Goal: Task Accomplishment & Management: Use online tool/utility

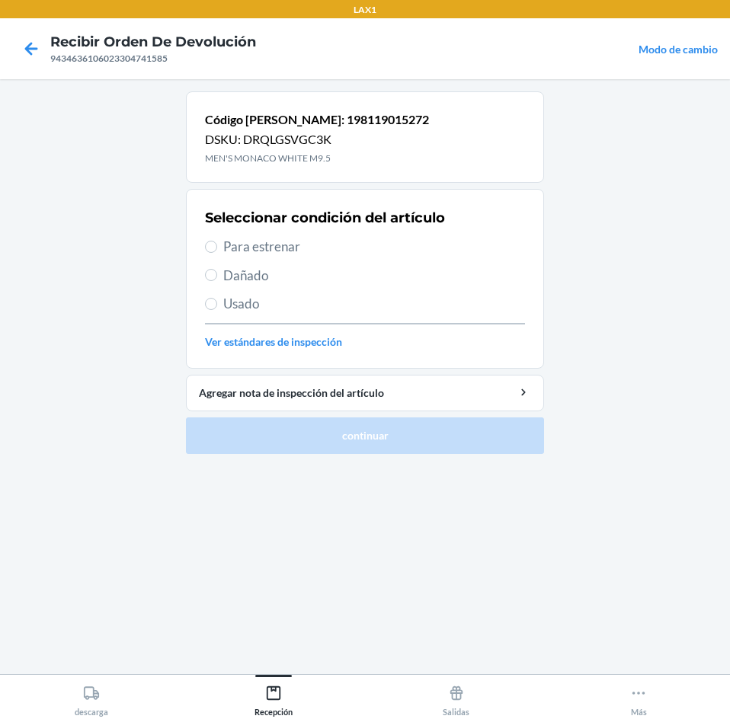
click at [252, 244] on span "Para estrenar" at bounding box center [374, 247] width 302 height 20
click at [217, 244] on input "Para estrenar" at bounding box center [211, 247] width 12 height 12
radio input "true"
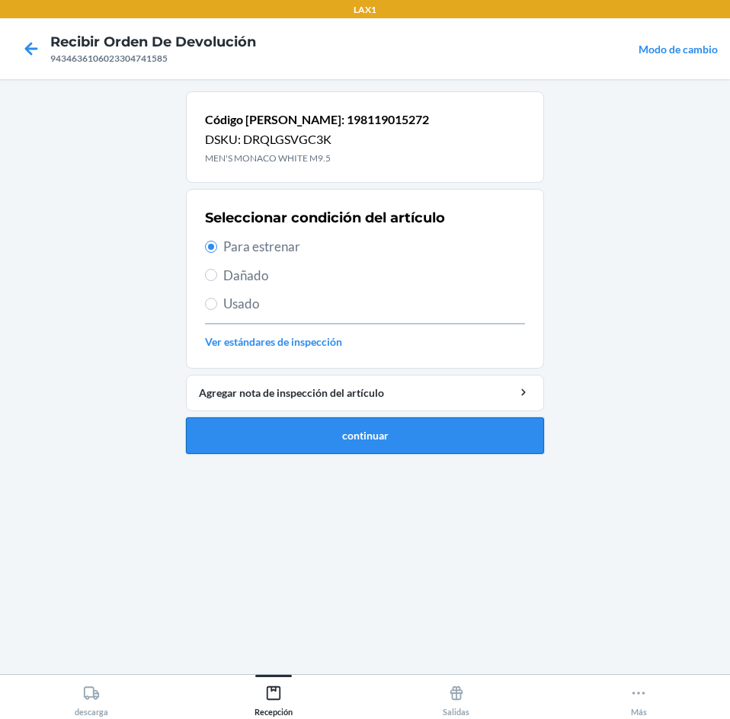
click at [337, 435] on button "continuar" at bounding box center [365, 436] width 358 height 37
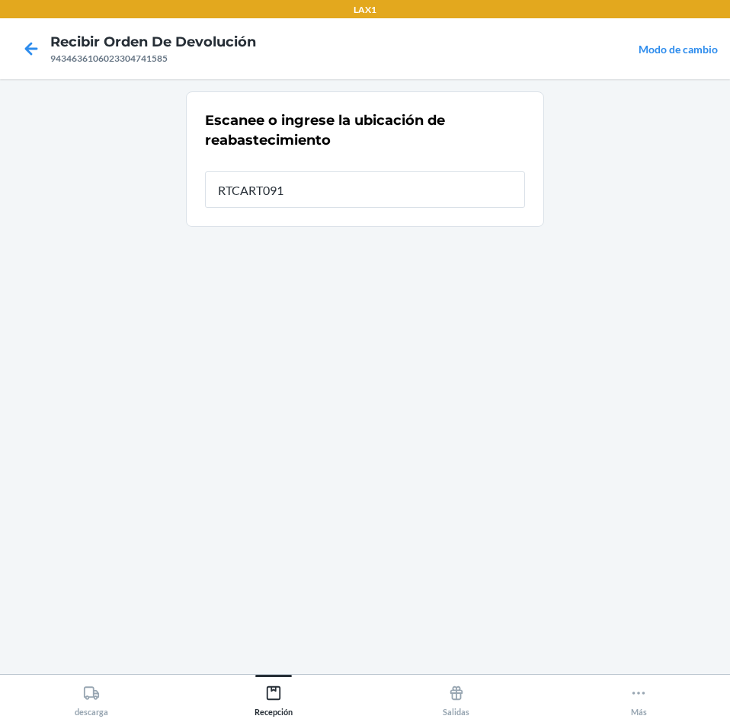
type input "RTCART091"
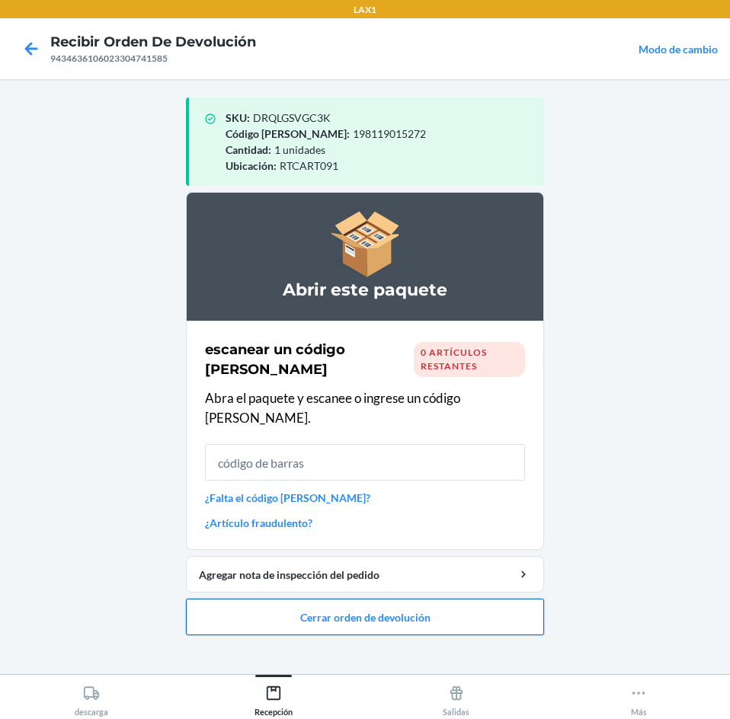
click at [372, 599] on button "Cerrar orden de devolución" at bounding box center [365, 617] width 358 height 37
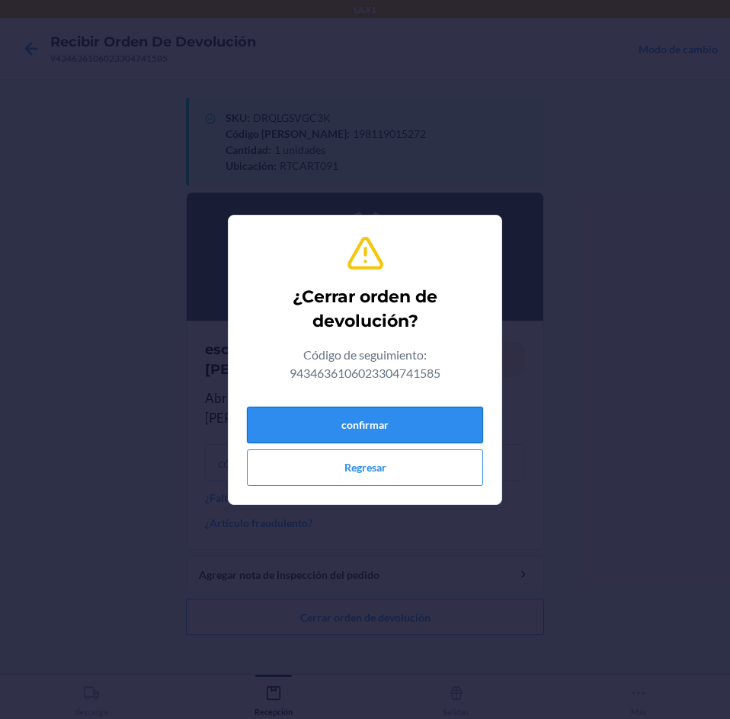
click at [385, 434] on button "confirmar" at bounding box center [365, 425] width 236 height 37
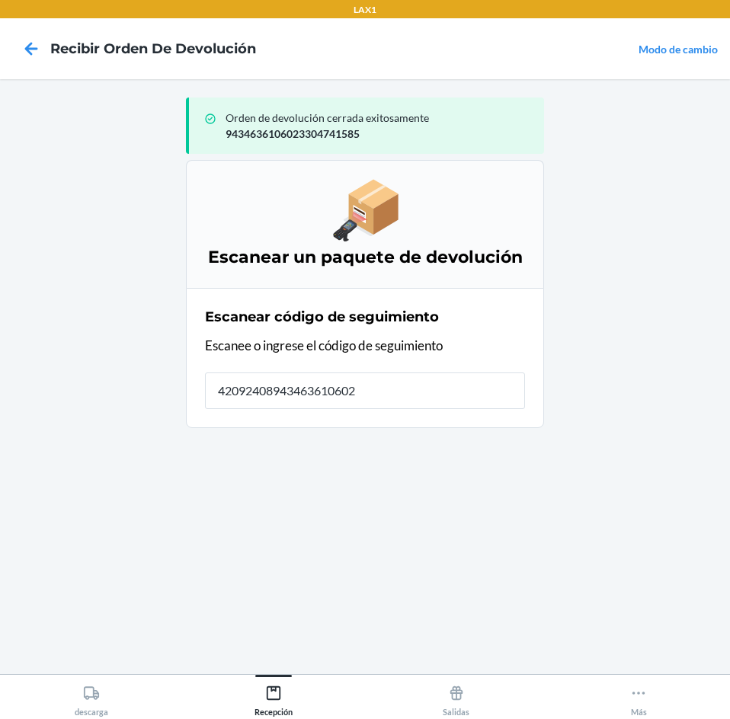
type input "420924089434636106023"
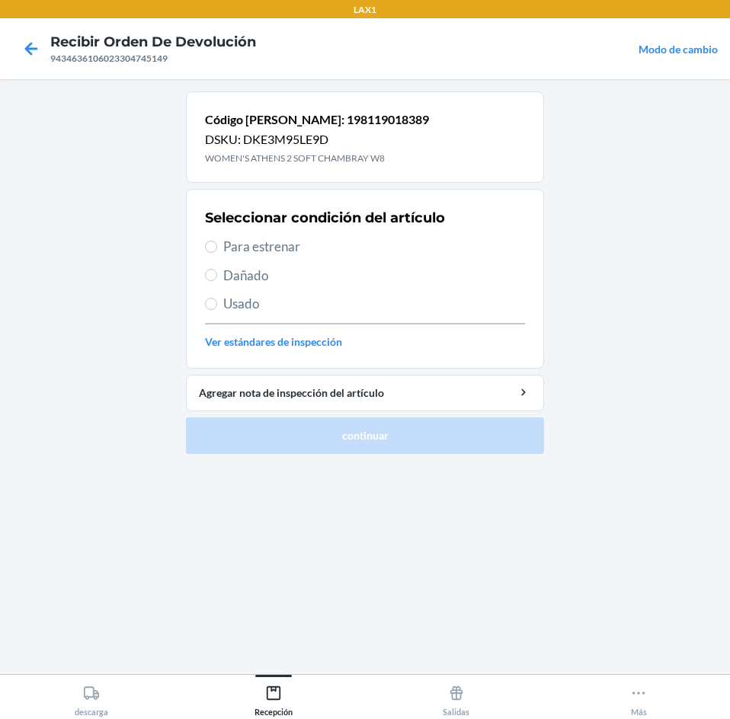
click at [271, 244] on span "Para estrenar" at bounding box center [374, 247] width 302 height 20
click at [217, 244] on input "Para estrenar" at bounding box center [211, 247] width 12 height 12
radio input "true"
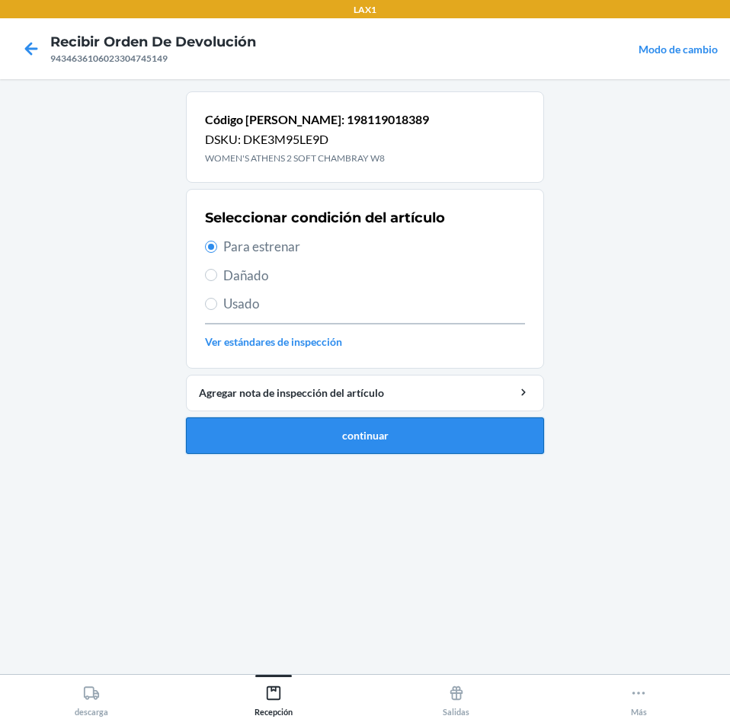
click at [354, 441] on button "continuar" at bounding box center [365, 436] width 358 height 37
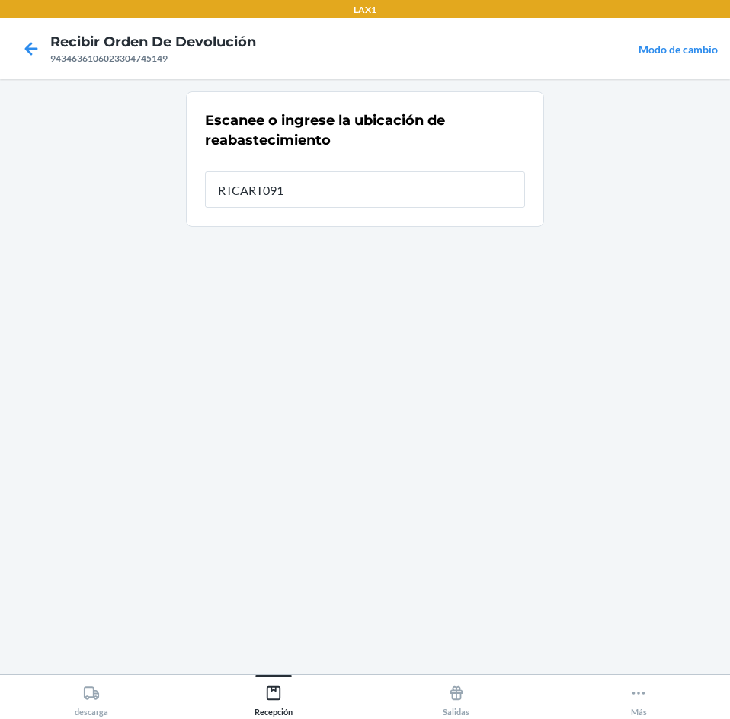
type input "RTCART091"
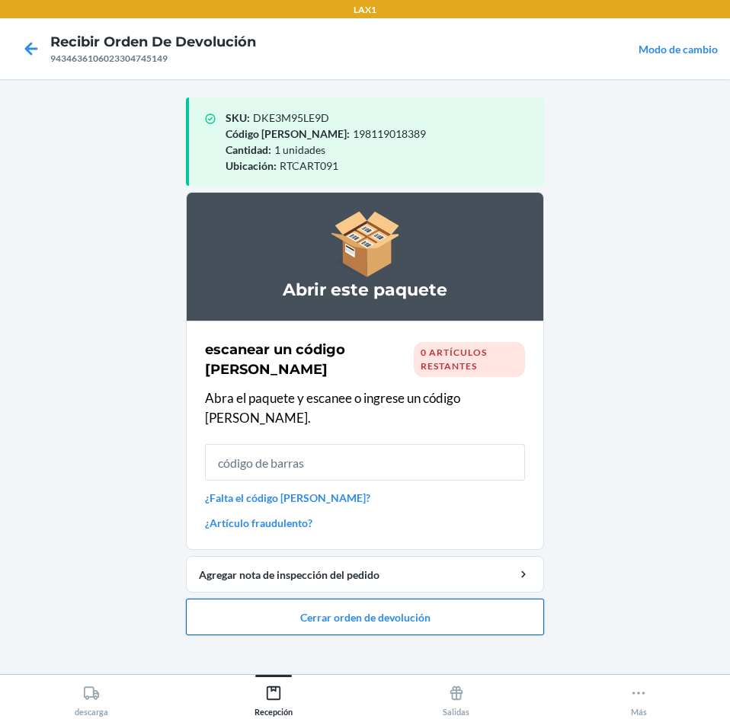
click at [360, 606] on button "Cerrar orden de devolución" at bounding box center [365, 617] width 358 height 37
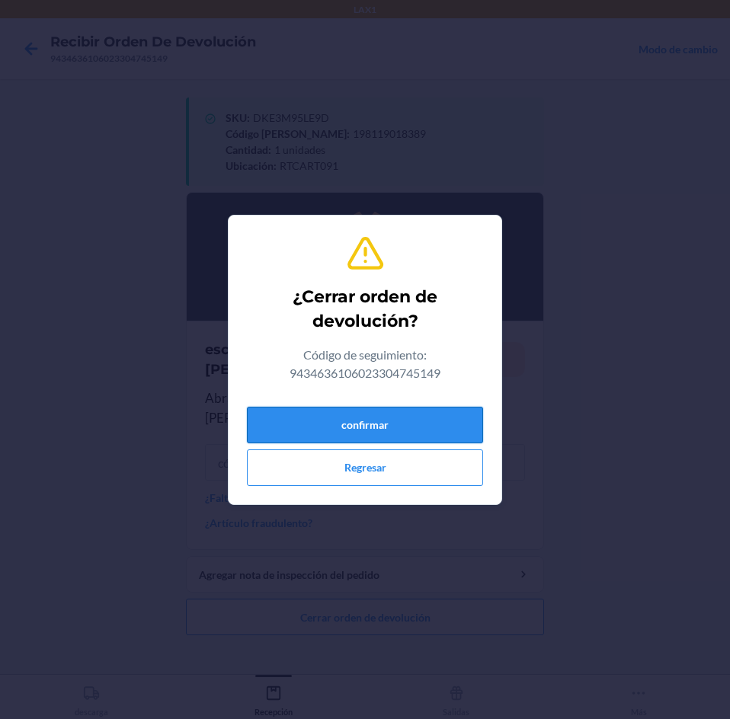
click at [420, 423] on button "confirmar" at bounding box center [365, 425] width 236 height 37
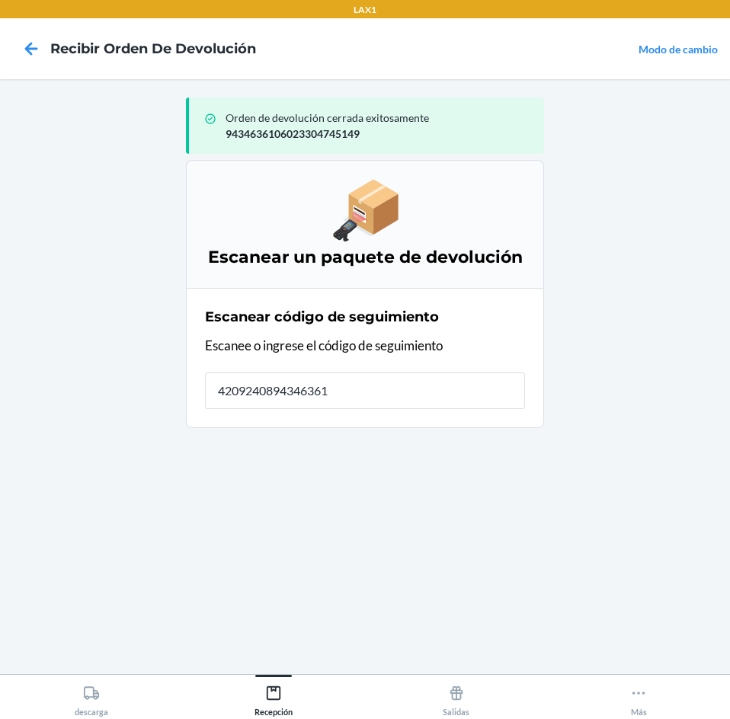
type input "42092408943463610"
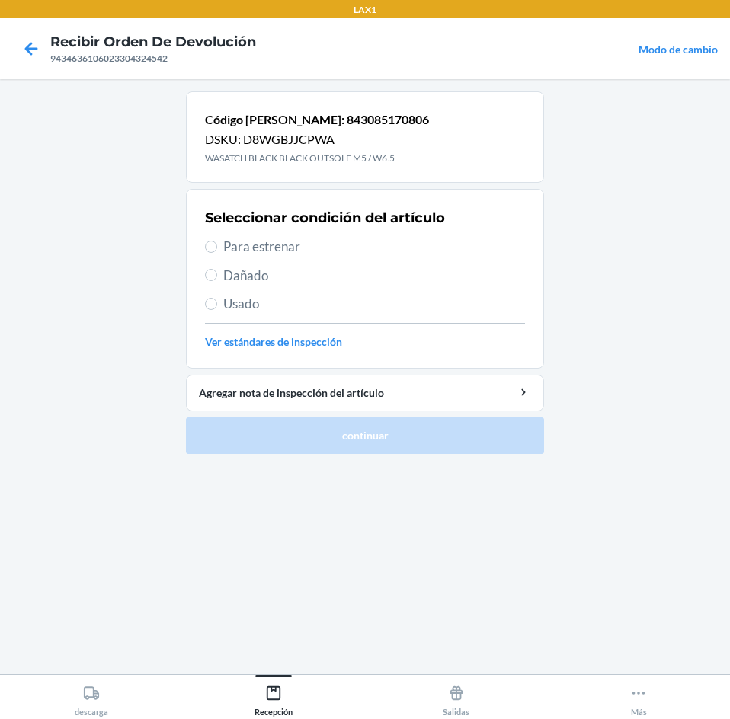
click at [252, 256] on span "Para estrenar" at bounding box center [374, 247] width 302 height 20
click at [217, 253] on input "Para estrenar" at bounding box center [211, 247] width 12 height 12
radio input "true"
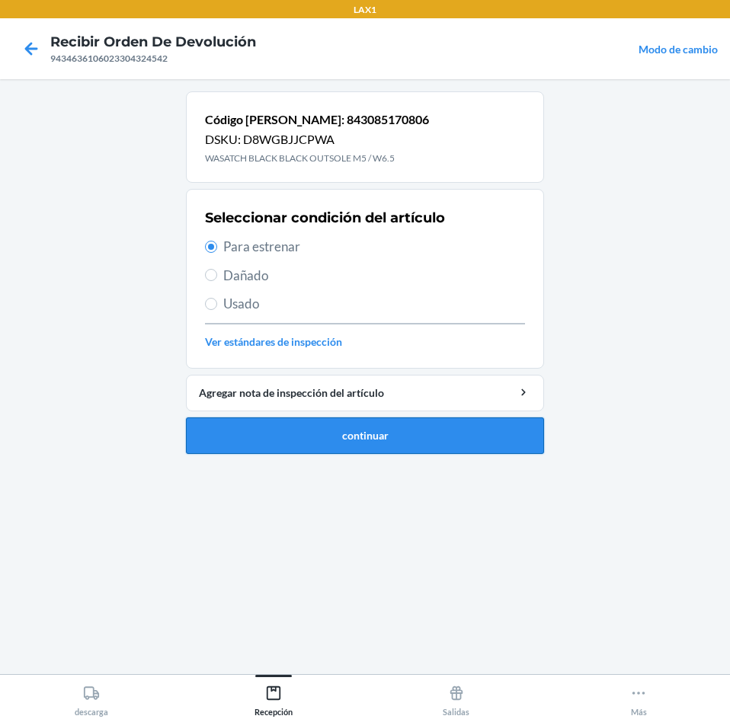
click at [404, 441] on button "continuar" at bounding box center [365, 436] width 358 height 37
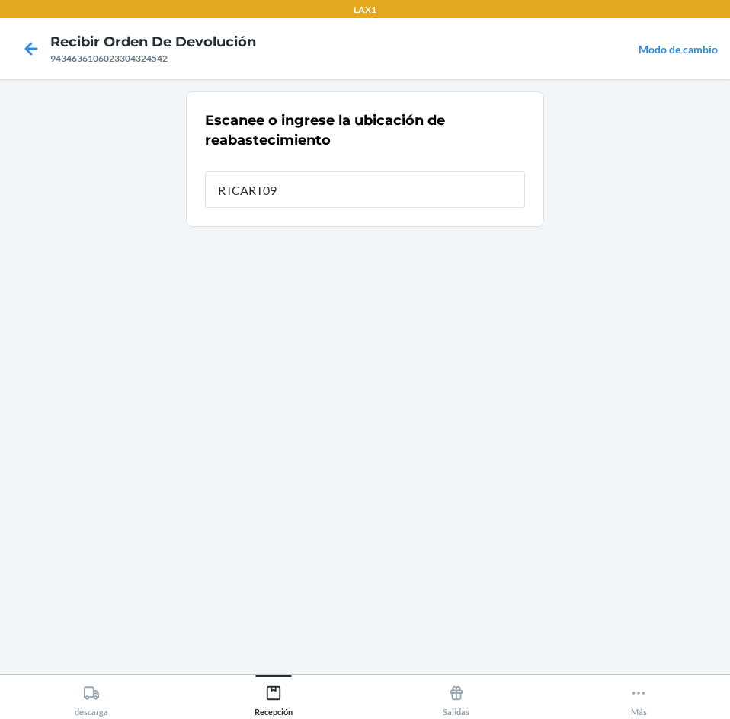
type input "RTCART091"
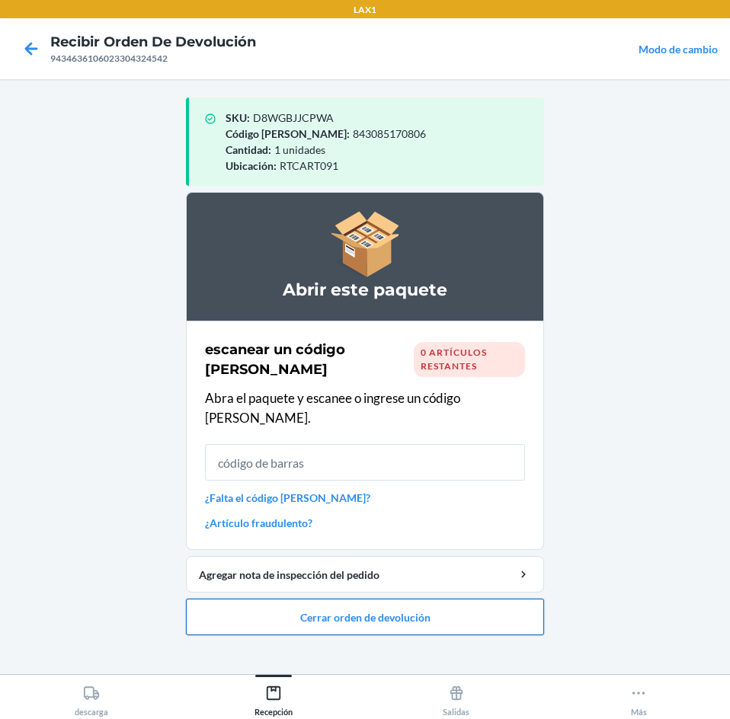
click at [346, 604] on button "Cerrar orden de devolución" at bounding box center [365, 617] width 358 height 37
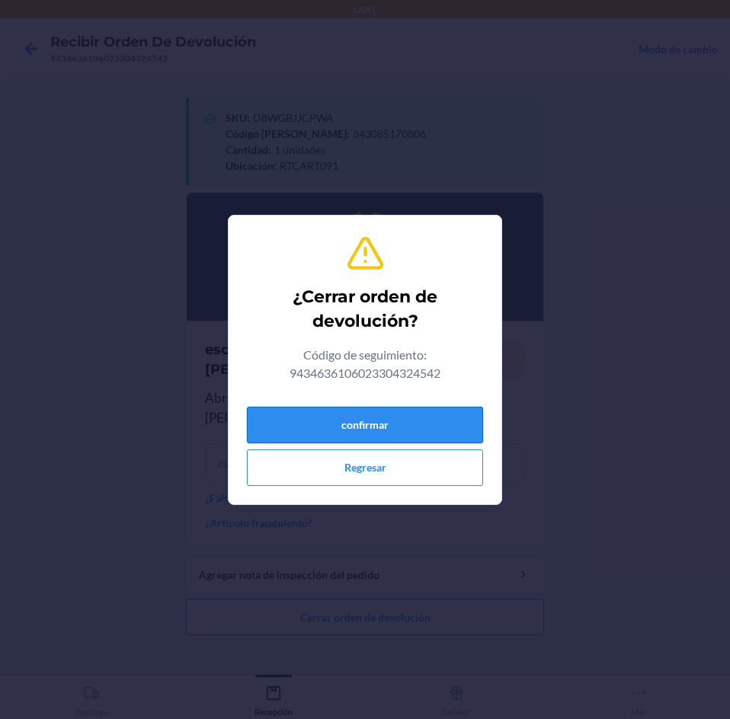
click at [410, 424] on button "confirmar" at bounding box center [365, 425] width 236 height 37
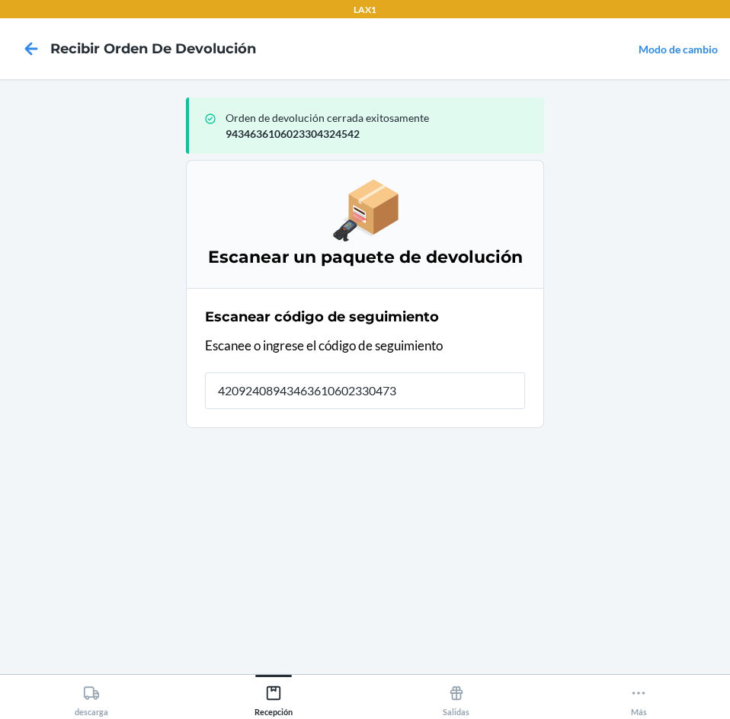
type input "420924089434636106023304735"
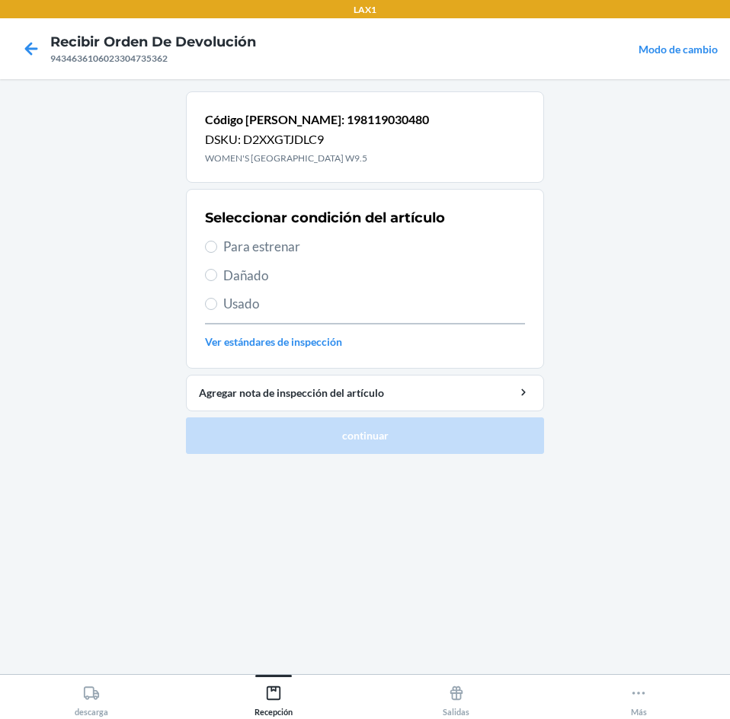
click at [255, 248] on span "Para estrenar" at bounding box center [374, 247] width 302 height 20
click at [217, 248] on input "Para estrenar" at bounding box center [211, 247] width 12 height 12
radio input "true"
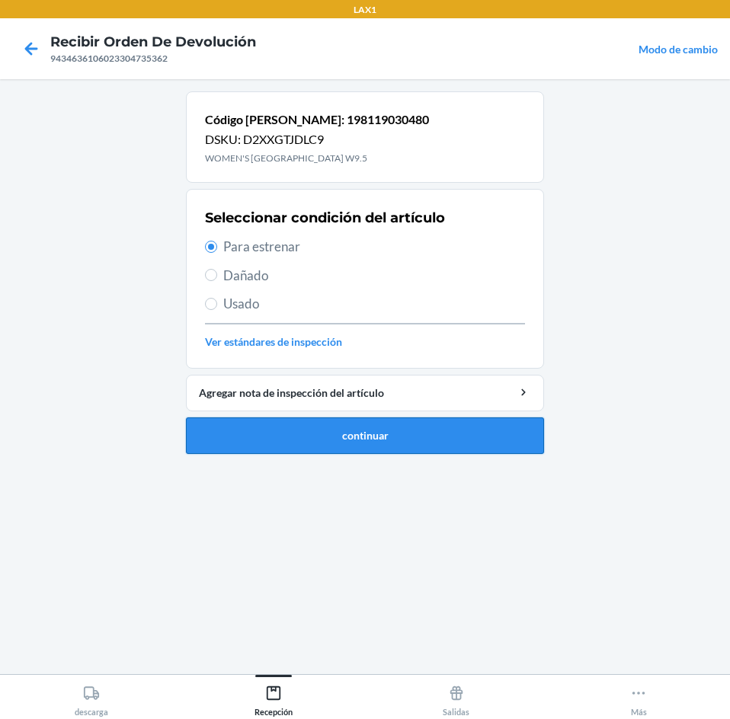
click at [396, 434] on button "continuar" at bounding box center [365, 436] width 358 height 37
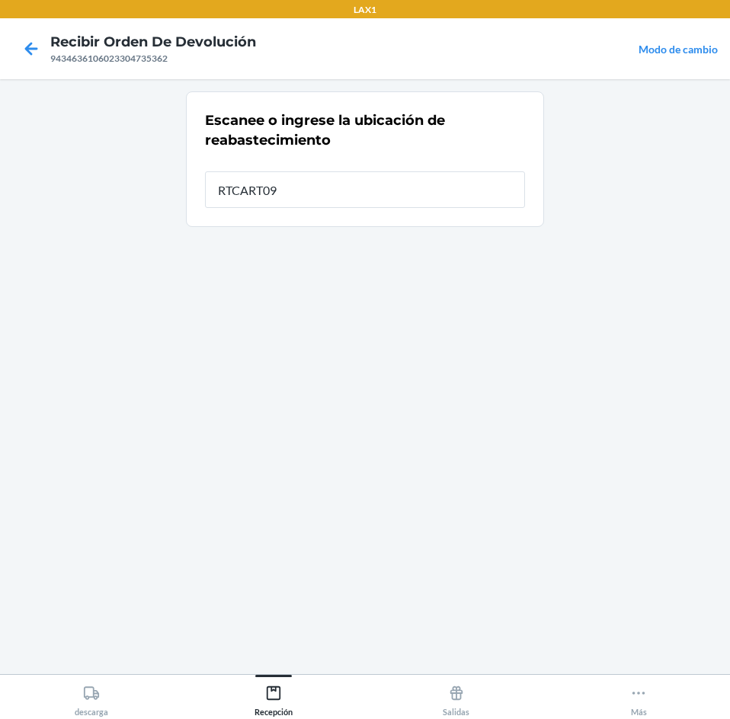
type input "RTCART091"
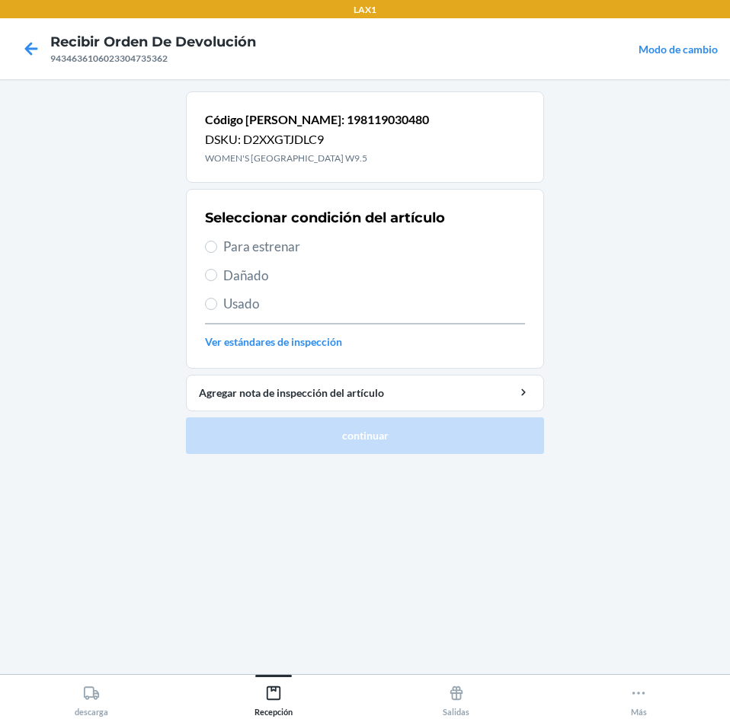
click at [239, 300] on span "Usado" at bounding box center [374, 304] width 302 height 20
click at [217, 300] on input "Usado" at bounding box center [211, 304] width 12 height 12
radio input "true"
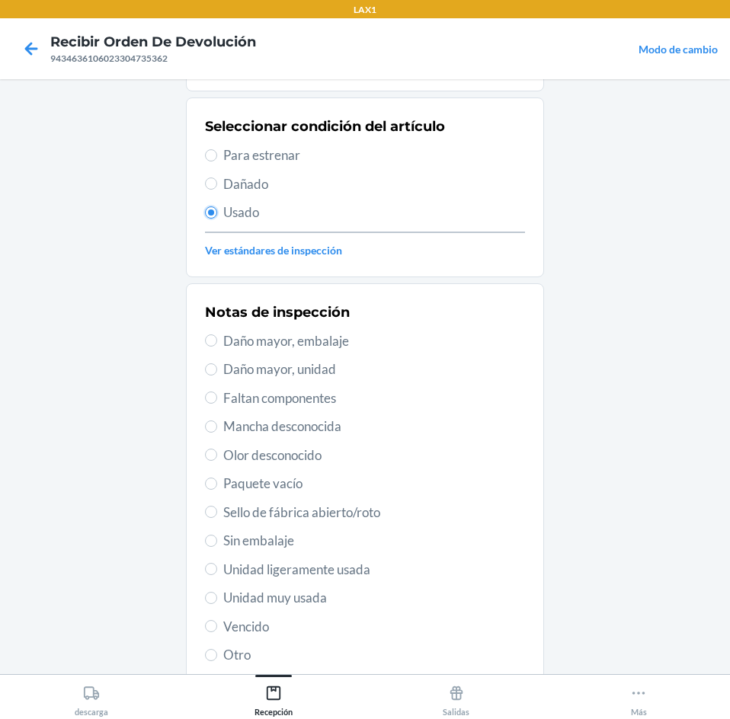
scroll to position [199, 0]
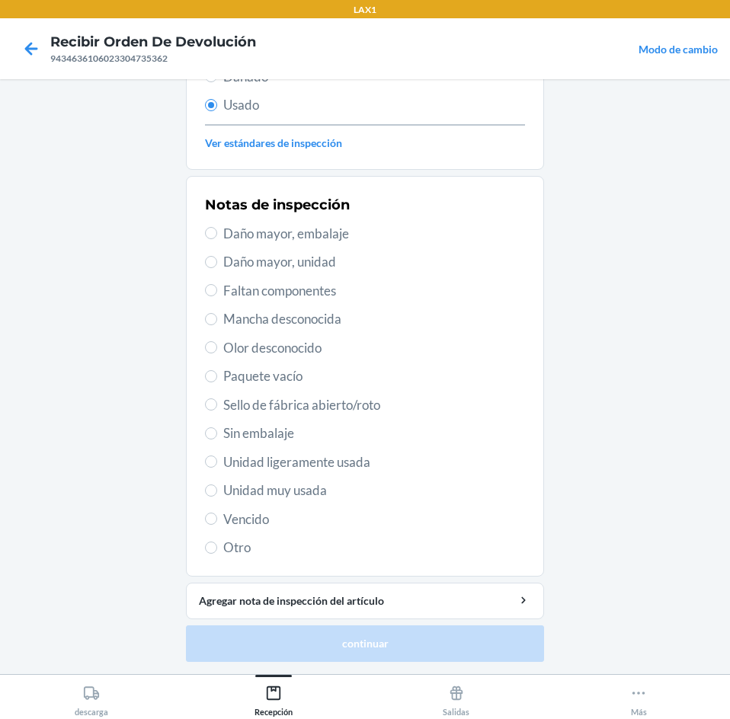
click at [305, 492] on span "Unidad muy usada" at bounding box center [374, 491] width 302 height 20
click at [217, 492] on input "Unidad muy usada" at bounding box center [211, 491] width 12 height 12
radio input "true"
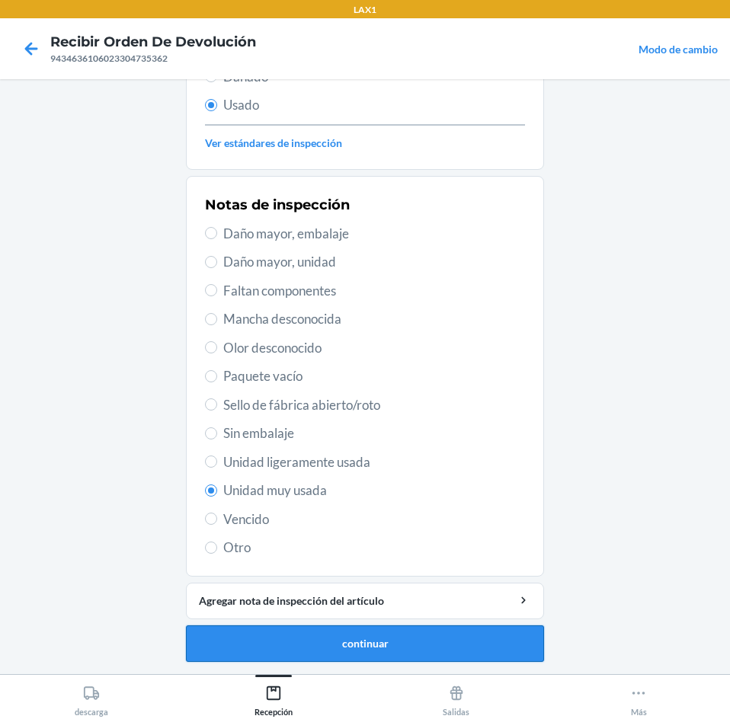
click at [371, 642] on button "continuar" at bounding box center [365, 644] width 358 height 37
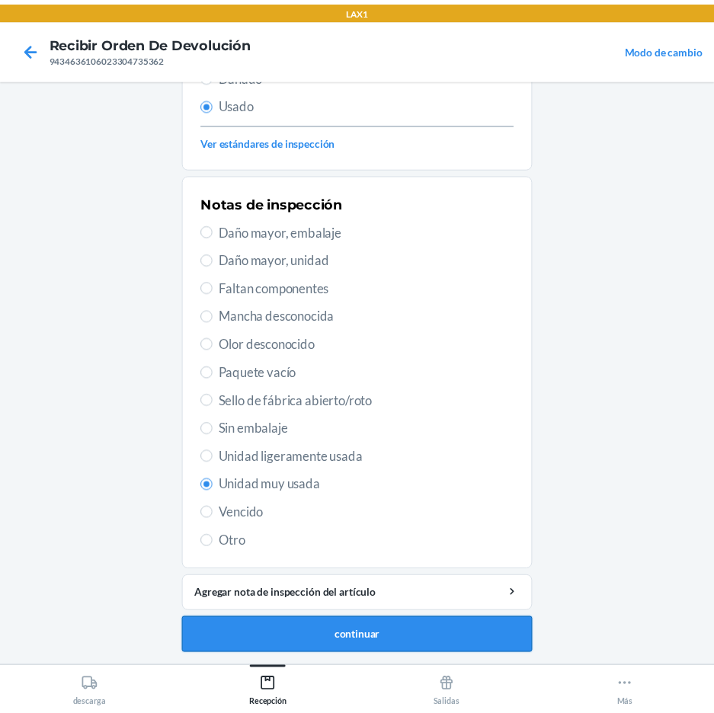
scroll to position [0, 0]
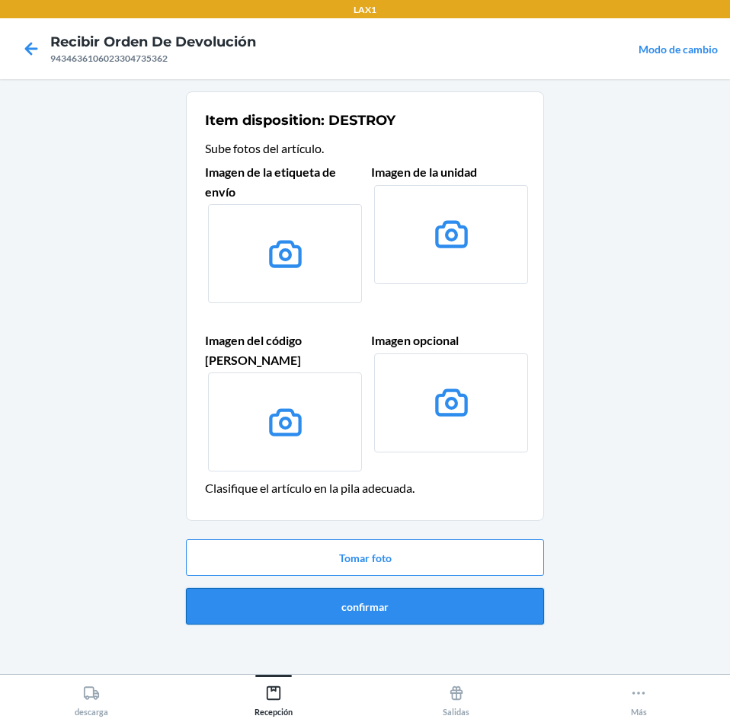
click at [386, 588] on button "confirmar" at bounding box center [365, 606] width 358 height 37
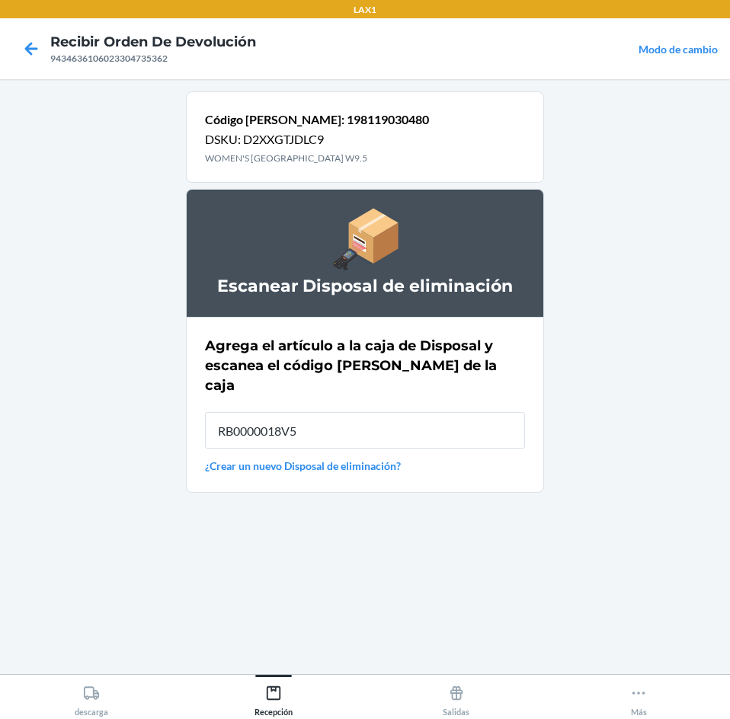
type input "RB0000018V5"
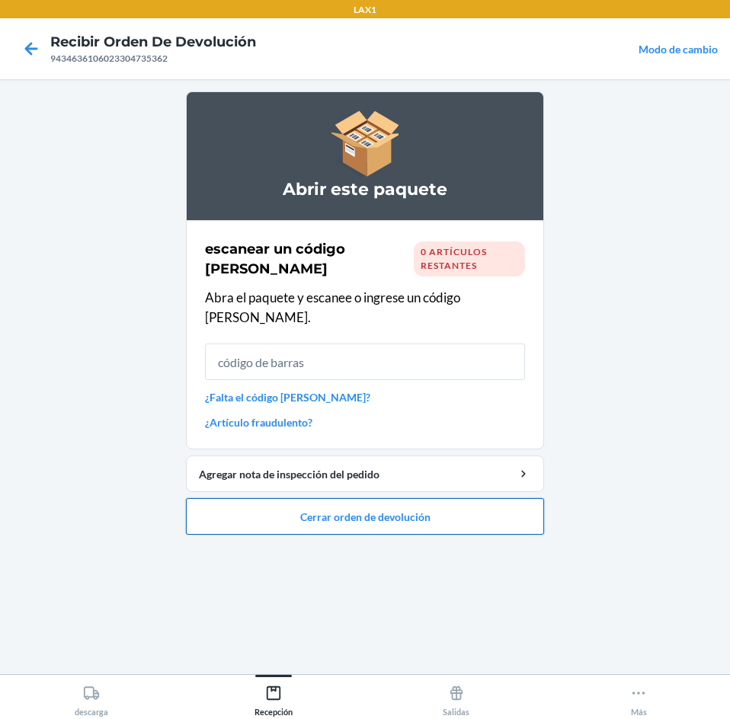
click at [425, 498] on button "Cerrar orden de devolución" at bounding box center [365, 516] width 358 height 37
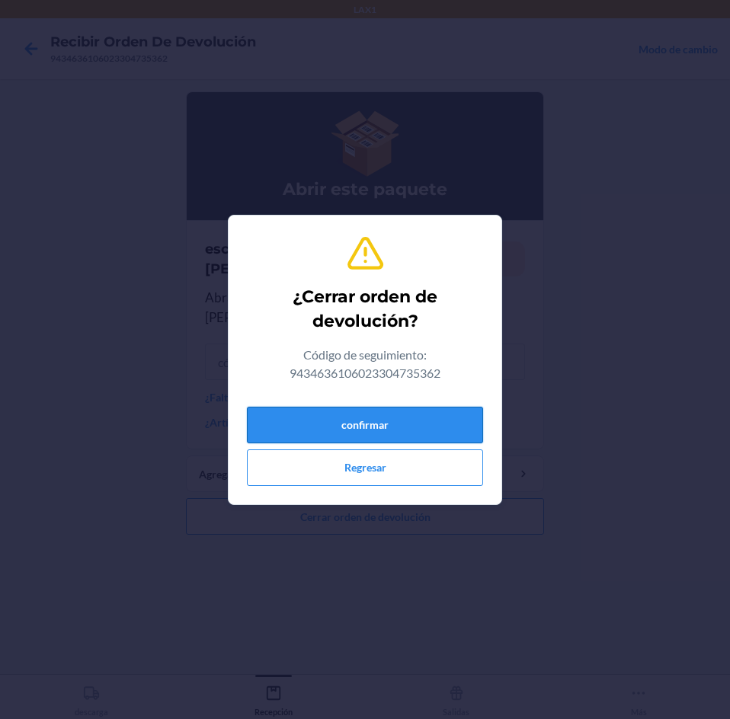
click at [447, 431] on button "confirmar" at bounding box center [365, 425] width 236 height 37
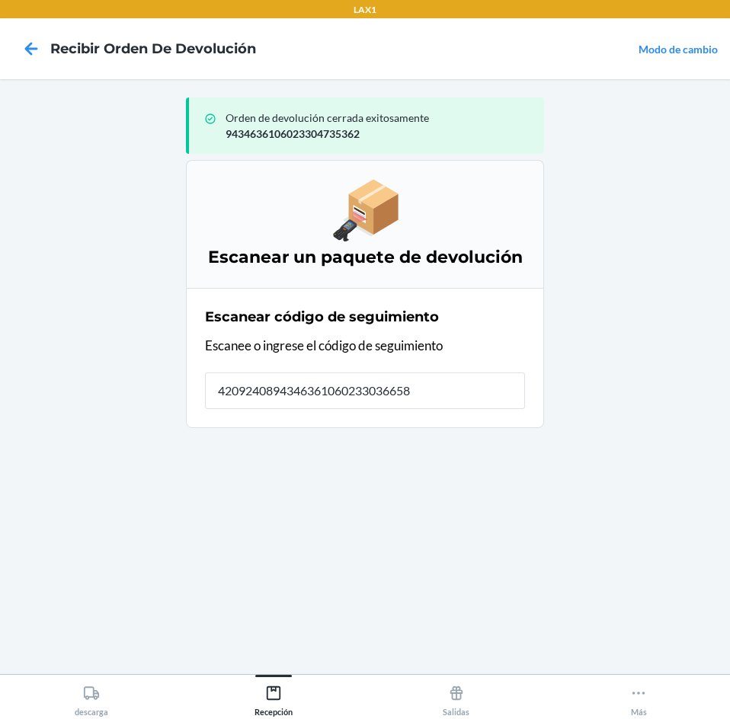
type input "42092408943463610602330366586"
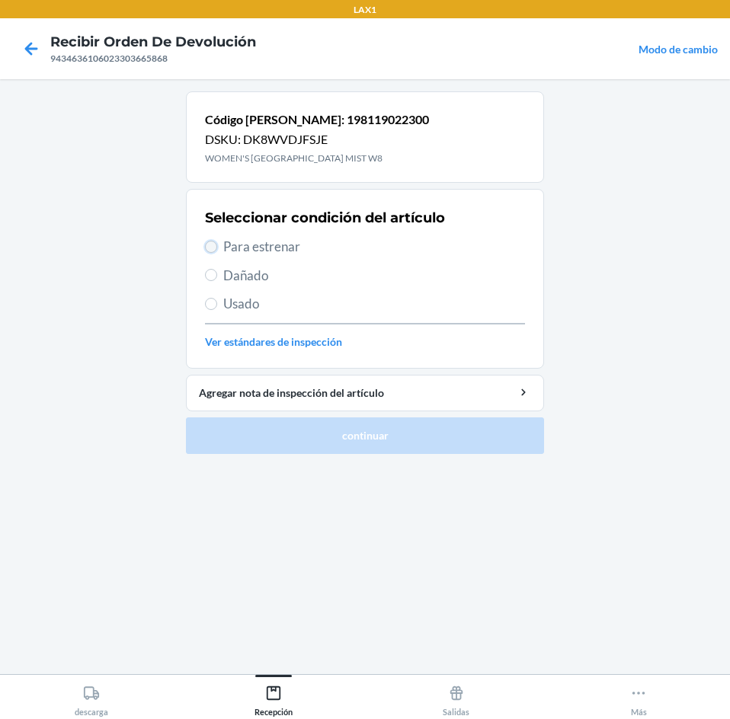
click at [213, 252] on input "Para estrenar" at bounding box center [211, 247] width 12 height 12
radio input "true"
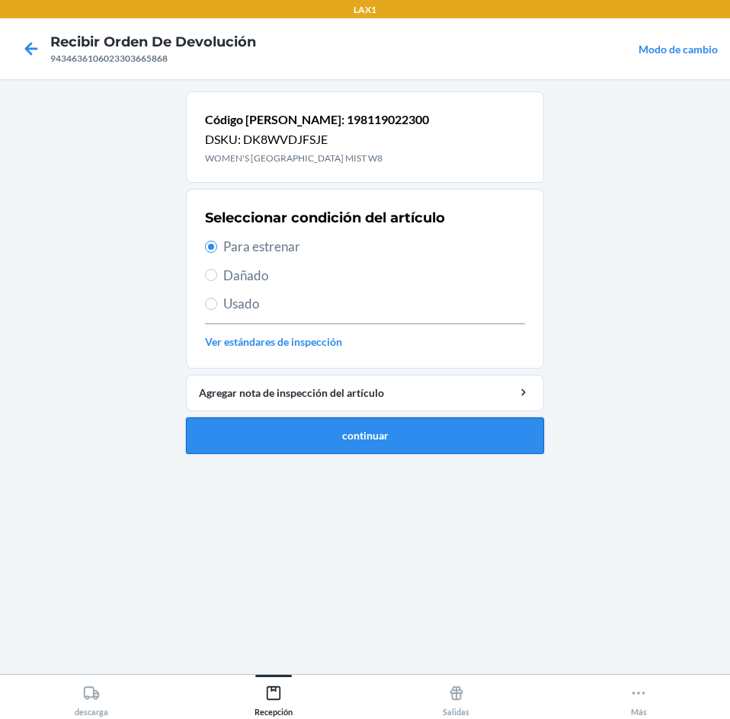
click at [277, 431] on button "continuar" at bounding box center [365, 436] width 358 height 37
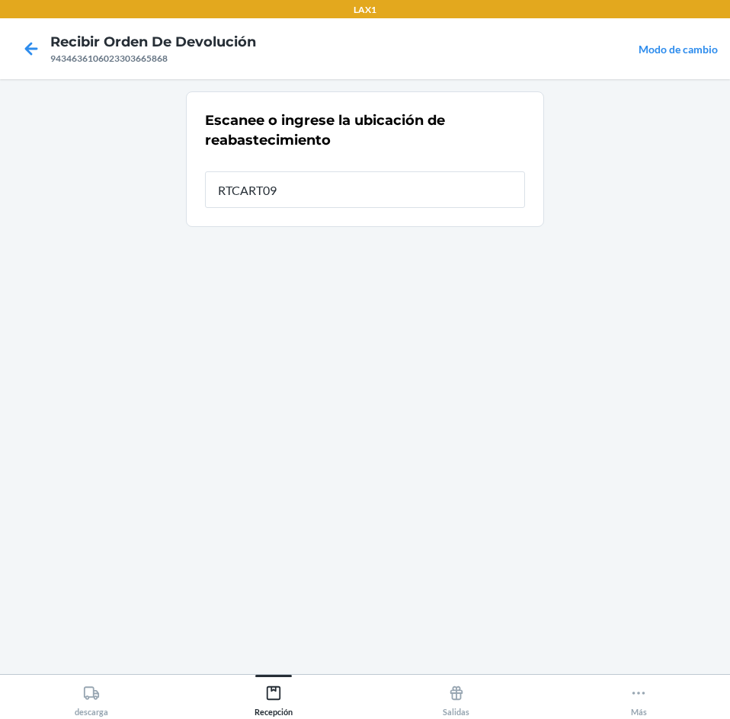
type input "RTCART091"
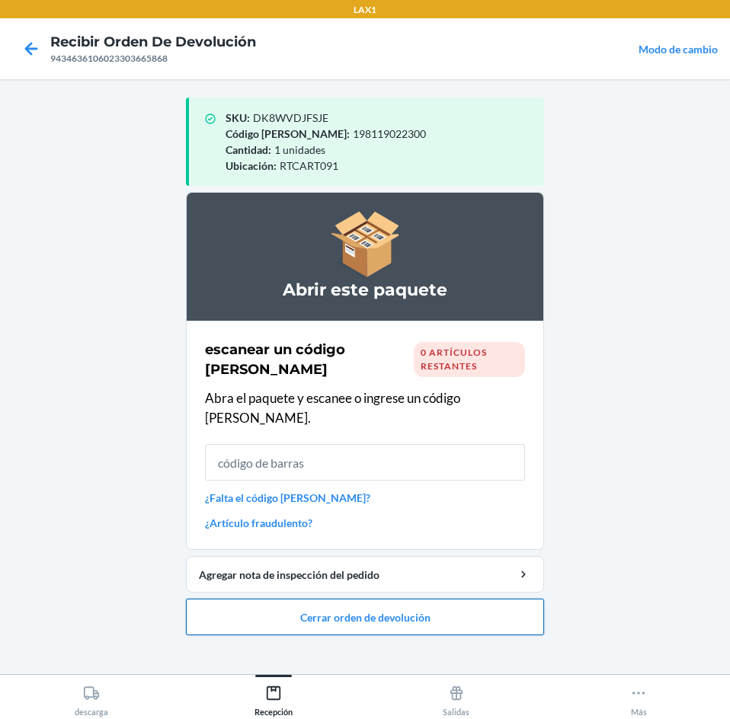
click at [348, 605] on button "Cerrar orden de devolución" at bounding box center [365, 617] width 358 height 37
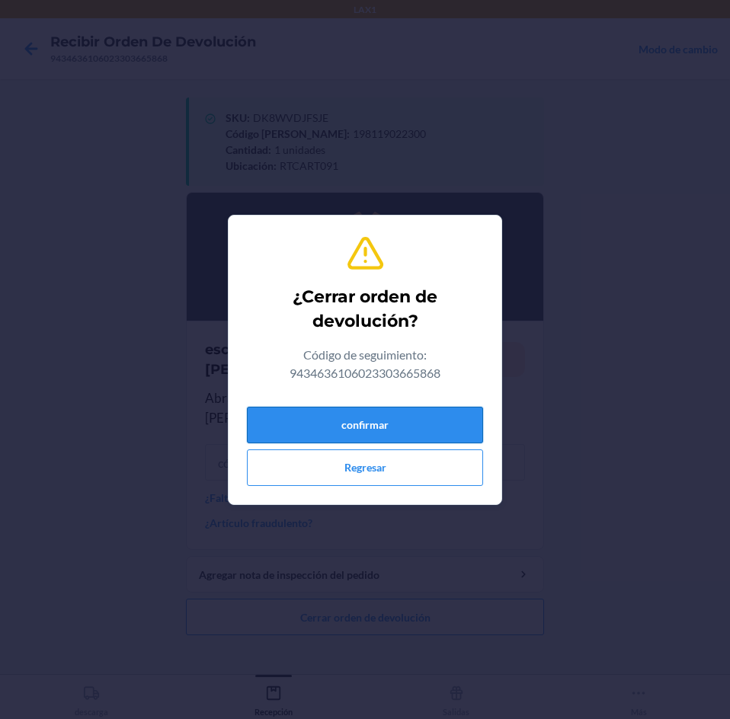
click at [406, 426] on button "confirmar" at bounding box center [365, 425] width 236 height 37
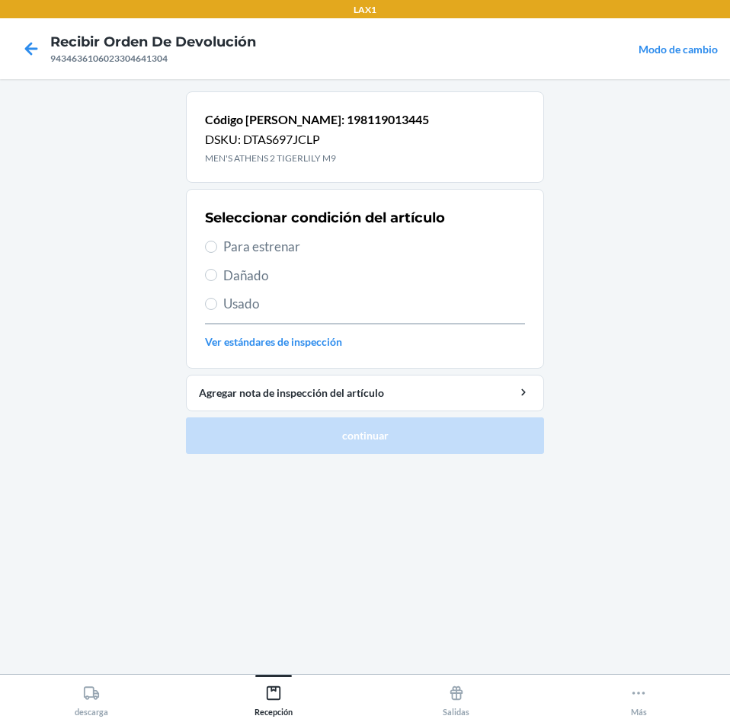
click at [254, 247] on span "Para estrenar" at bounding box center [374, 247] width 302 height 20
click at [217, 247] on input "Para estrenar" at bounding box center [211, 247] width 12 height 12
radio input "true"
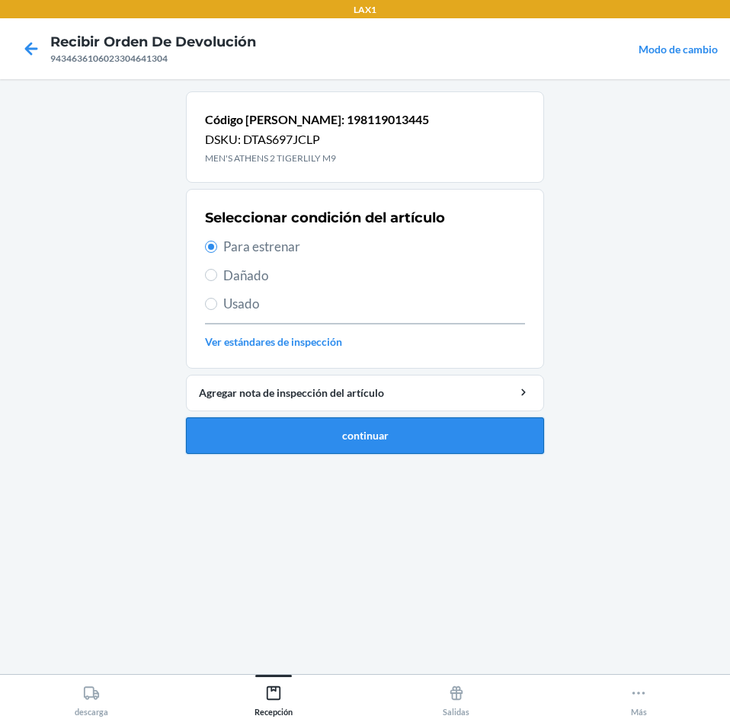
click at [346, 439] on button "continuar" at bounding box center [365, 436] width 358 height 37
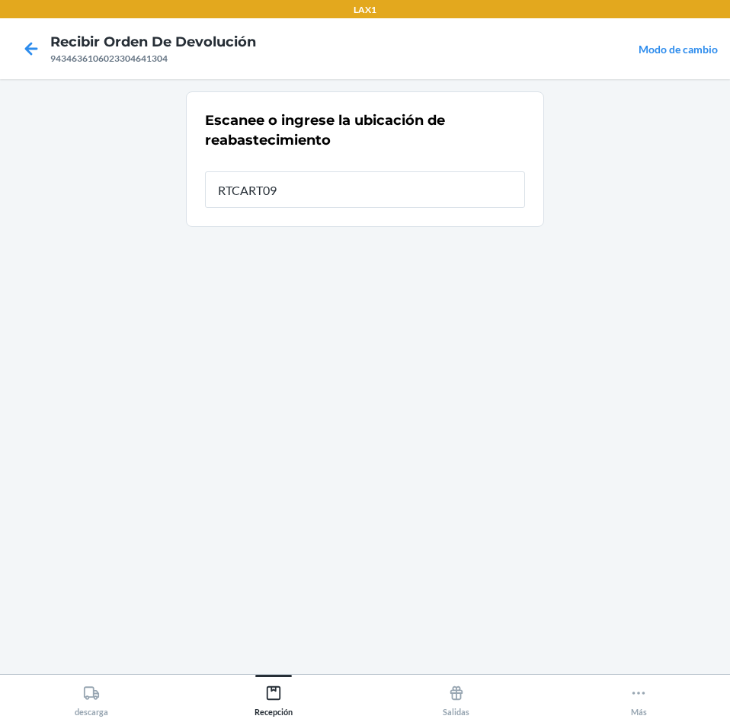
type input "RTCART091"
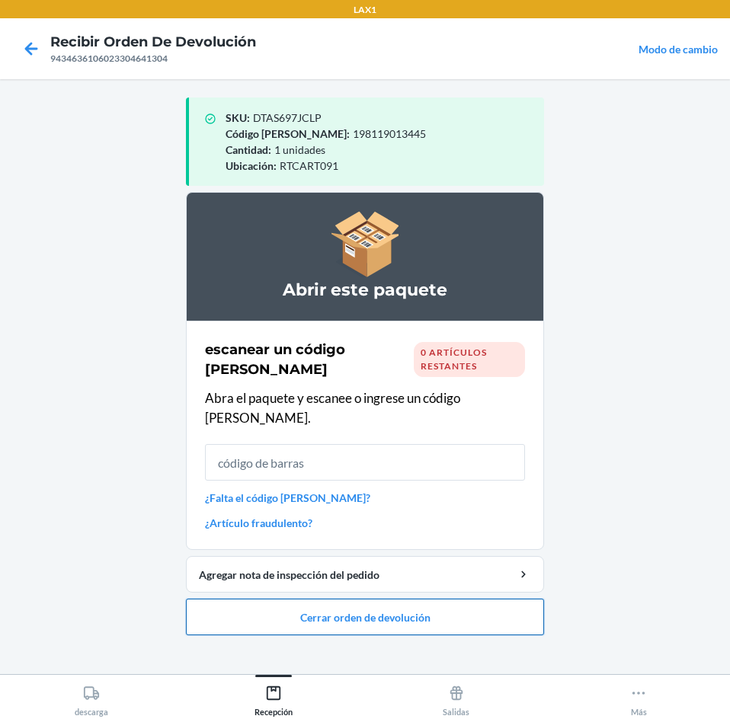
click at [439, 599] on button "Cerrar orden de devolución" at bounding box center [365, 617] width 358 height 37
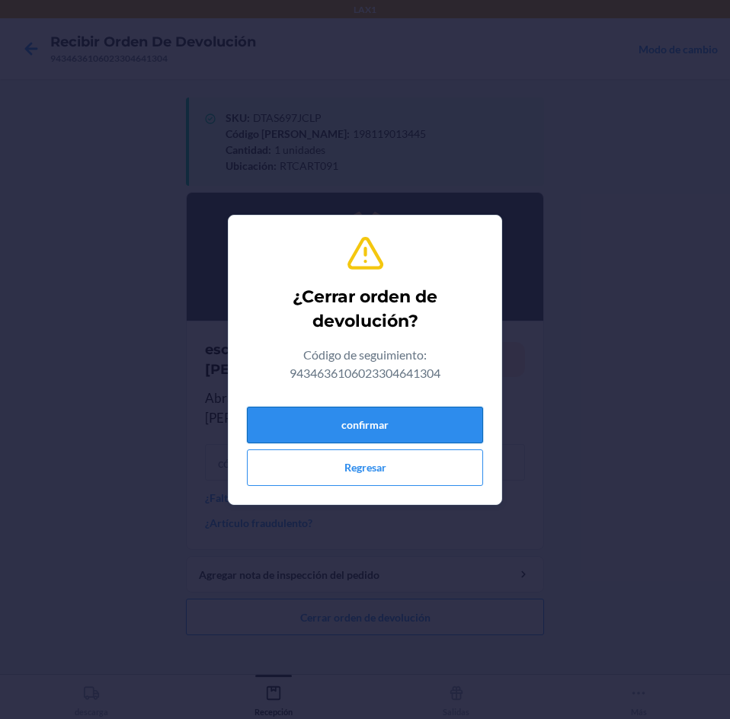
click at [429, 425] on button "confirmar" at bounding box center [365, 425] width 236 height 37
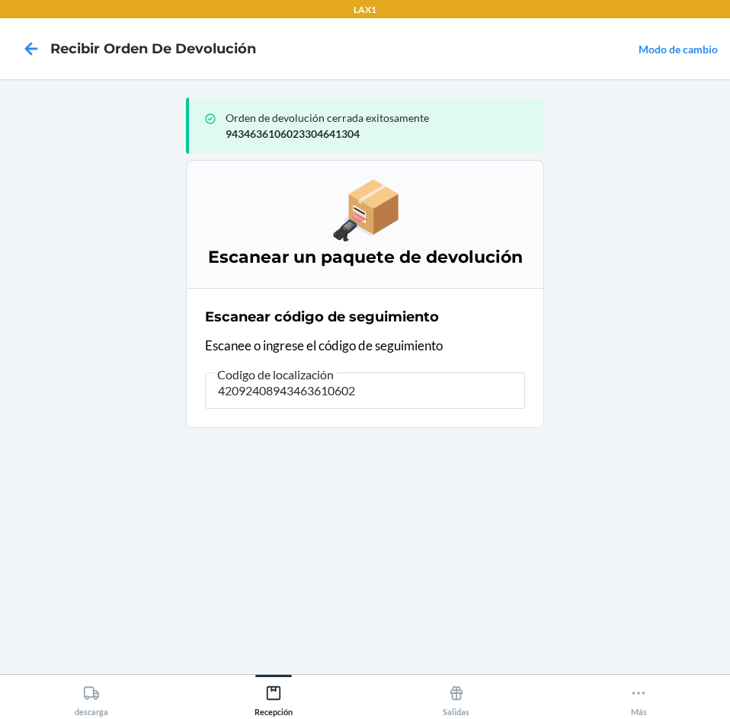
type input "420924089434636106023"
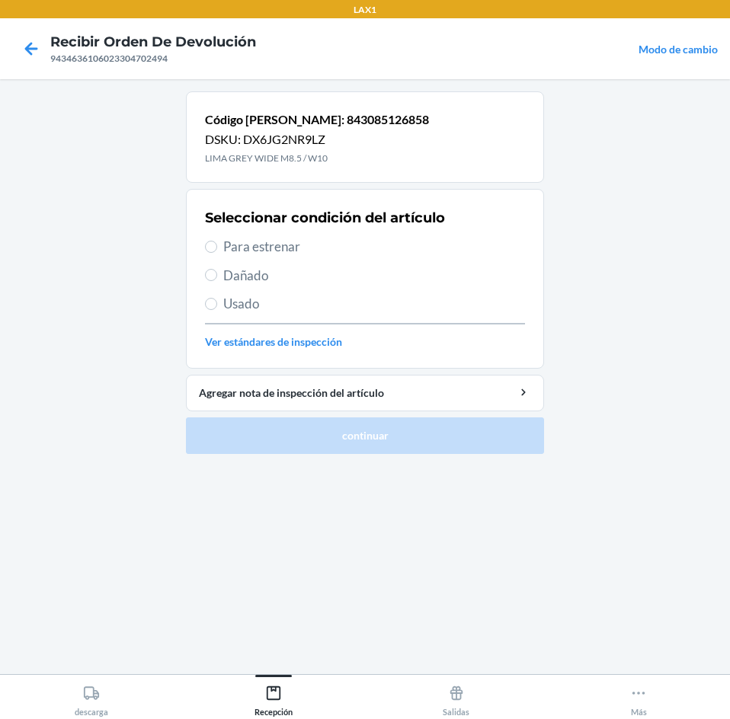
click at [242, 245] on span "Para estrenar" at bounding box center [374, 247] width 302 height 20
click at [217, 245] on input "Para estrenar" at bounding box center [211, 247] width 12 height 12
radio input "true"
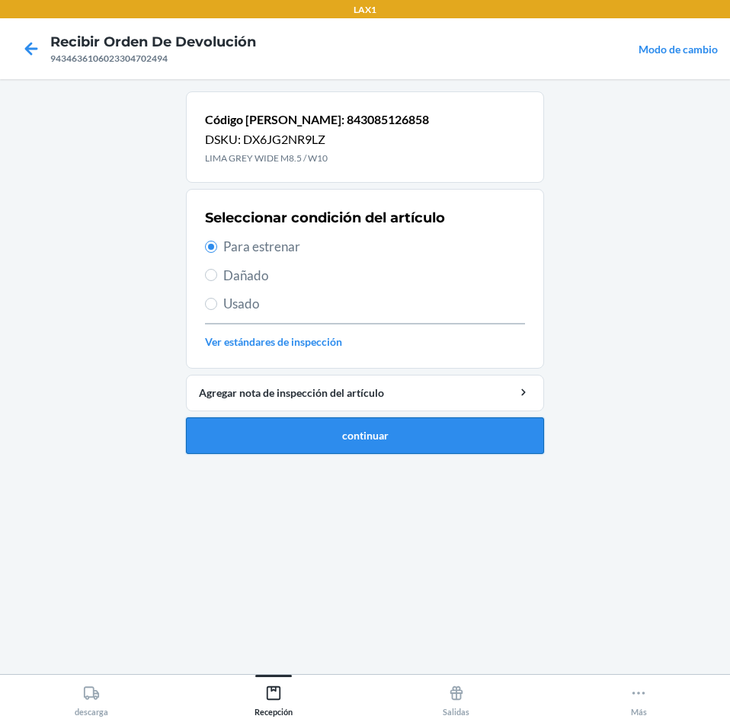
click at [277, 433] on button "continuar" at bounding box center [365, 436] width 358 height 37
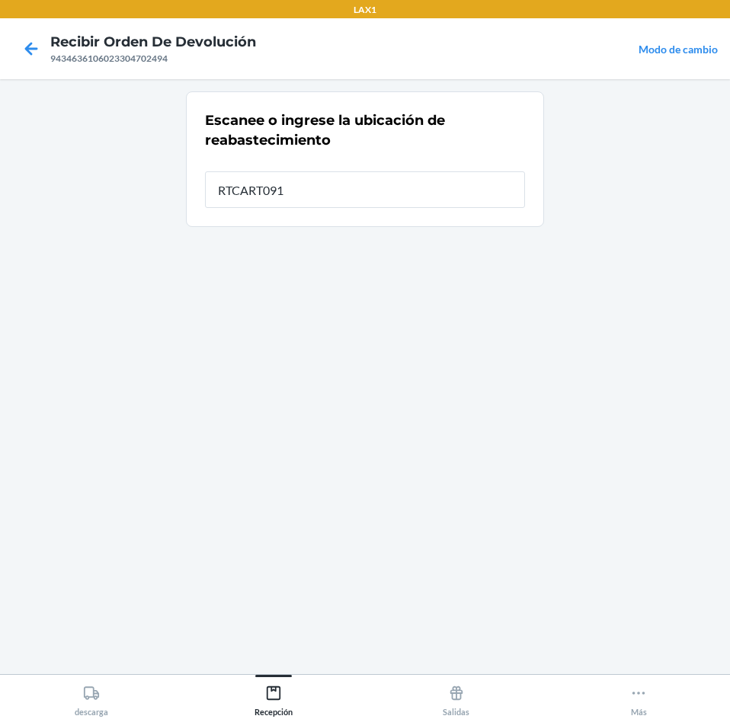
type input "RTCART091"
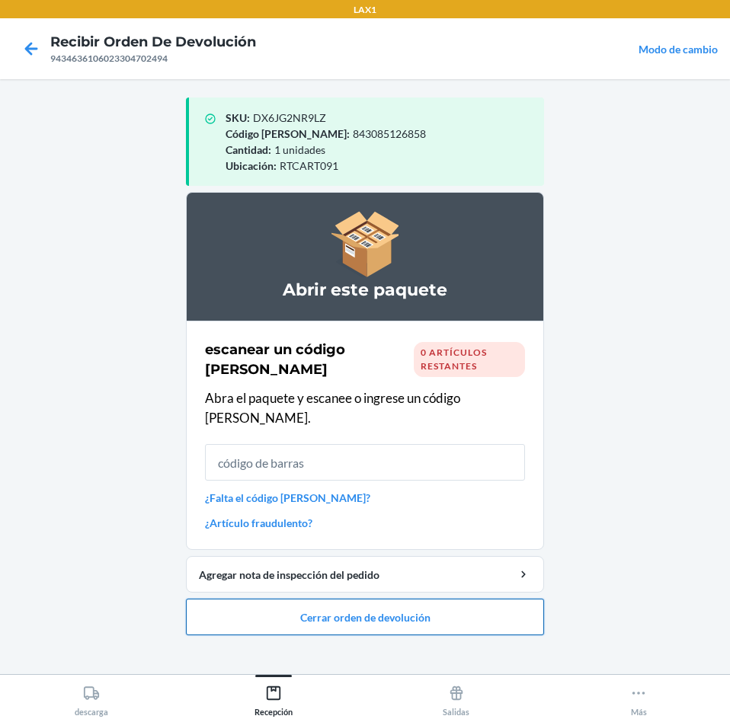
drag, startPoint x: 312, startPoint y: 598, endPoint x: 322, endPoint y: 594, distance: 10.6
click at [319, 599] on button "Cerrar orden de devolución" at bounding box center [365, 617] width 358 height 37
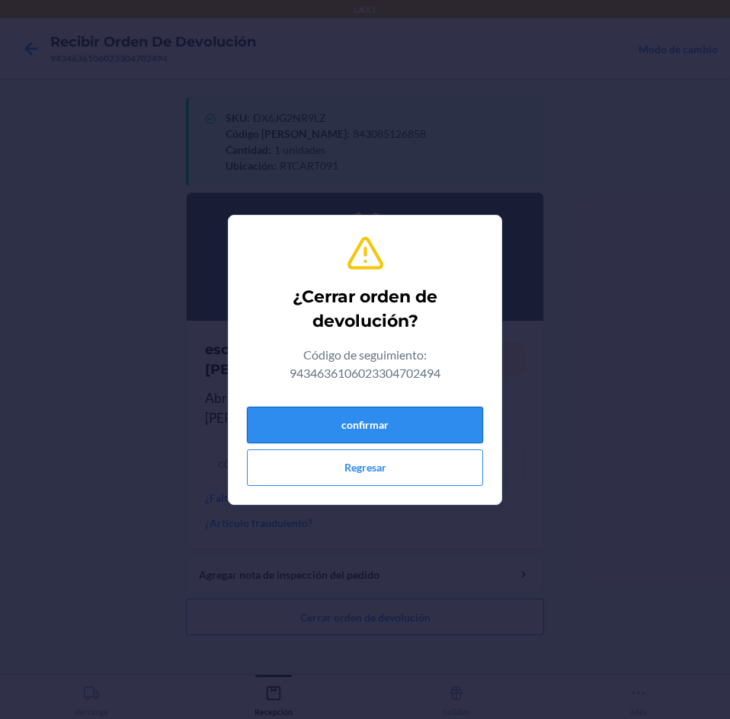
click at [322, 415] on button "confirmar" at bounding box center [365, 425] width 236 height 37
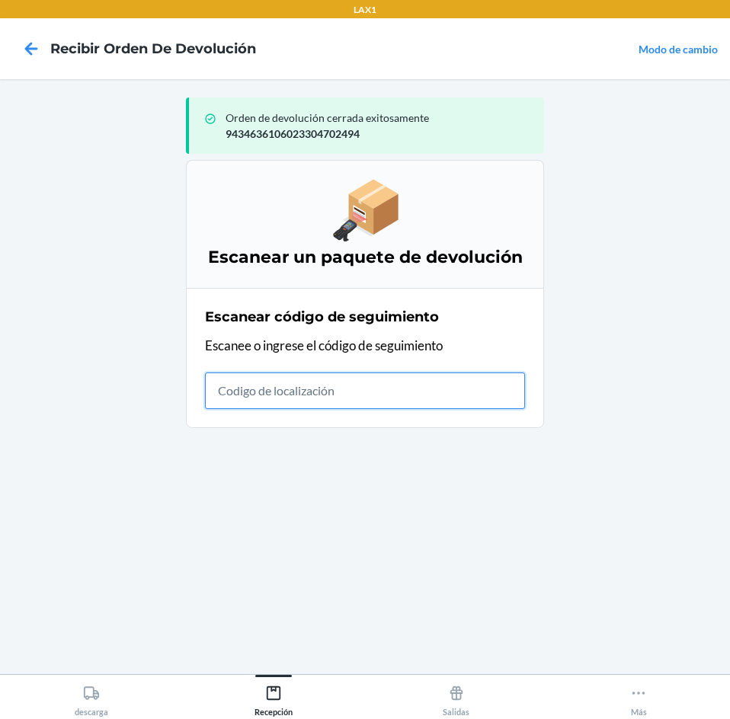
click at [277, 404] on input "text" at bounding box center [365, 391] width 320 height 37
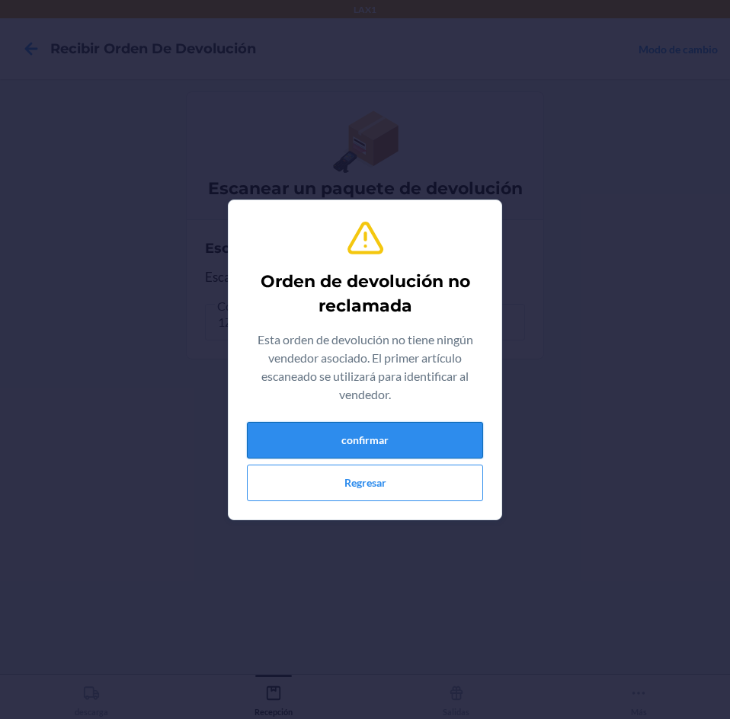
click at [290, 441] on button "confirmar" at bounding box center [365, 440] width 236 height 37
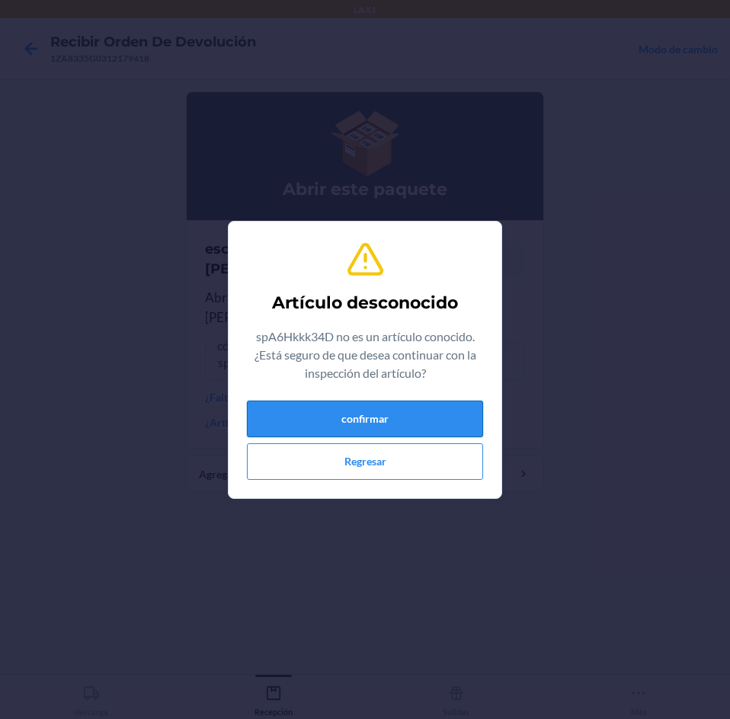
click at [284, 415] on button "confirmar" at bounding box center [365, 419] width 236 height 37
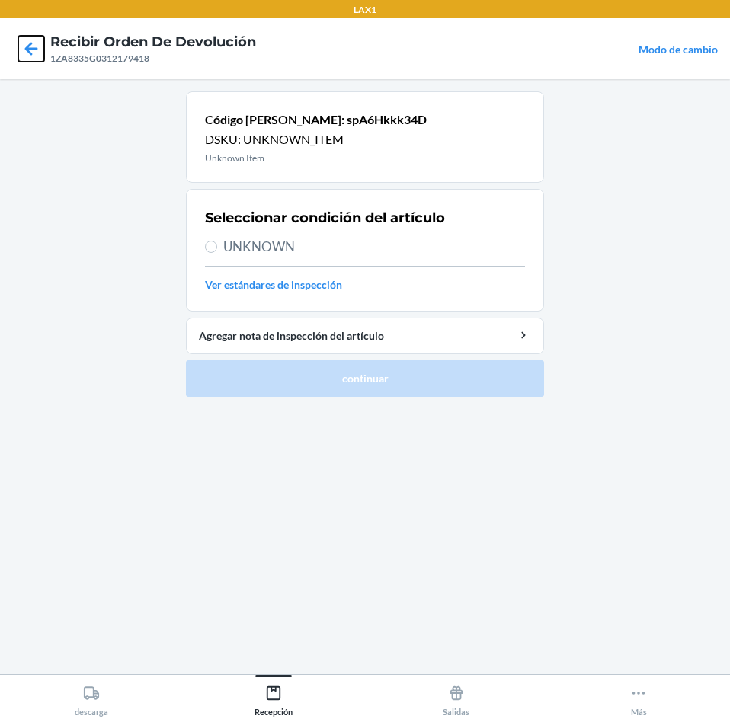
click at [35, 53] on icon at bounding box center [31, 49] width 26 height 26
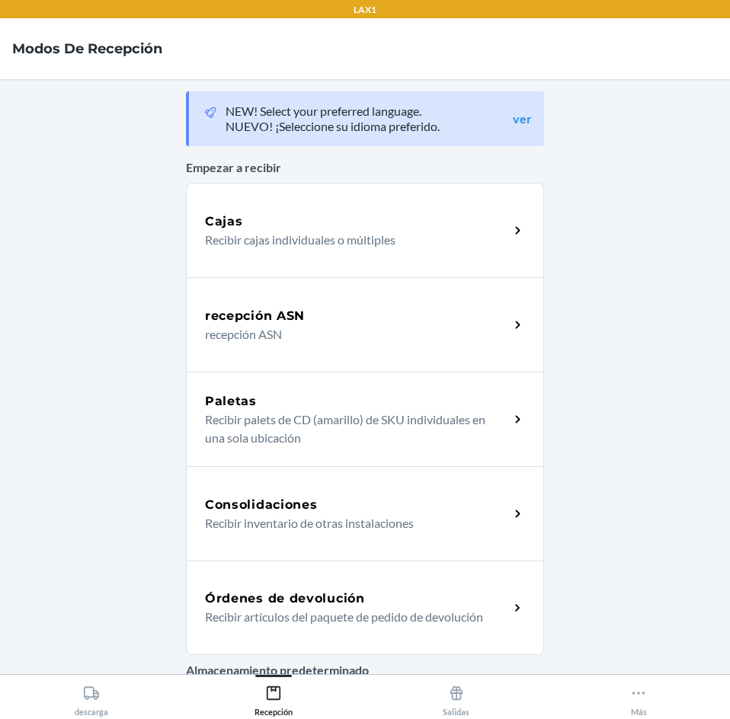
click at [238, 600] on h5 "Órdenes de devolución" at bounding box center [285, 599] width 160 height 18
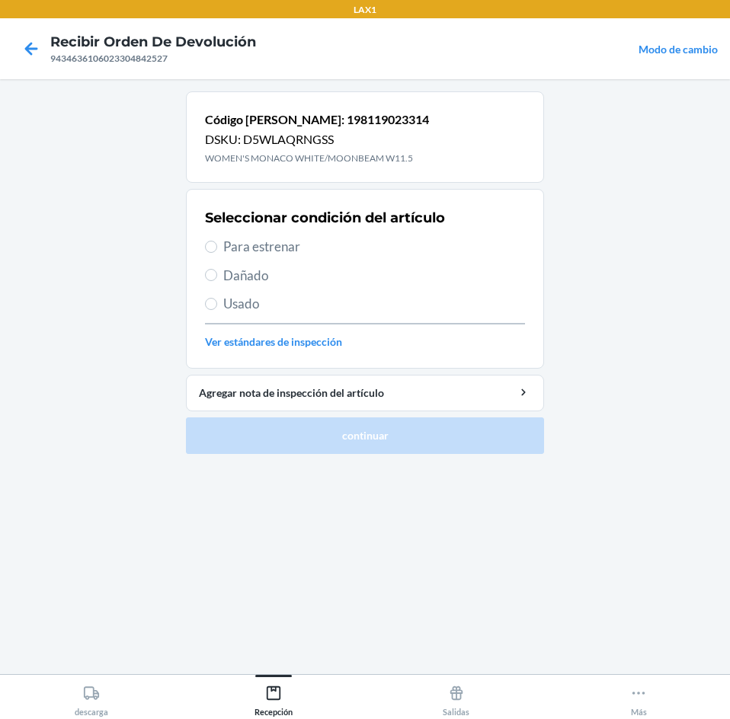
click at [264, 246] on span "Para estrenar" at bounding box center [374, 247] width 302 height 20
click at [217, 246] on input "Para estrenar" at bounding box center [211, 247] width 12 height 12
radio input "true"
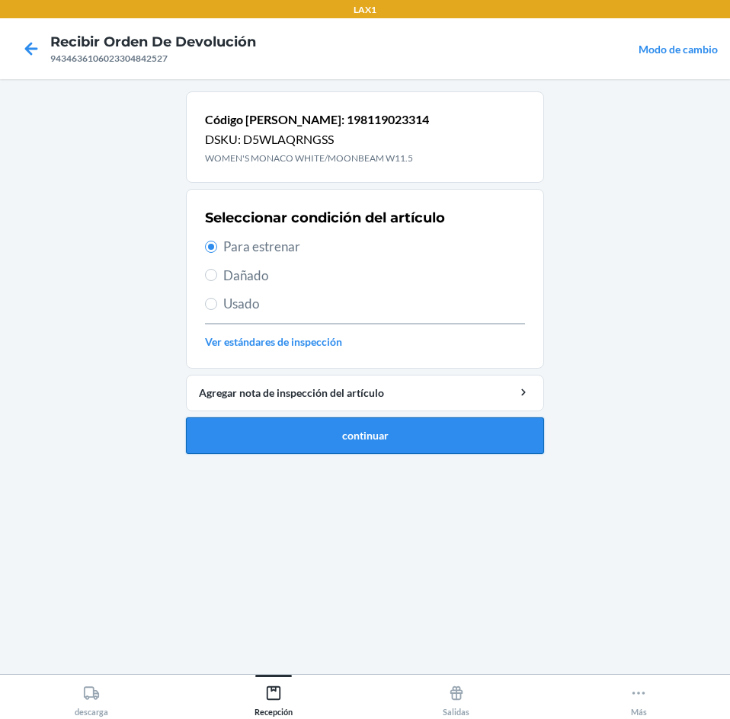
click at [346, 436] on button "continuar" at bounding box center [365, 436] width 358 height 37
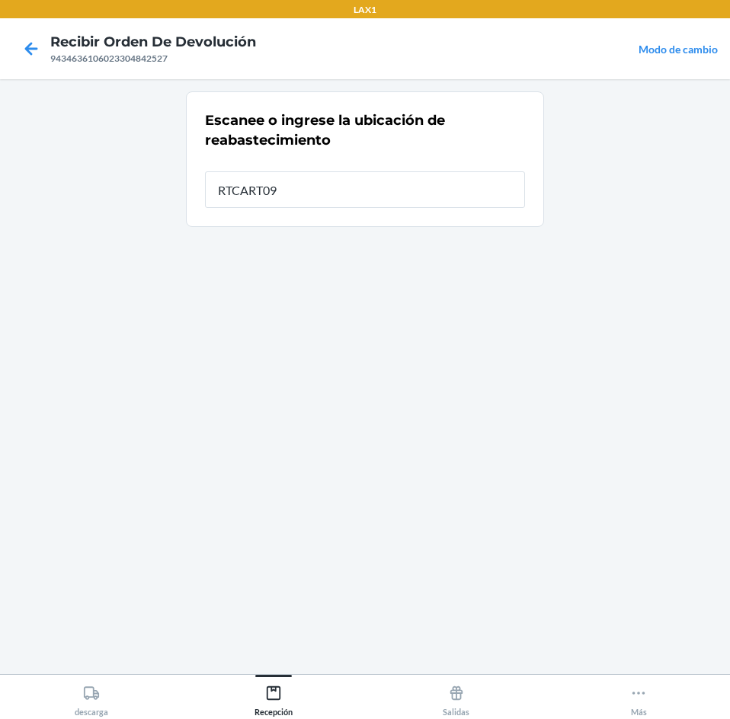
type input "RTCART091"
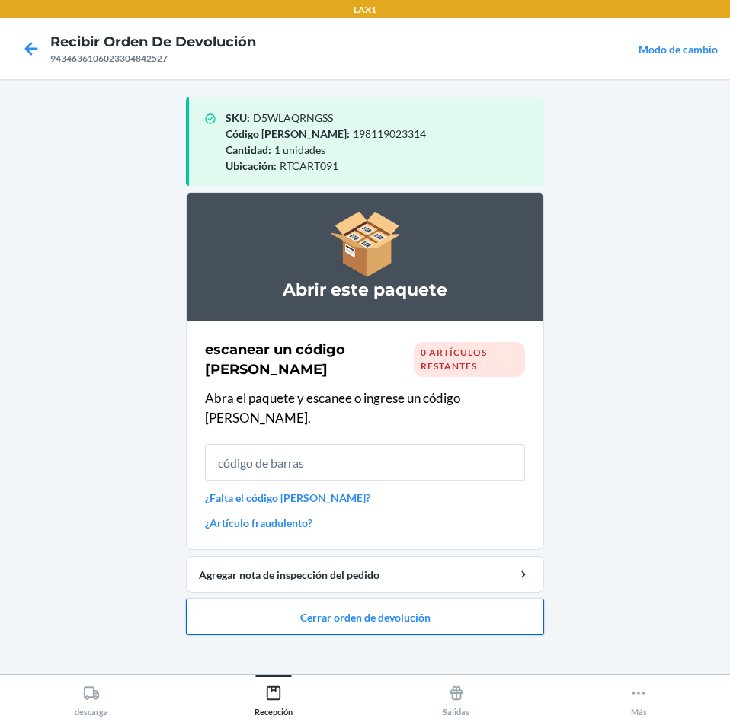
click at [463, 606] on button "Cerrar orden de devolución" at bounding box center [365, 617] width 358 height 37
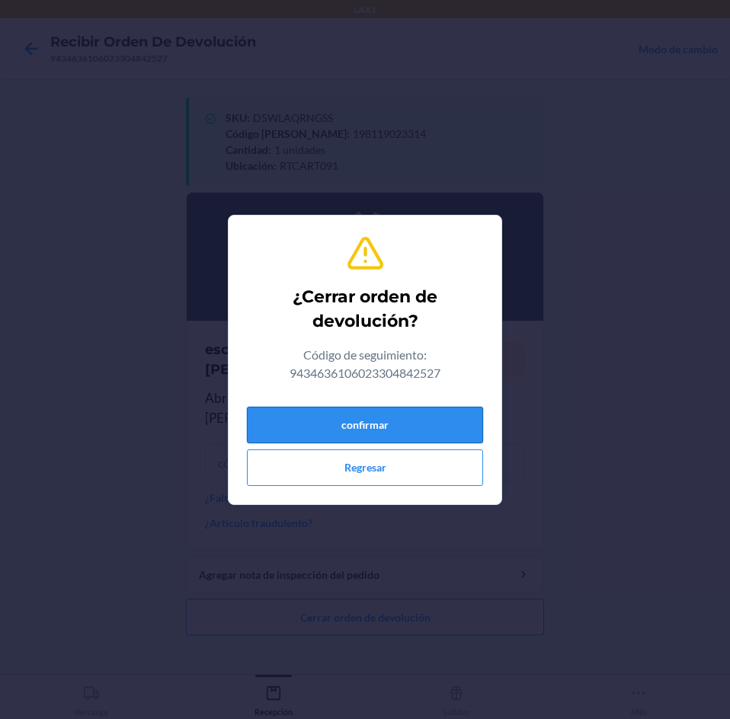
click at [454, 419] on button "confirmar" at bounding box center [365, 425] width 236 height 37
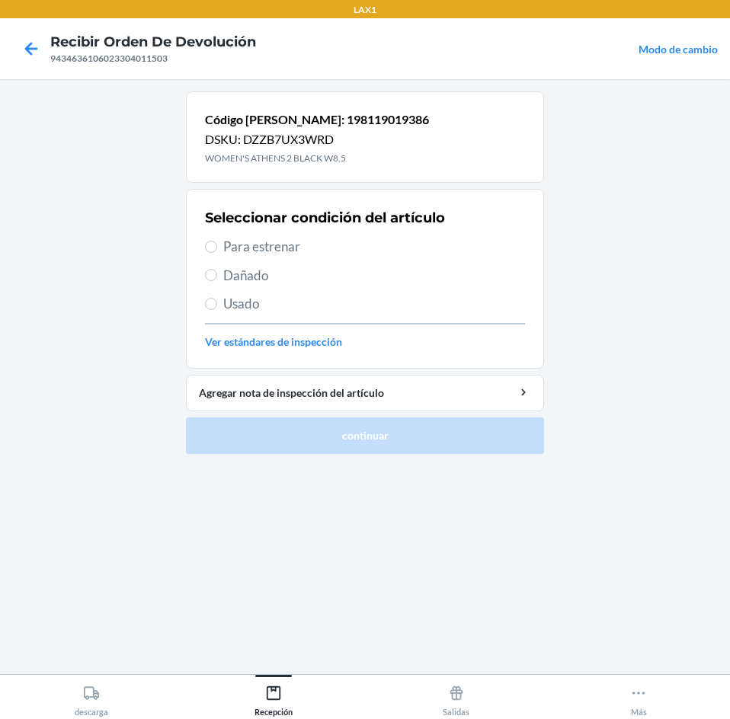
click at [279, 248] on span "Para estrenar" at bounding box center [374, 247] width 302 height 20
click at [217, 248] on input "Para estrenar" at bounding box center [211, 247] width 12 height 12
radio input "true"
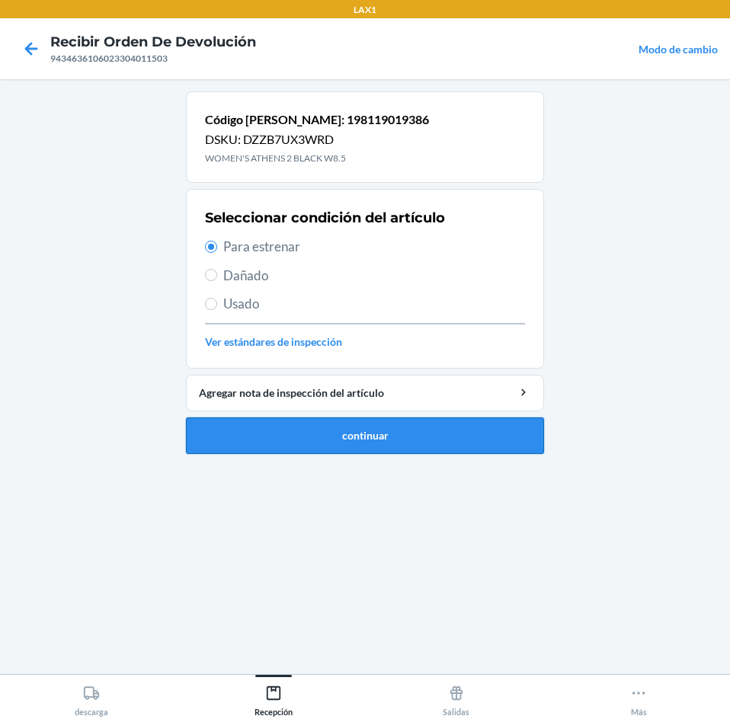
click at [345, 433] on button "continuar" at bounding box center [365, 436] width 358 height 37
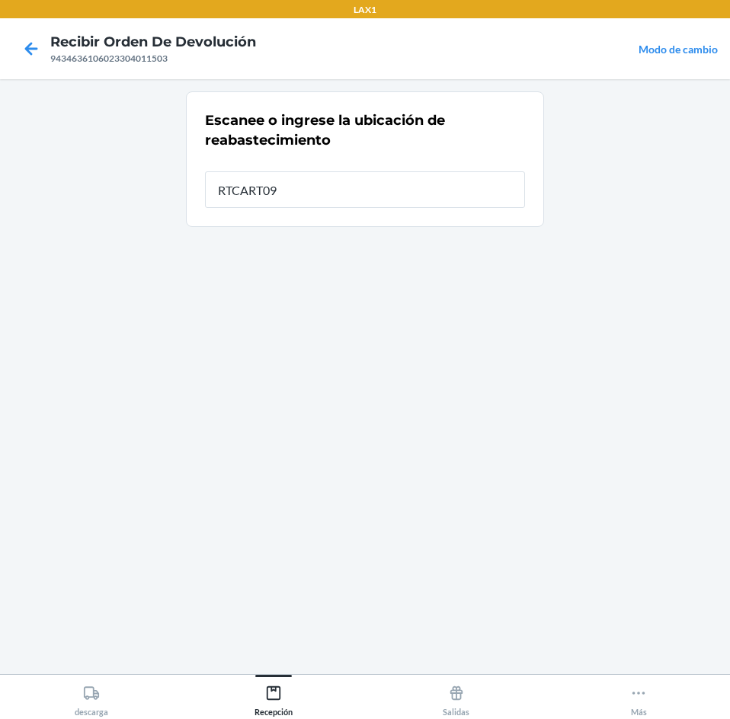
type input "RTCART091"
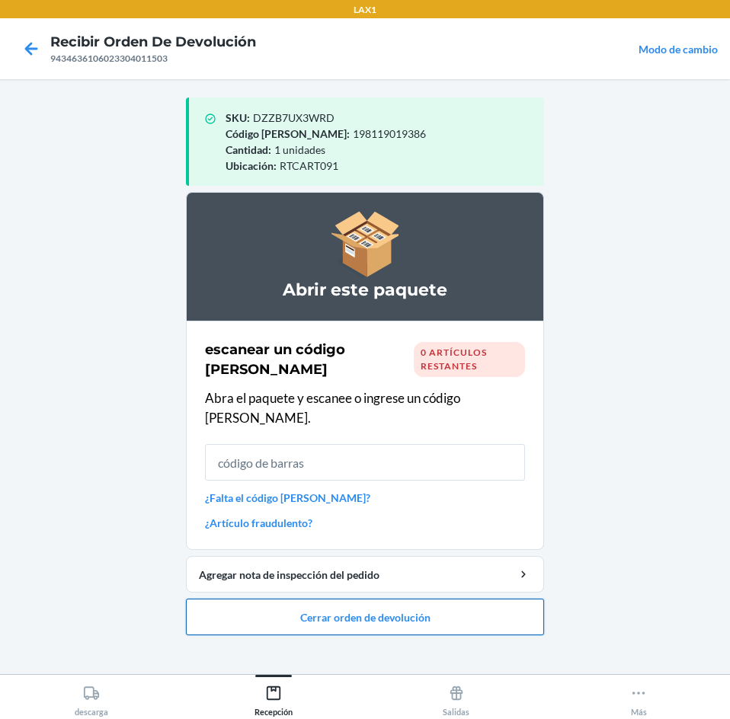
click at [310, 605] on button "Cerrar orden de devolución" at bounding box center [365, 617] width 358 height 37
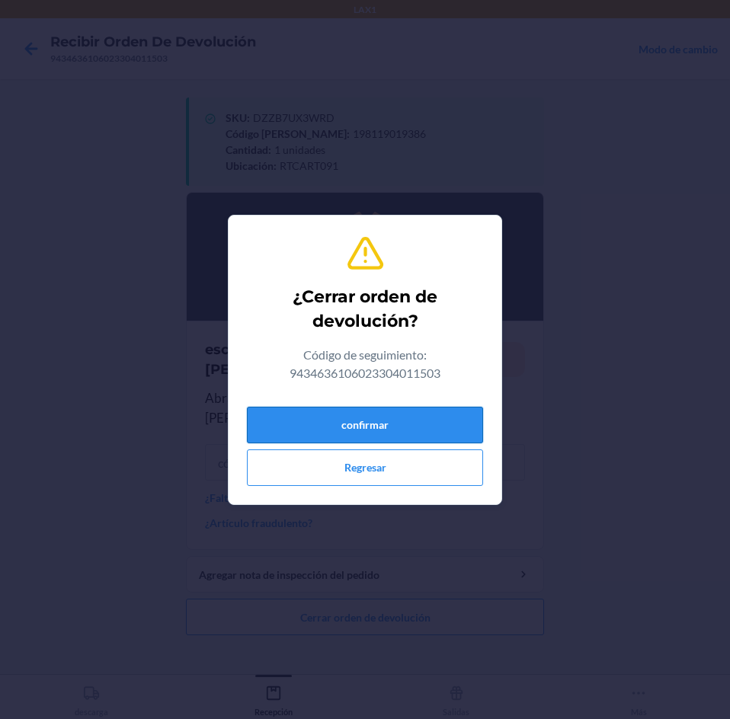
click at [332, 425] on button "confirmar" at bounding box center [365, 425] width 236 height 37
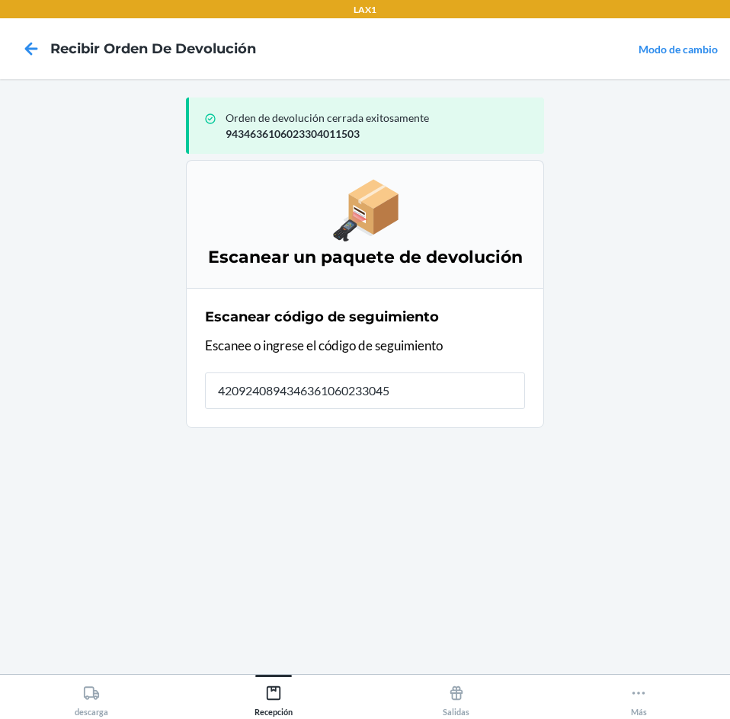
type input "42092408943463610602330455"
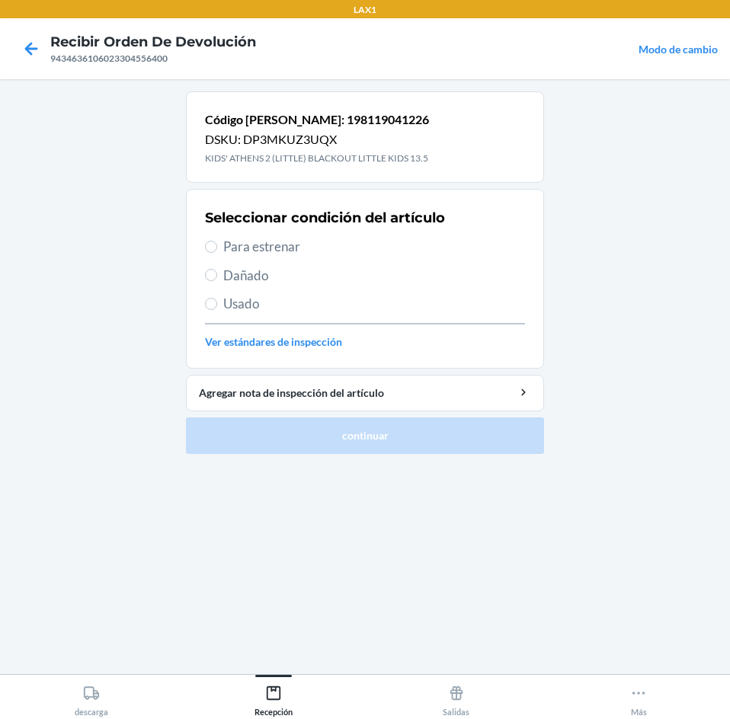
click at [248, 245] on span "Para estrenar" at bounding box center [374, 247] width 302 height 20
click at [217, 245] on input "Para estrenar" at bounding box center [211, 247] width 12 height 12
radio input "true"
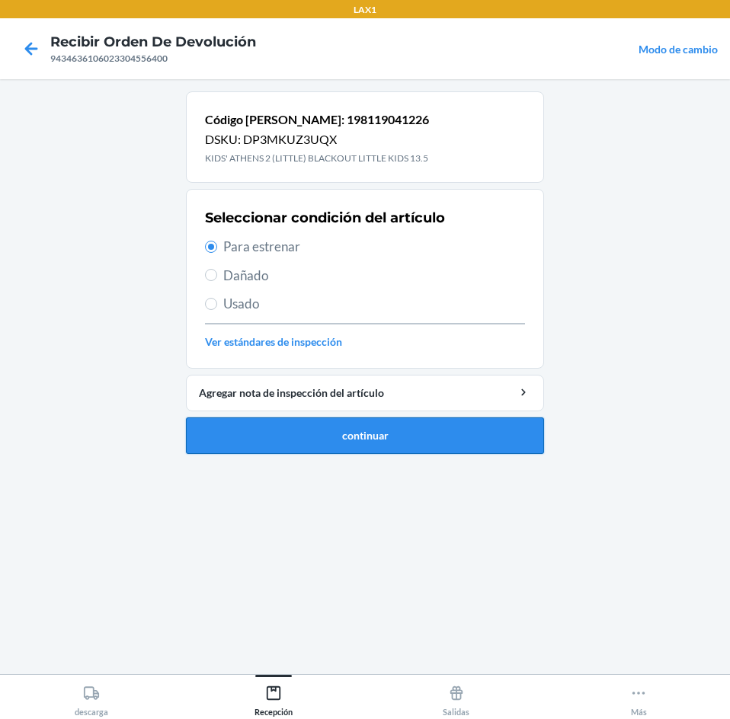
click at [336, 434] on button "continuar" at bounding box center [365, 436] width 358 height 37
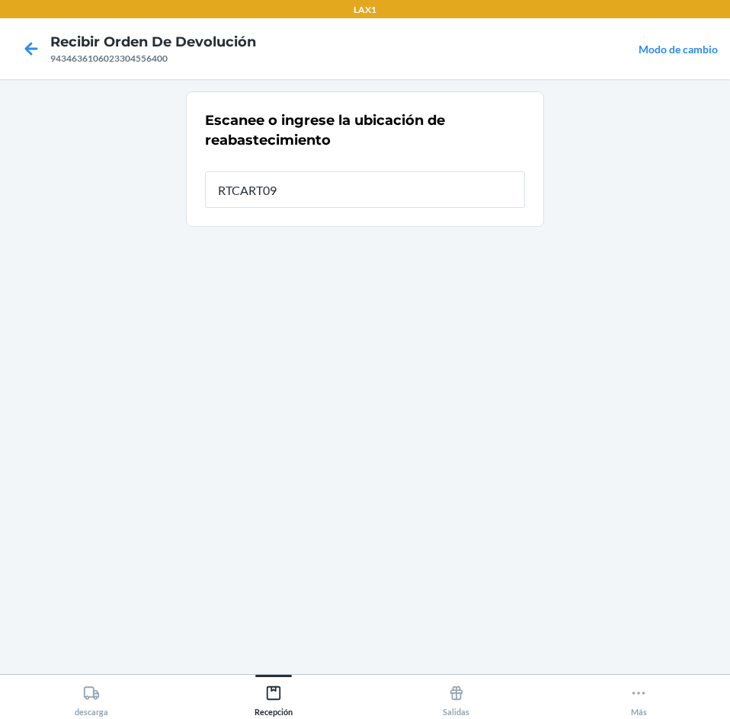
type input "RTCART091"
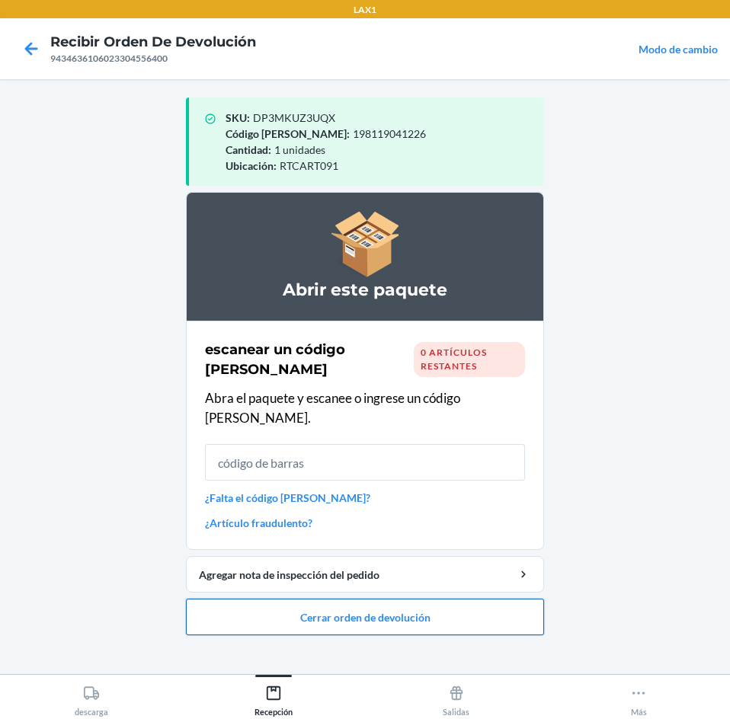
click at [388, 599] on button "Cerrar orden de devolución" at bounding box center [365, 617] width 358 height 37
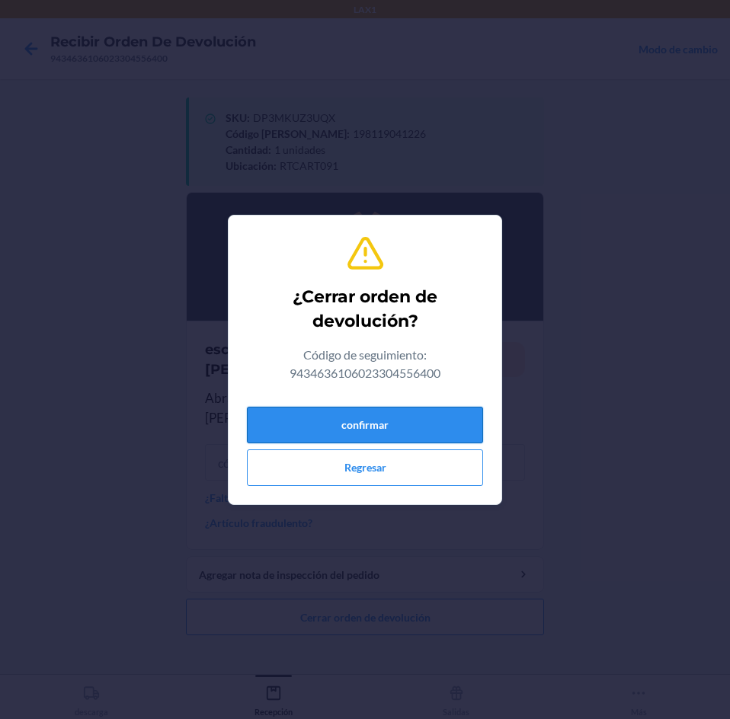
click at [429, 421] on button "confirmar" at bounding box center [365, 425] width 236 height 37
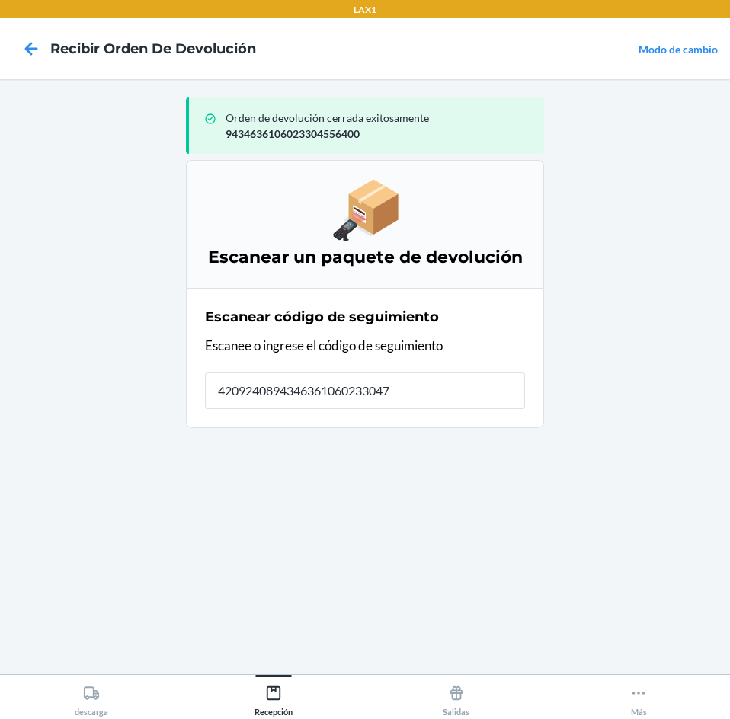
type input "42092408943463610602330479"
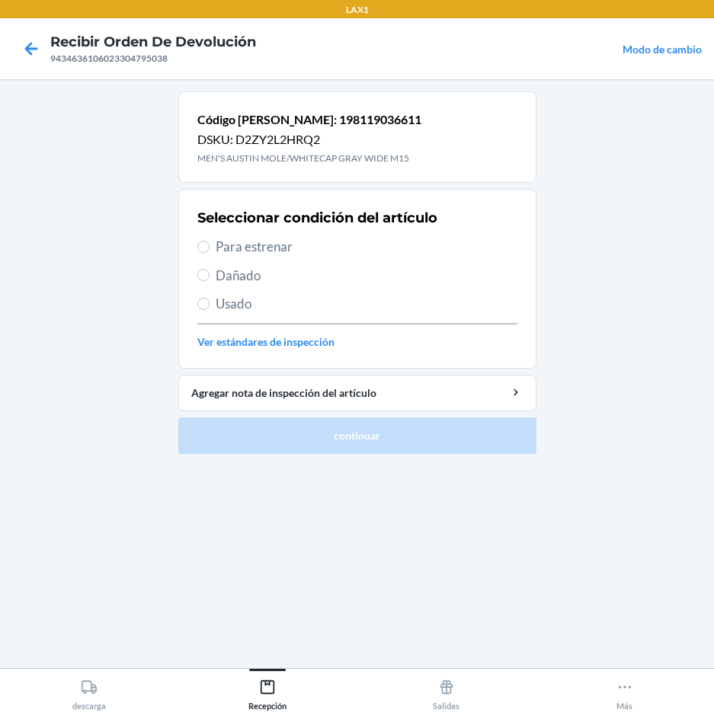
click at [271, 248] on span "Para estrenar" at bounding box center [367, 247] width 302 height 20
click at [210, 248] on input "Para estrenar" at bounding box center [203, 247] width 12 height 12
radio input "true"
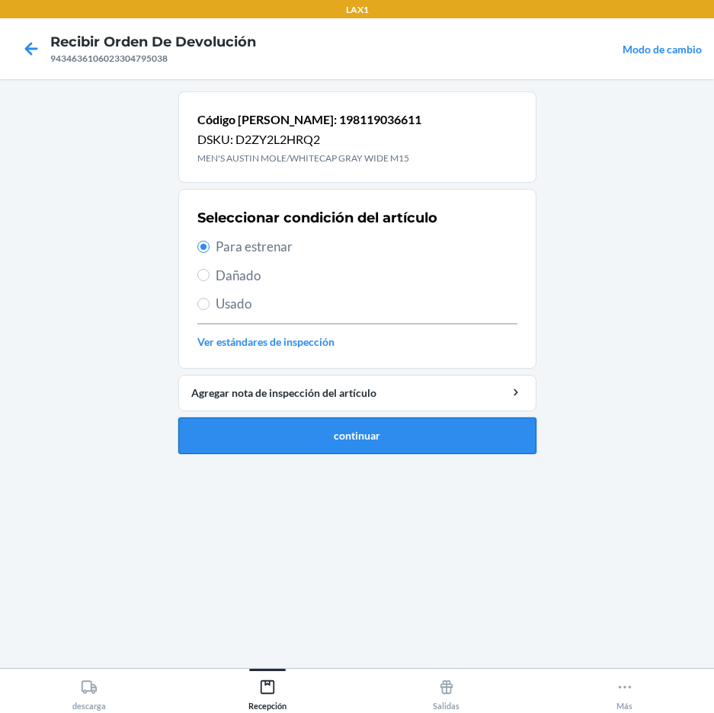
click at [345, 435] on button "continuar" at bounding box center [357, 436] width 358 height 37
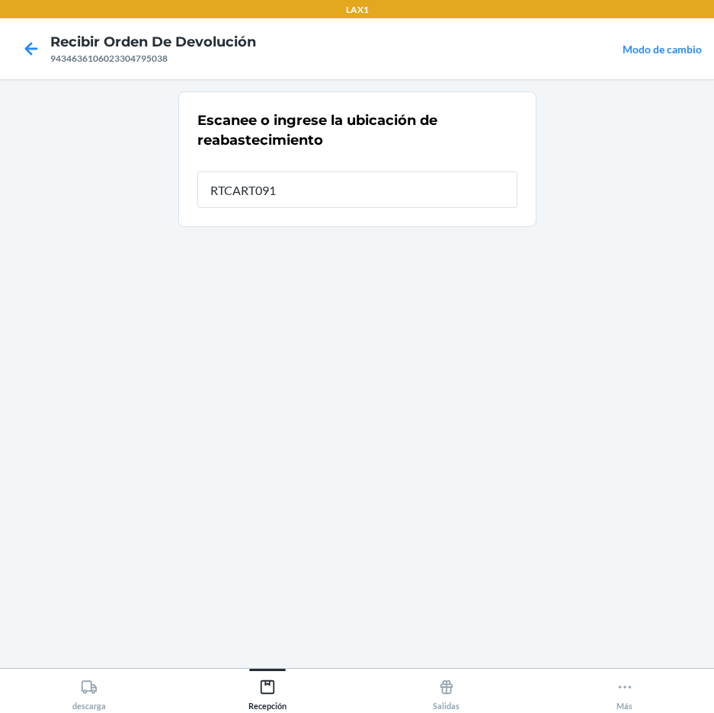
type input "RTCART091"
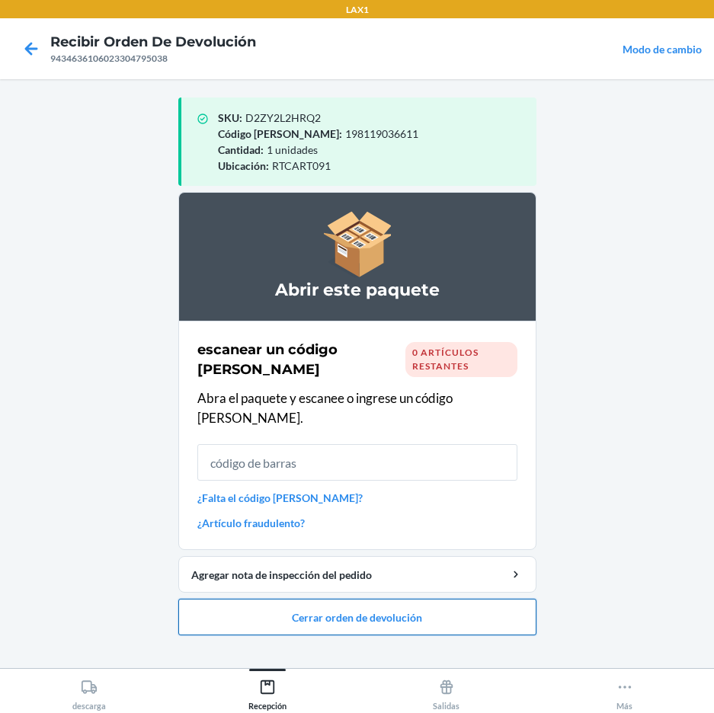
click at [288, 599] on button "Cerrar orden de devolución" at bounding box center [357, 617] width 358 height 37
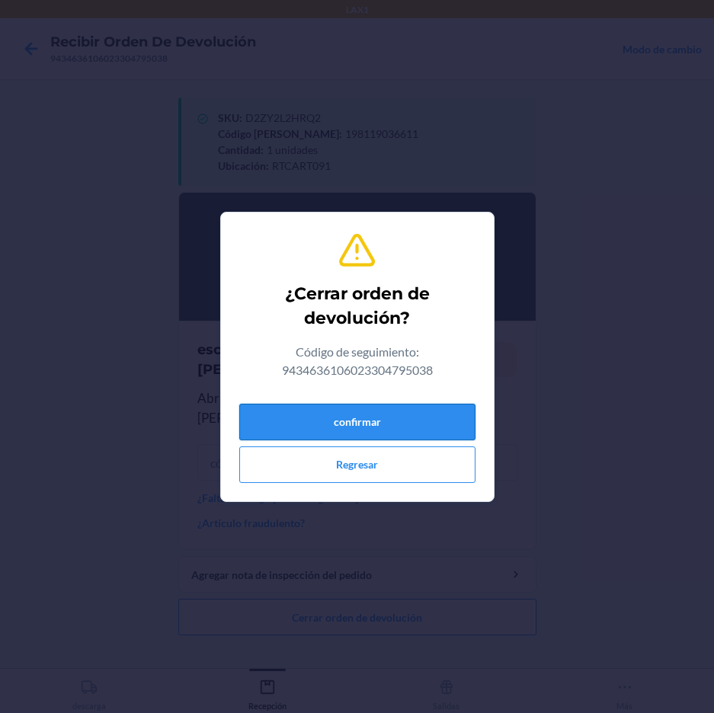
click at [357, 416] on button "confirmar" at bounding box center [357, 422] width 236 height 37
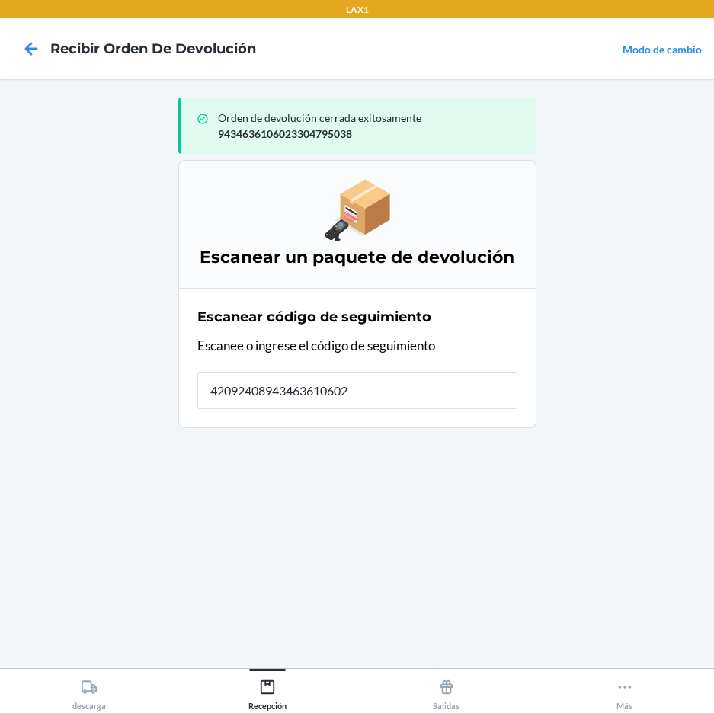
type input "420924089434636106023"
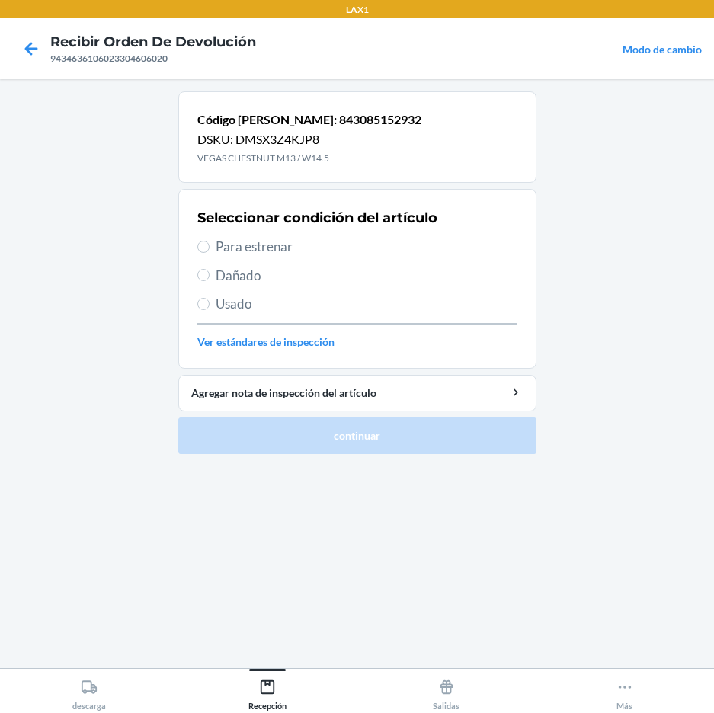
click at [231, 247] on span "Para estrenar" at bounding box center [367, 247] width 302 height 20
click at [210, 247] on input "Para estrenar" at bounding box center [203, 247] width 12 height 12
radio input "true"
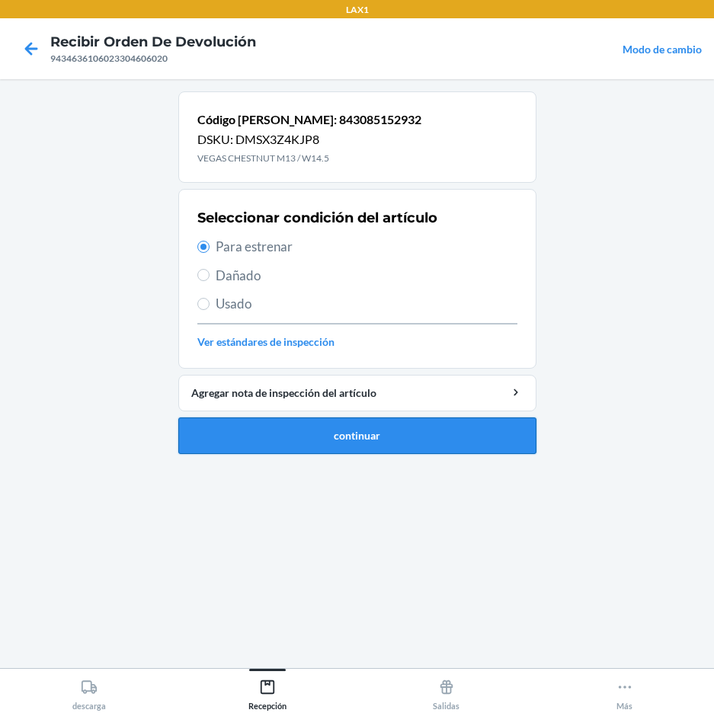
click at [274, 432] on button "continuar" at bounding box center [357, 436] width 358 height 37
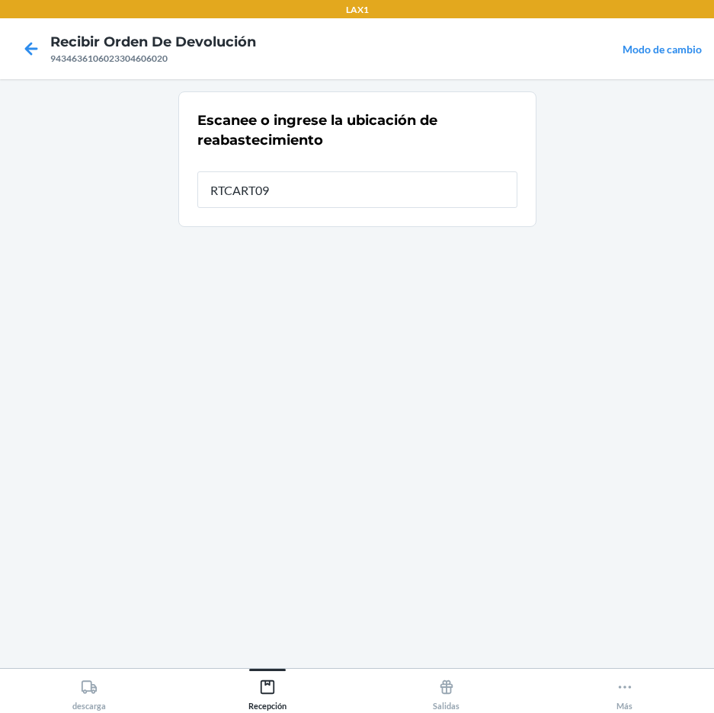
type input "RTCART091"
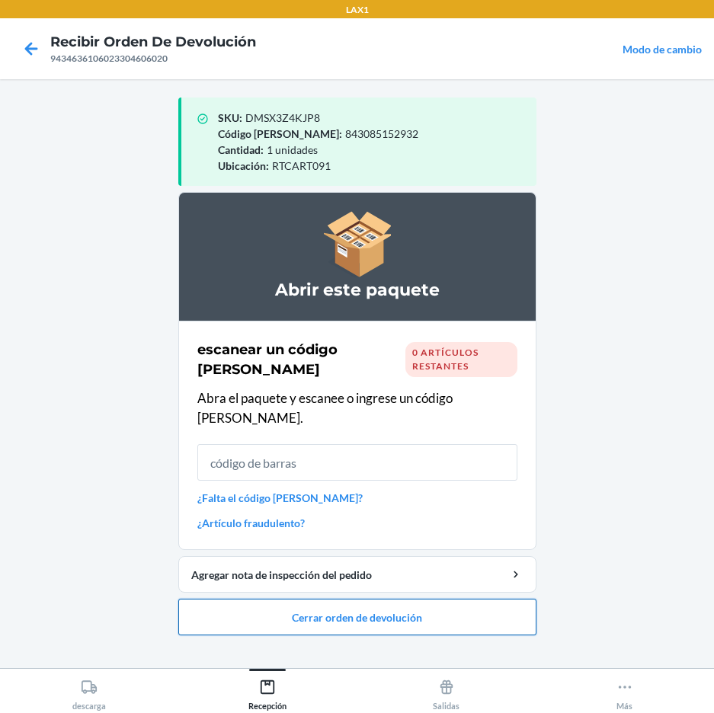
click at [312, 602] on button "Cerrar orden de devolución" at bounding box center [357, 617] width 358 height 37
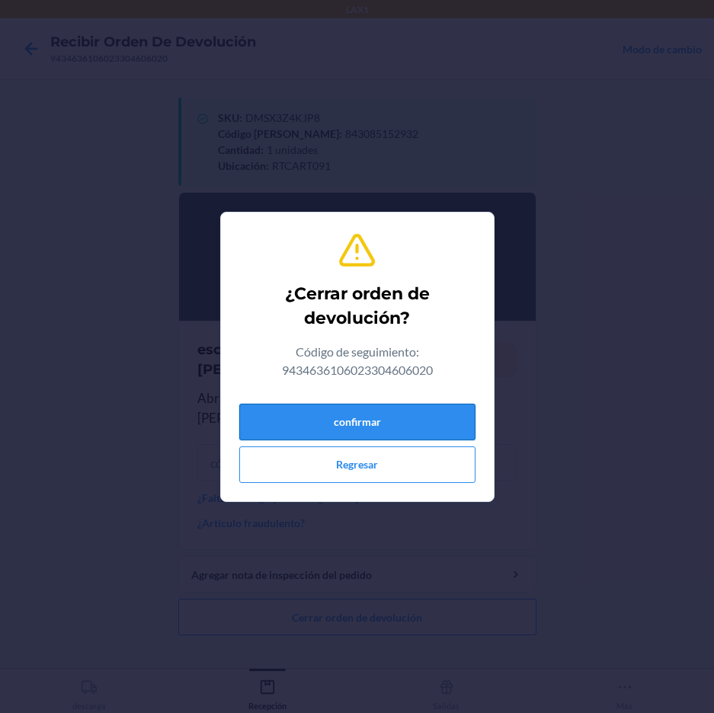
click at [343, 423] on button "confirmar" at bounding box center [357, 422] width 236 height 37
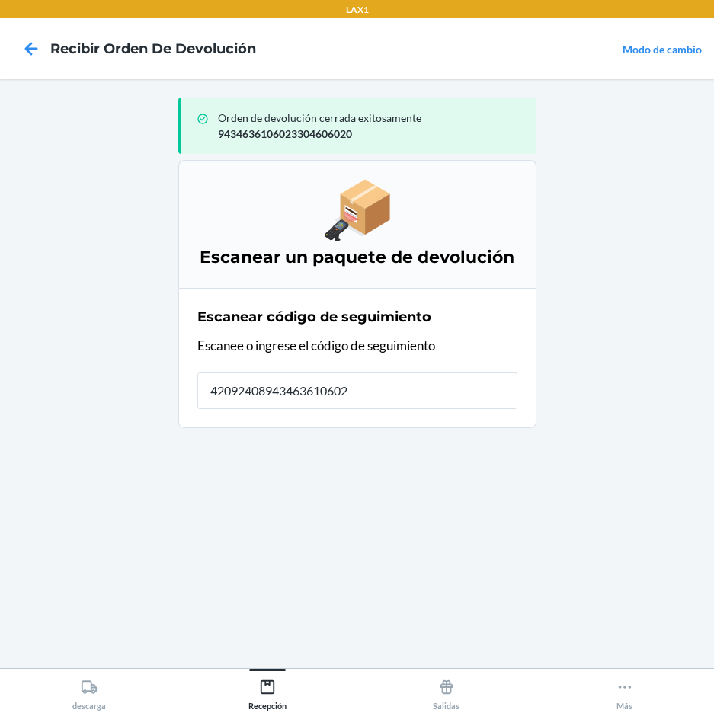
type input "420924089434636106023"
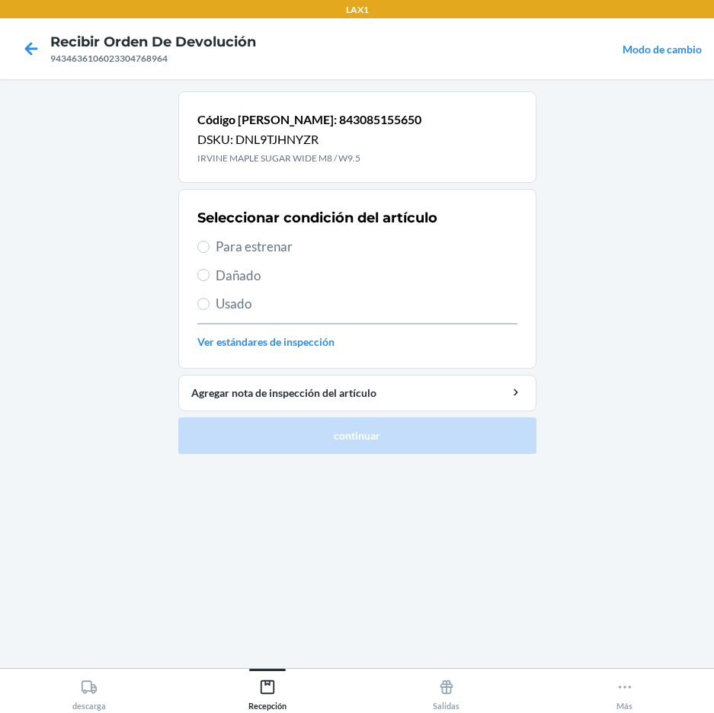
click at [261, 243] on span "Para estrenar" at bounding box center [367, 247] width 302 height 20
click at [210, 243] on input "Para estrenar" at bounding box center [203, 247] width 12 height 12
radio input "true"
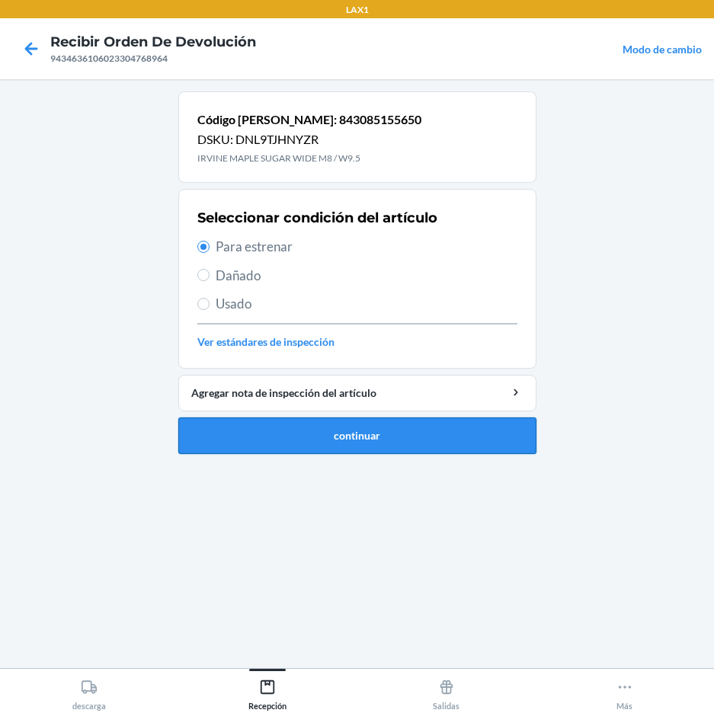
click at [341, 434] on button "continuar" at bounding box center [357, 436] width 358 height 37
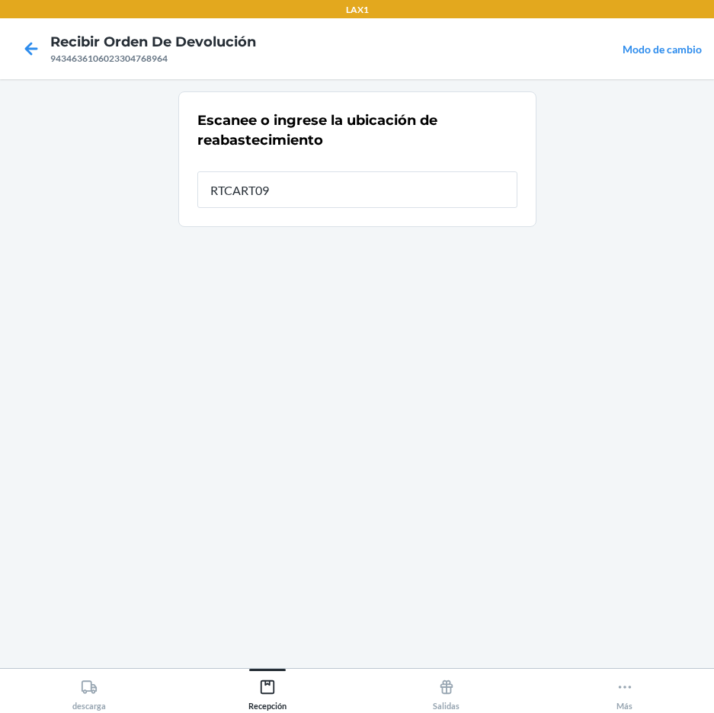
type input "RTCART091"
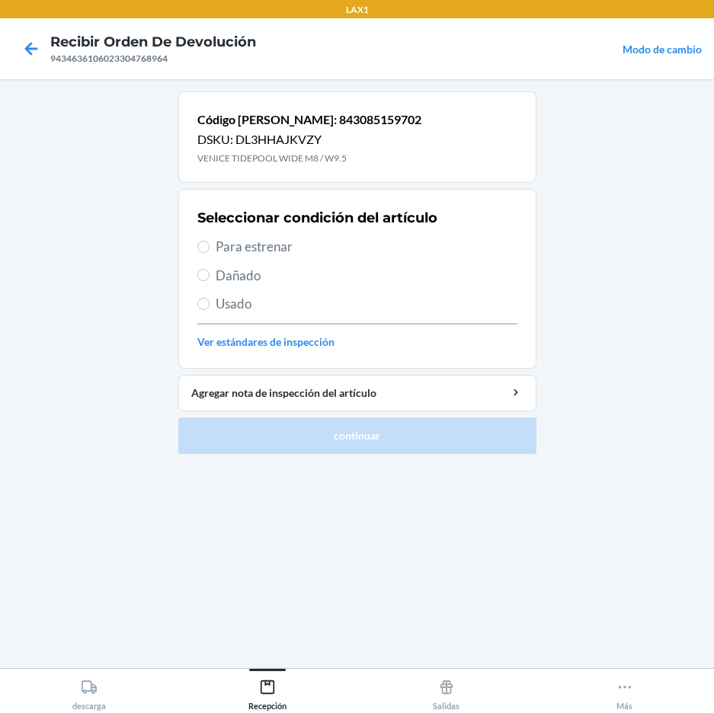
click at [243, 251] on span "Para estrenar" at bounding box center [367, 247] width 302 height 20
click at [210, 251] on input "Para estrenar" at bounding box center [203, 247] width 12 height 12
radio input "true"
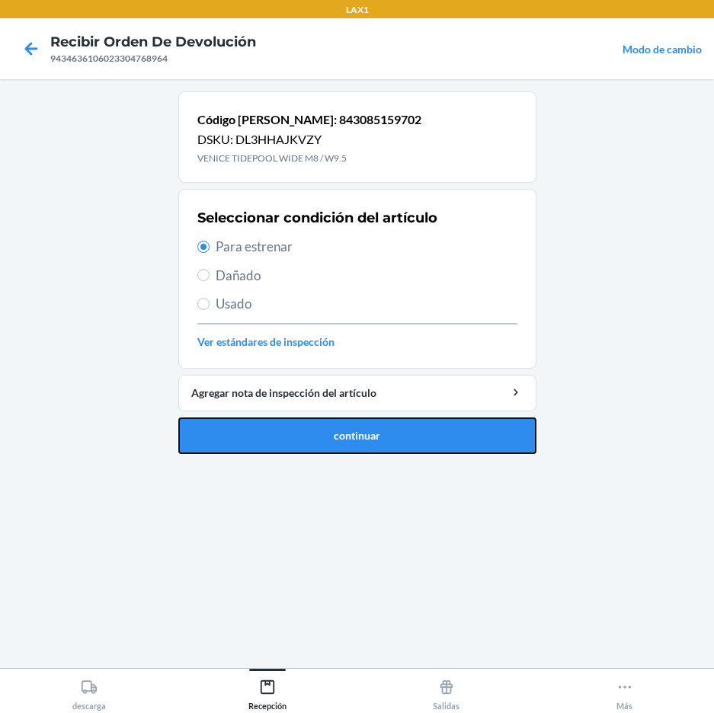
click at [296, 434] on button "continuar" at bounding box center [357, 436] width 358 height 37
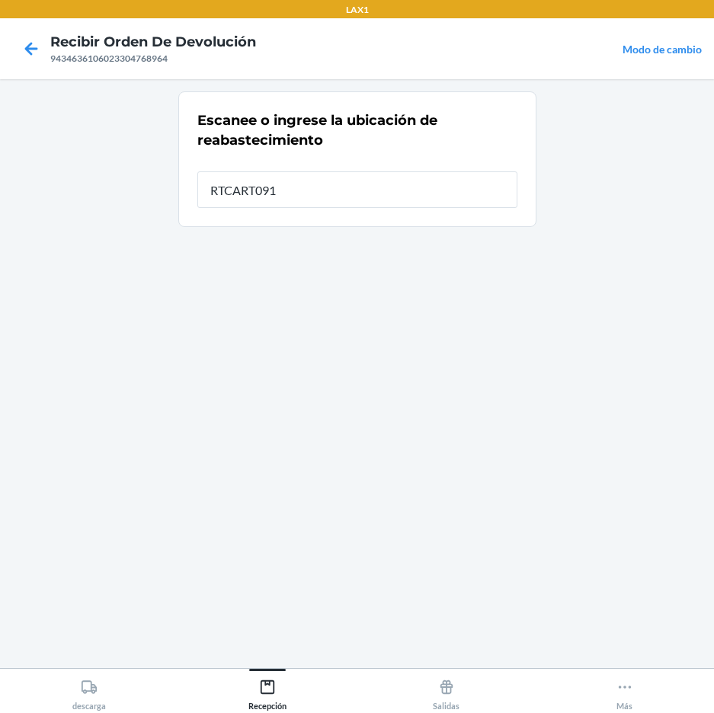
type input "RTCART091"
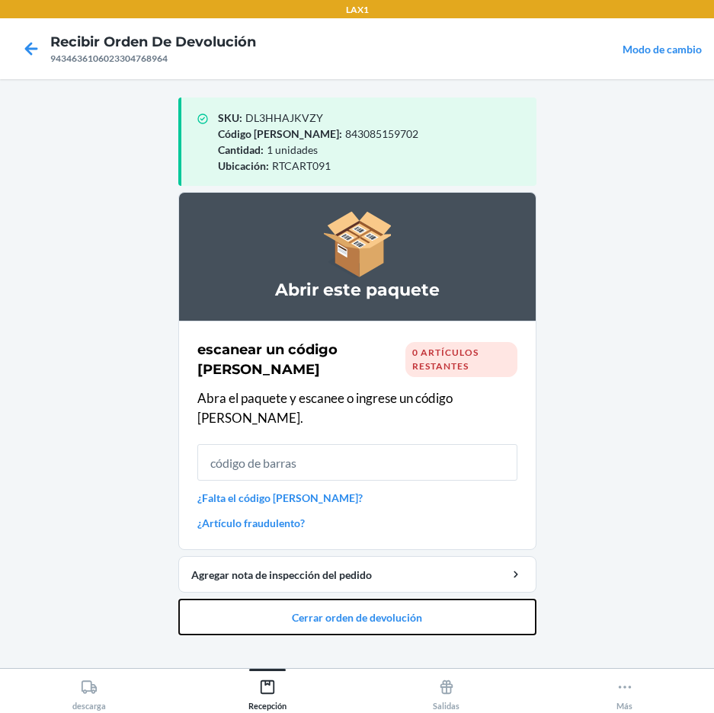
drag, startPoint x: 301, startPoint y: 597, endPoint x: 315, endPoint y: 487, distance: 110.6
click at [312, 577] on li "Abrir este paquete escanear un código [PERSON_NAME] 0 artículos restantes Abra …" at bounding box center [357, 414] width 358 height 444
click at [293, 599] on button "Cerrar orden de devolución" at bounding box center [357, 617] width 358 height 37
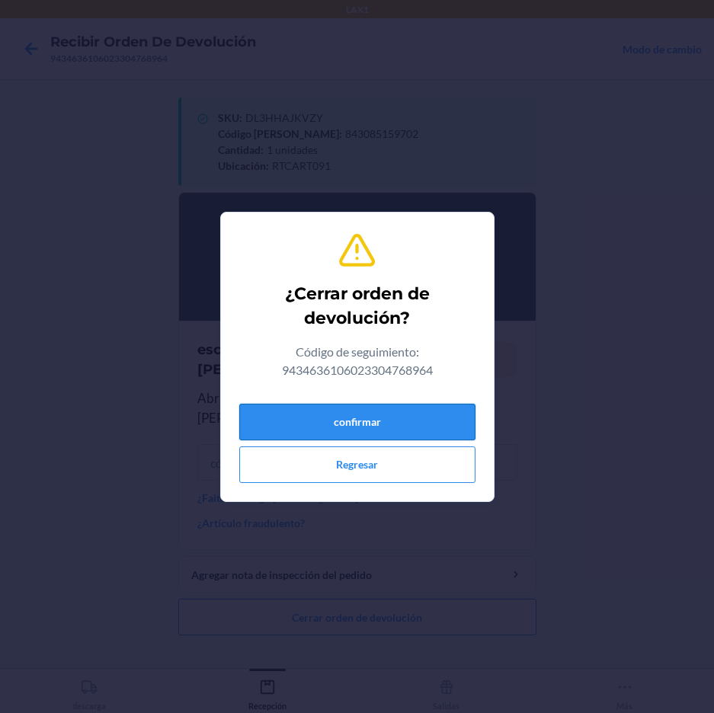
click at [315, 418] on button "confirmar" at bounding box center [357, 422] width 236 height 37
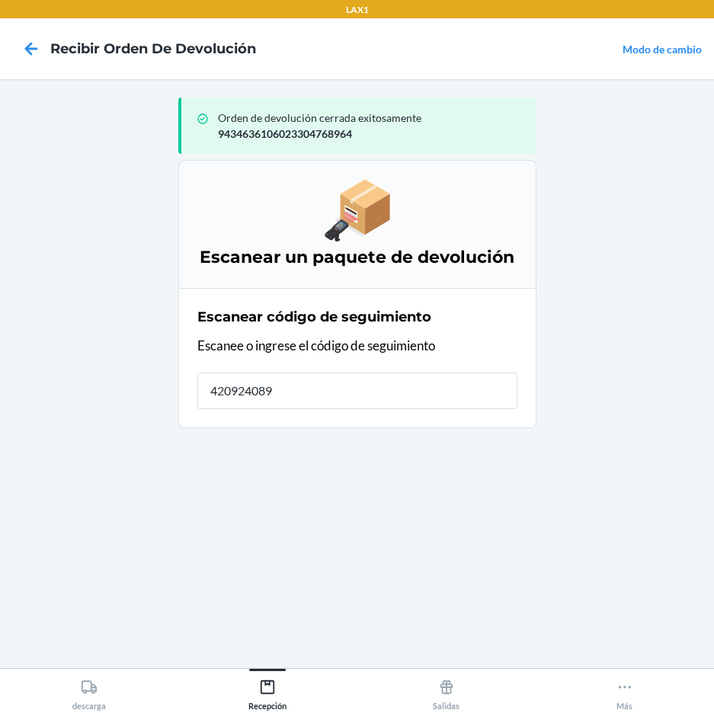
type input "4209240894"
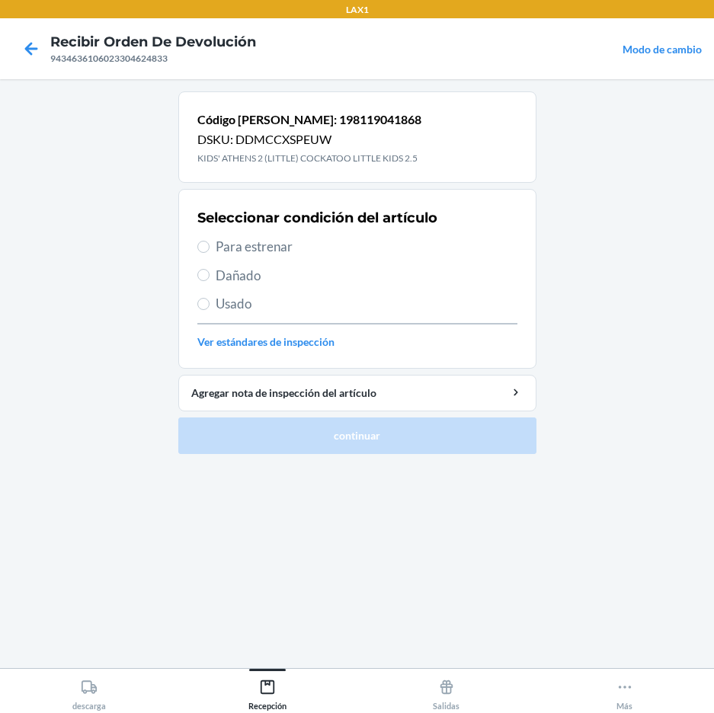
click at [264, 249] on span "Para estrenar" at bounding box center [367, 247] width 302 height 20
click at [210, 249] on input "Para estrenar" at bounding box center [203, 247] width 12 height 12
radio input "true"
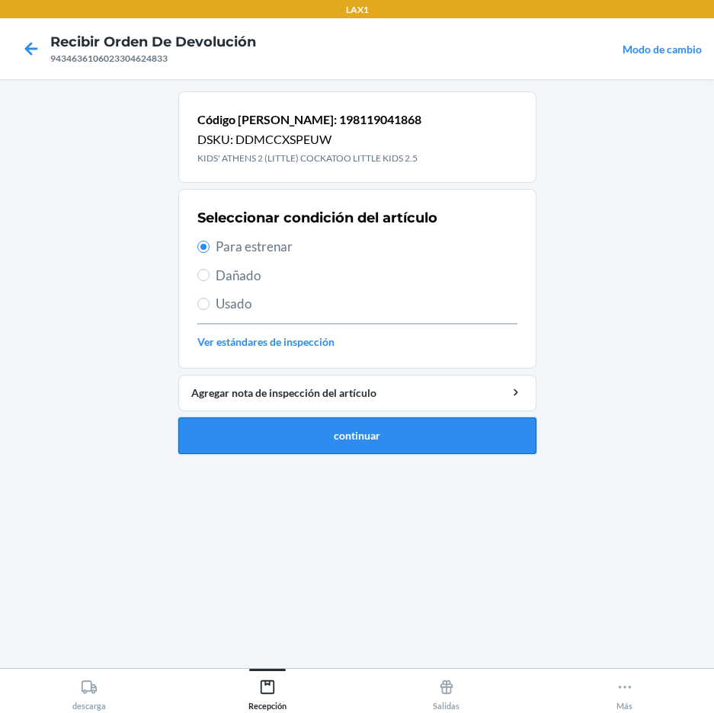
click at [341, 440] on button "continuar" at bounding box center [357, 436] width 358 height 37
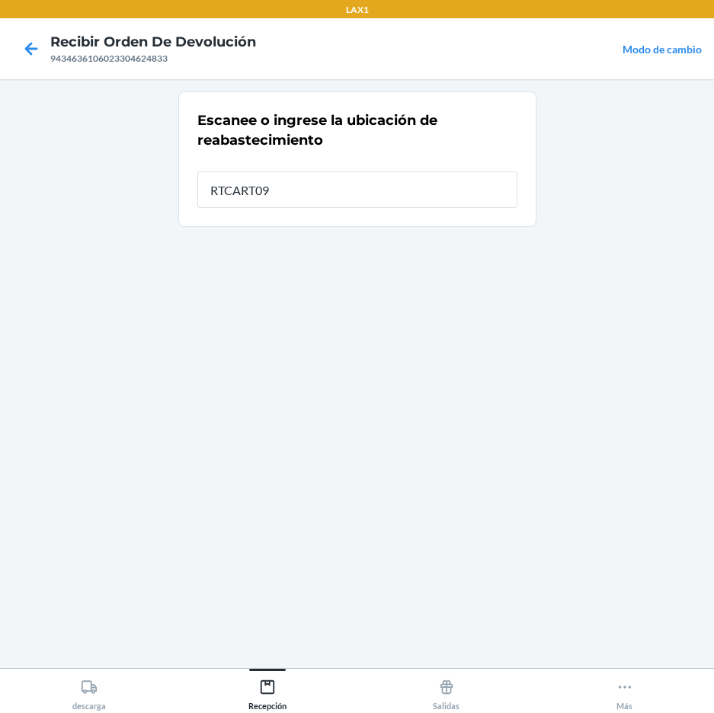
type input "RTCART091"
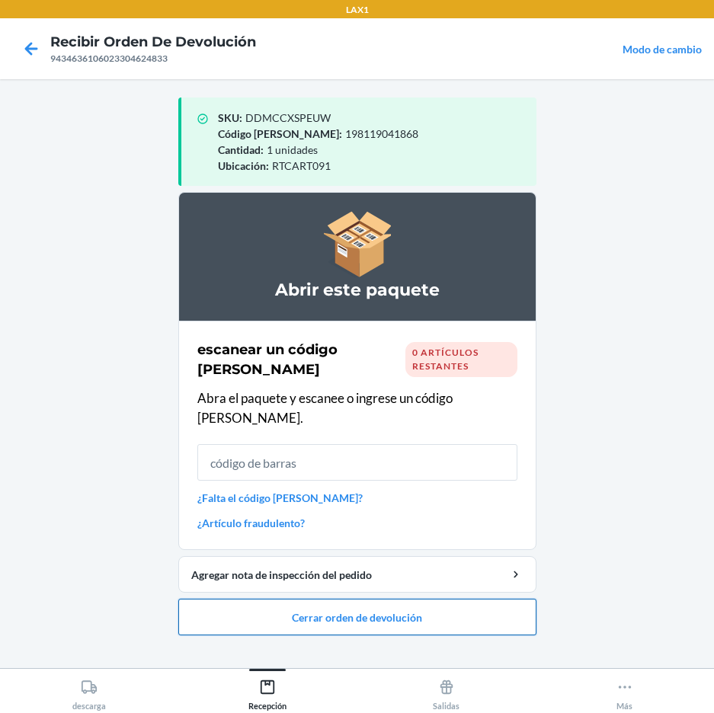
click at [369, 603] on button "Cerrar orden de devolución" at bounding box center [357, 617] width 358 height 37
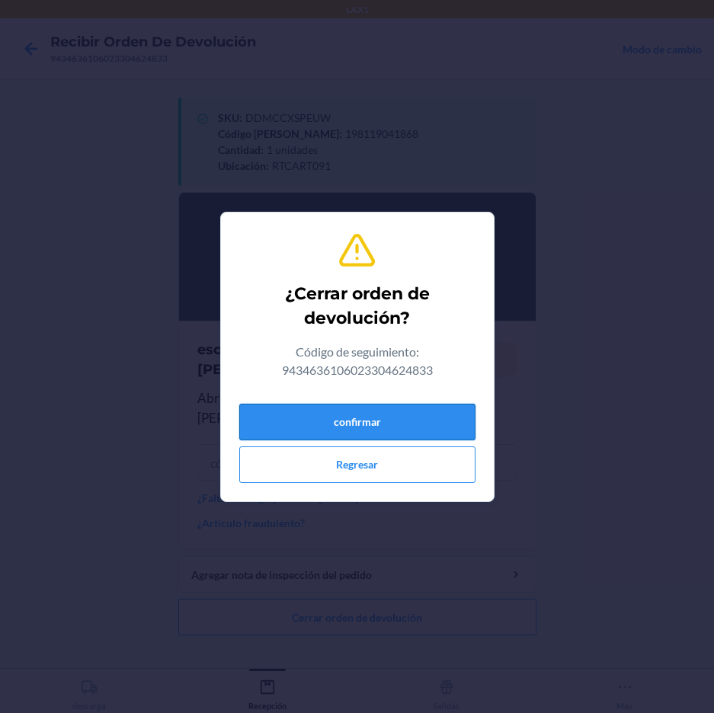
click at [428, 423] on button "confirmar" at bounding box center [357, 422] width 236 height 37
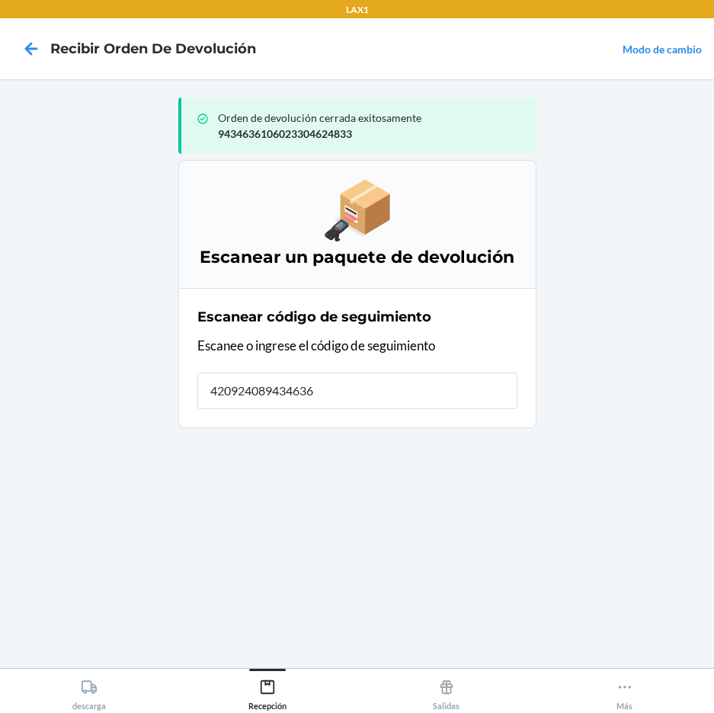
type input "4209240894346361"
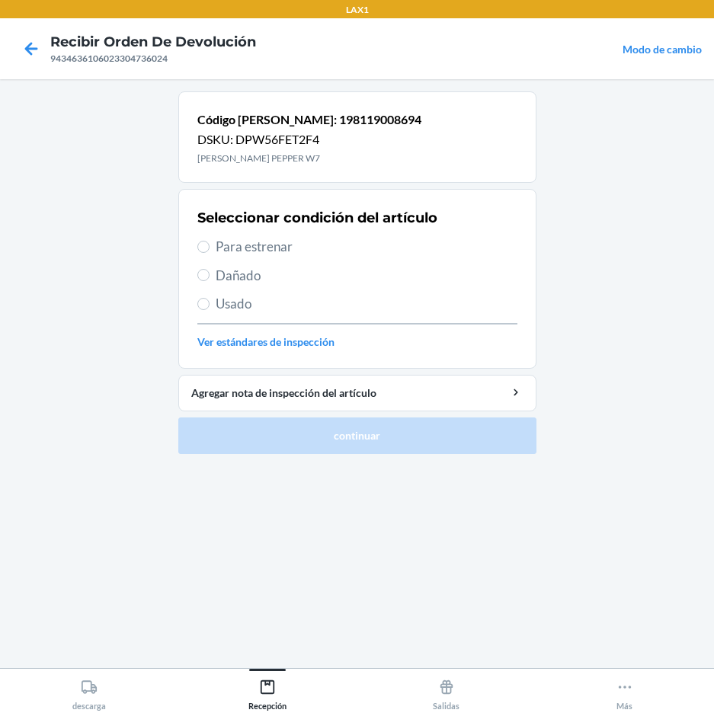
click at [248, 248] on span "Para estrenar" at bounding box center [367, 247] width 302 height 20
click at [210, 248] on input "Para estrenar" at bounding box center [203, 247] width 12 height 12
radio input "true"
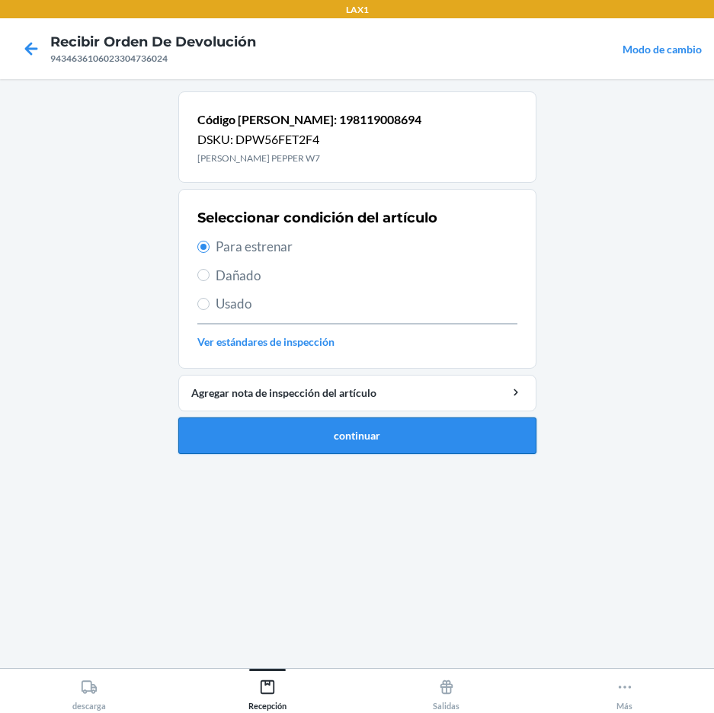
click at [348, 441] on button "continuar" at bounding box center [357, 436] width 358 height 37
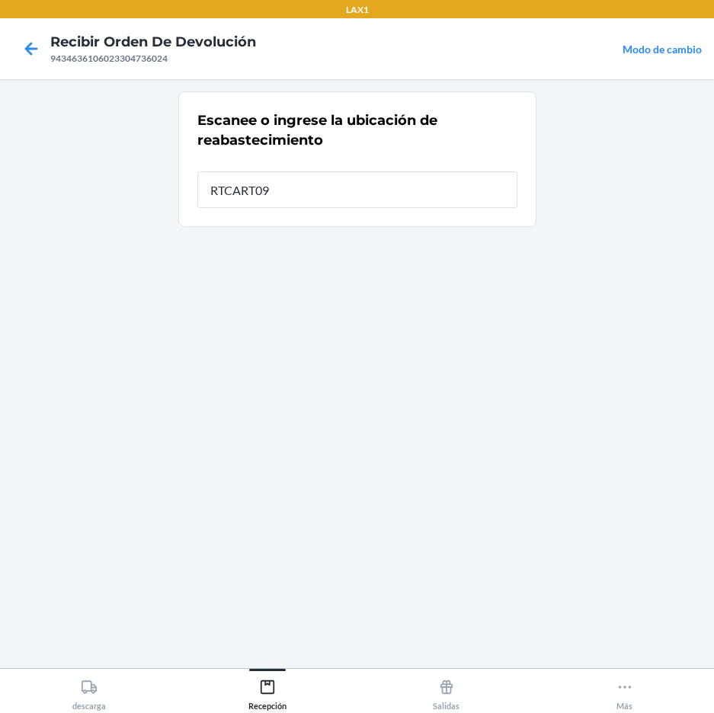
type input "RTCART091"
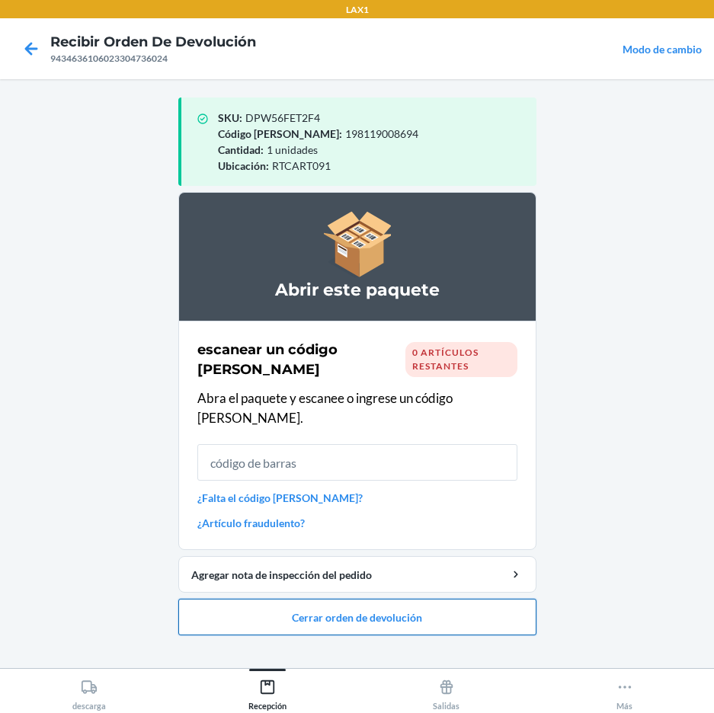
click at [306, 599] on button "Cerrar orden de devolución" at bounding box center [357, 617] width 358 height 37
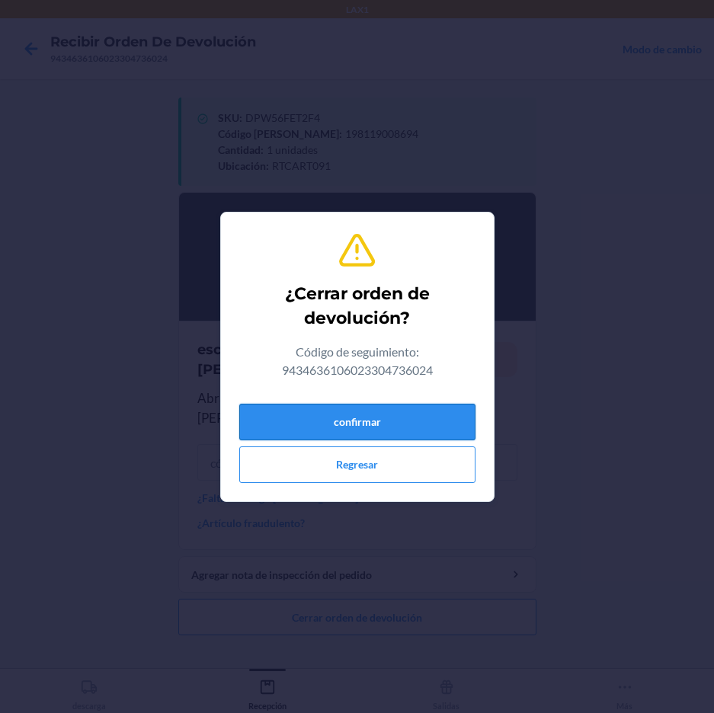
click at [399, 428] on button "confirmar" at bounding box center [357, 422] width 236 height 37
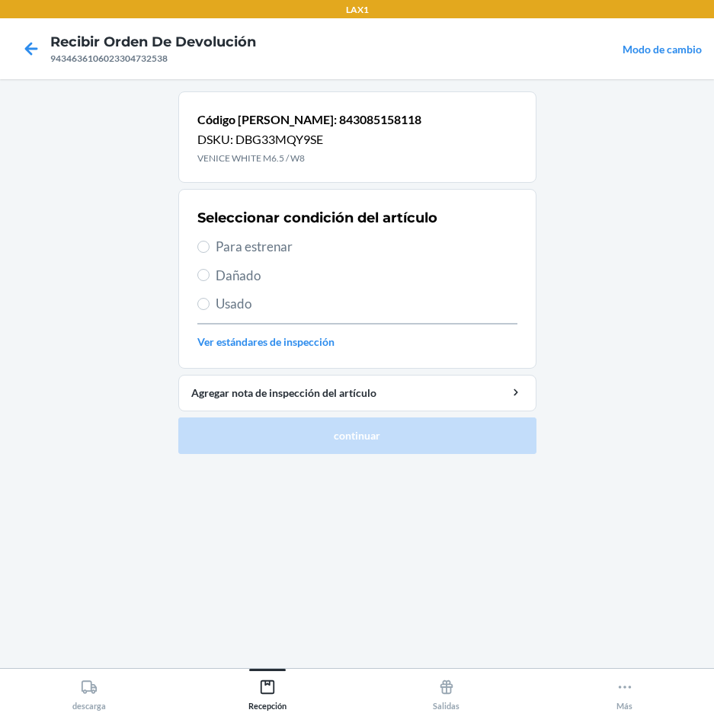
click at [258, 242] on span "Para estrenar" at bounding box center [367, 247] width 302 height 20
click at [210, 242] on input "Para estrenar" at bounding box center [203, 247] width 12 height 12
radio input "true"
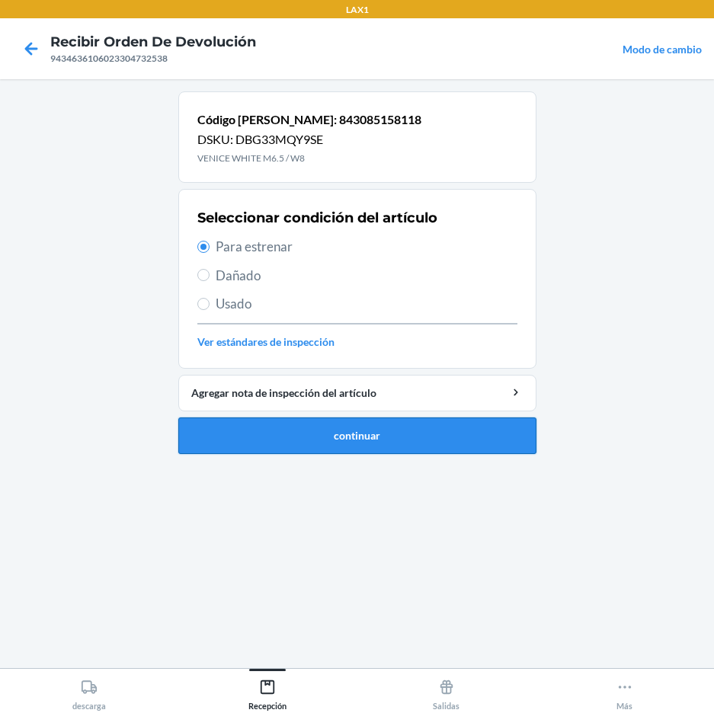
click at [369, 436] on button "continuar" at bounding box center [357, 436] width 358 height 37
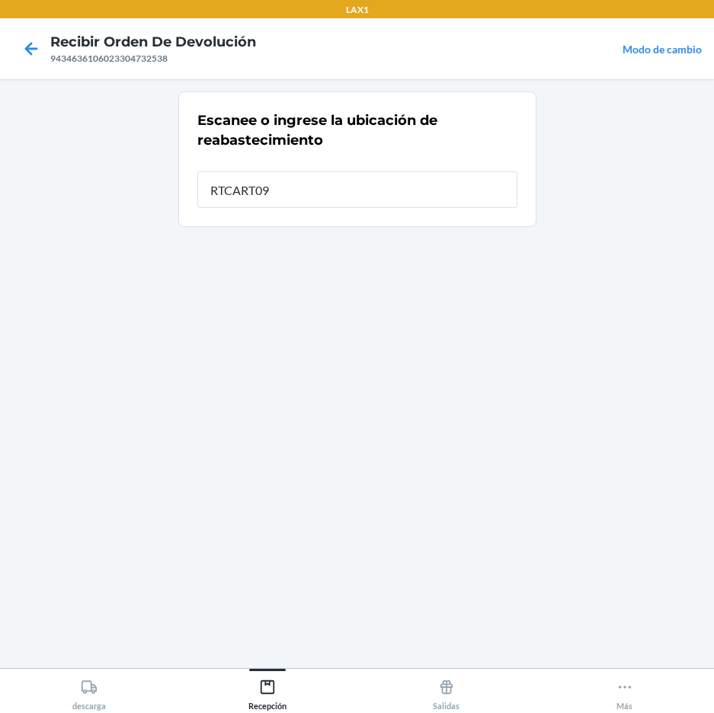
type input "RTCART091"
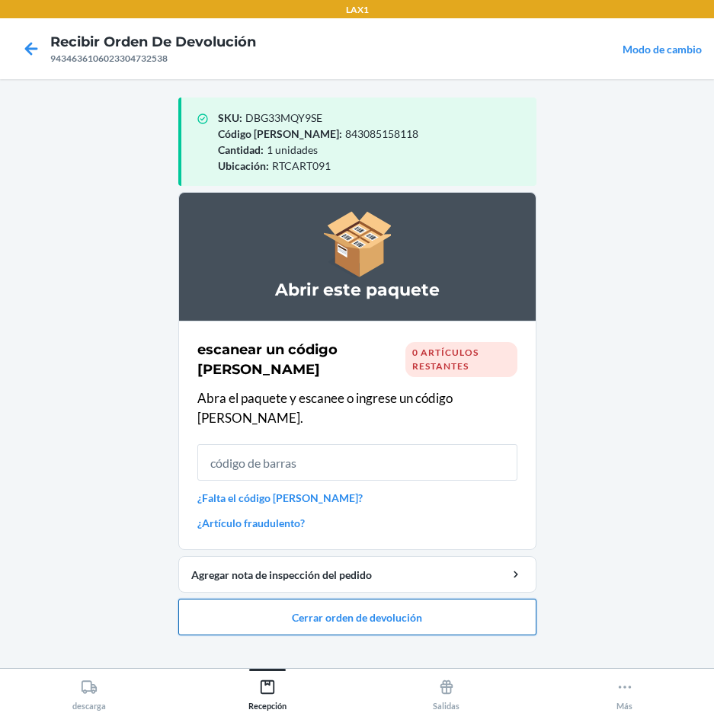
click at [373, 600] on button "Cerrar orden de devolución" at bounding box center [357, 617] width 358 height 37
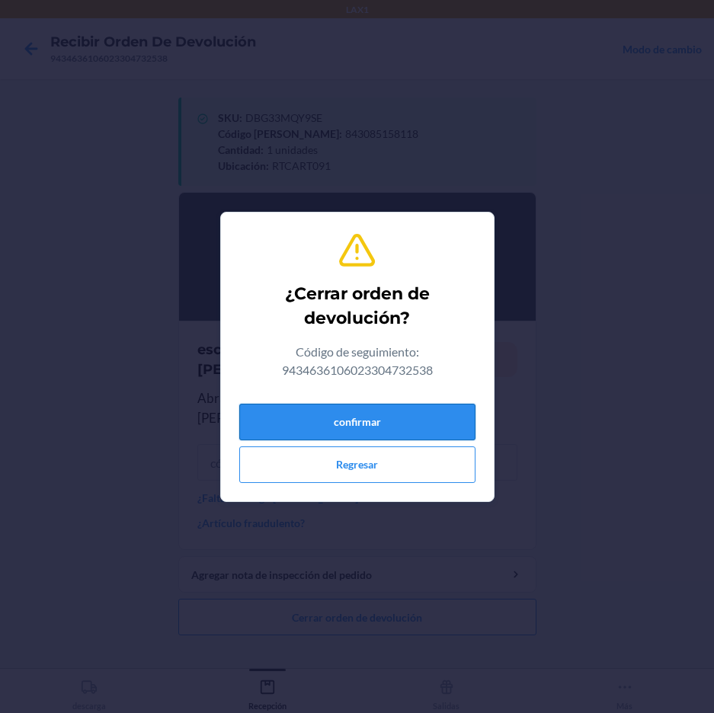
click at [455, 418] on button "confirmar" at bounding box center [357, 422] width 236 height 37
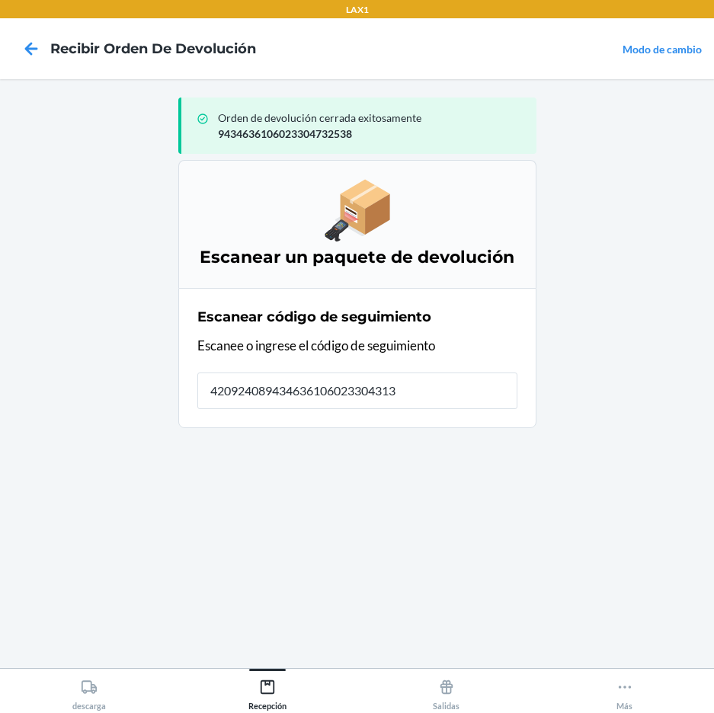
type input "4209240894346361060233043137"
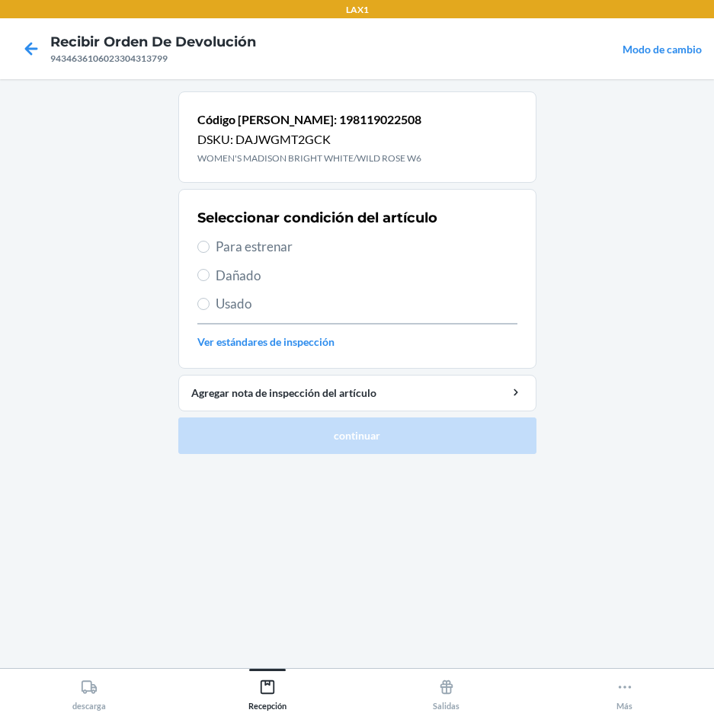
click at [226, 245] on span "Para estrenar" at bounding box center [367, 247] width 302 height 20
click at [210, 245] on input "Para estrenar" at bounding box center [203, 247] width 12 height 12
radio input "true"
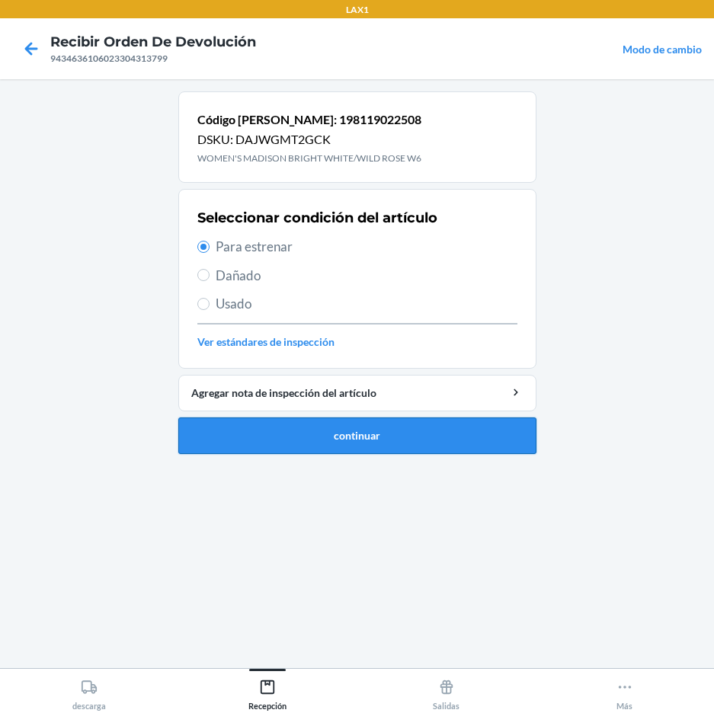
click at [286, 439] on button "continuar" at bounding box center [357, 436] width 358 height 37
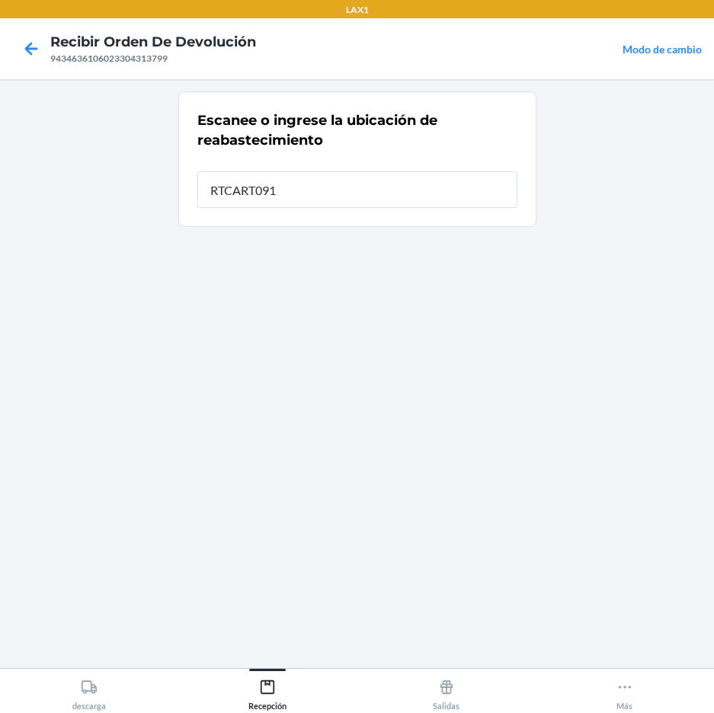
type input "RTCART091"
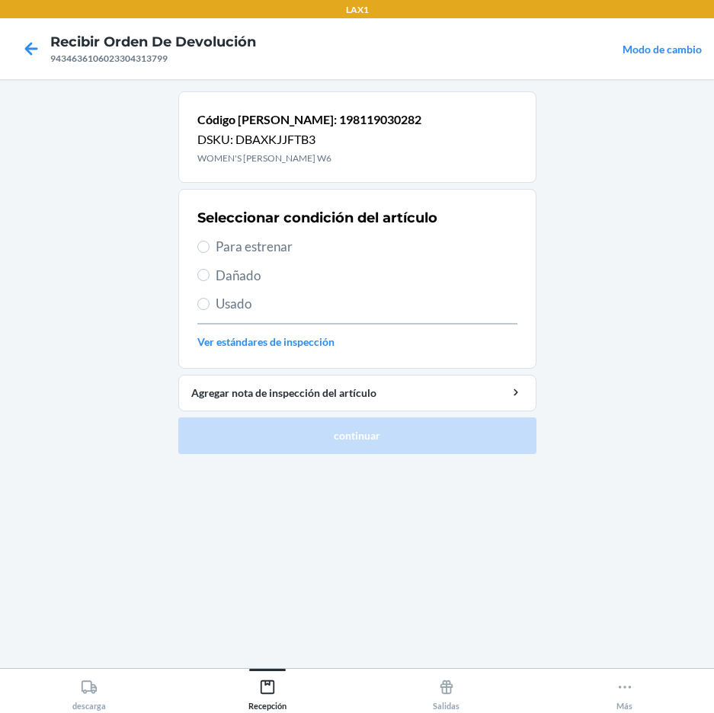
click at [253, 252] on span "Para estrenar" at bounding box center [367, 247] width 302 height 20
click at [210, 252] on input "Para estrenar" at bounding box center [203, 247] width 12 height 12
radio input "true"
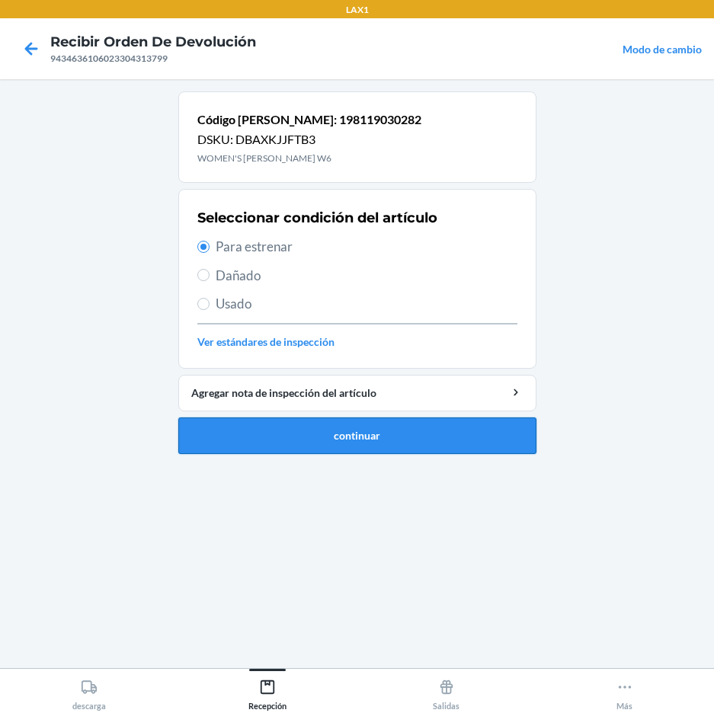
click at [319, 427] on button "continuar" at bounding box center [357, 436] width 358 height 37
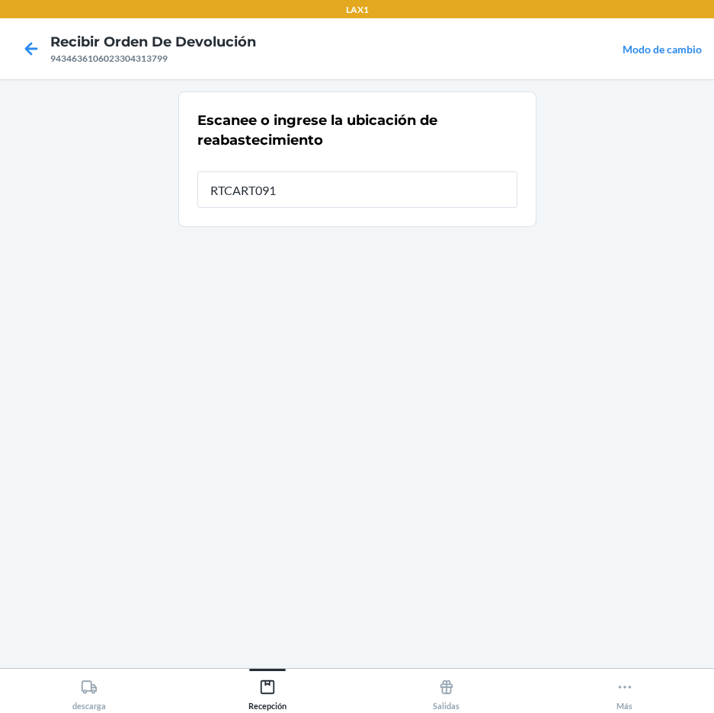
type input "RTCART091"
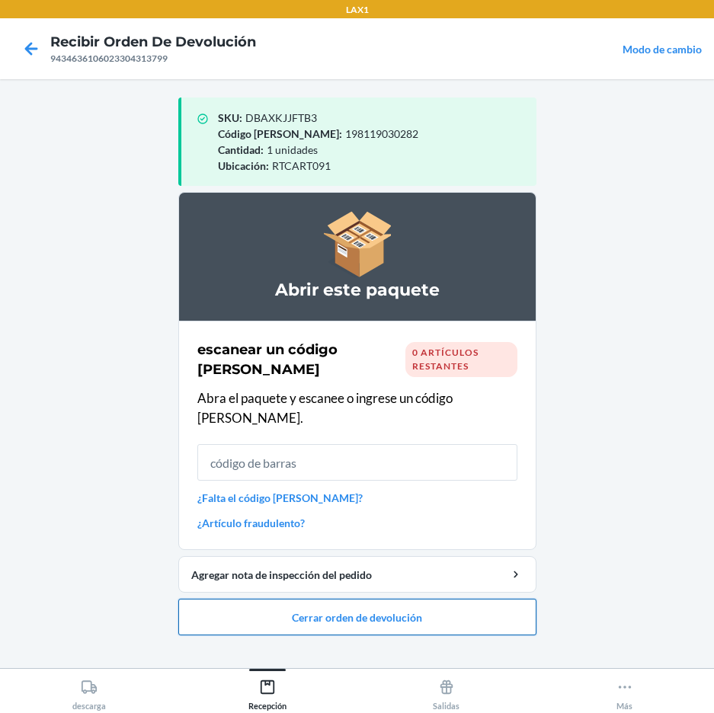
click at [352, 599] on button "Cerrar orden de devolución" at bounding box center [357, 617] width 358 height 37
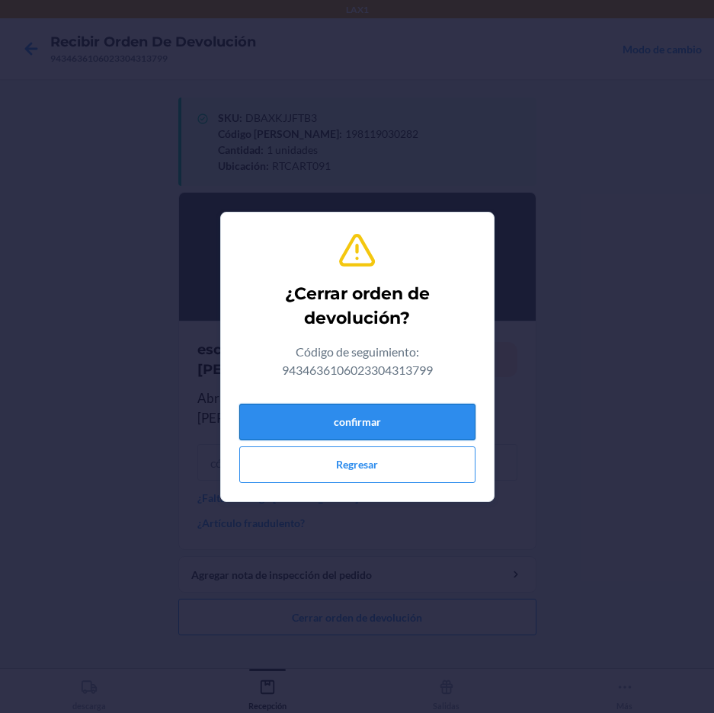
click at [287, 420] on button "confirmar" at bounding box center [357, 422] width 236 height 37
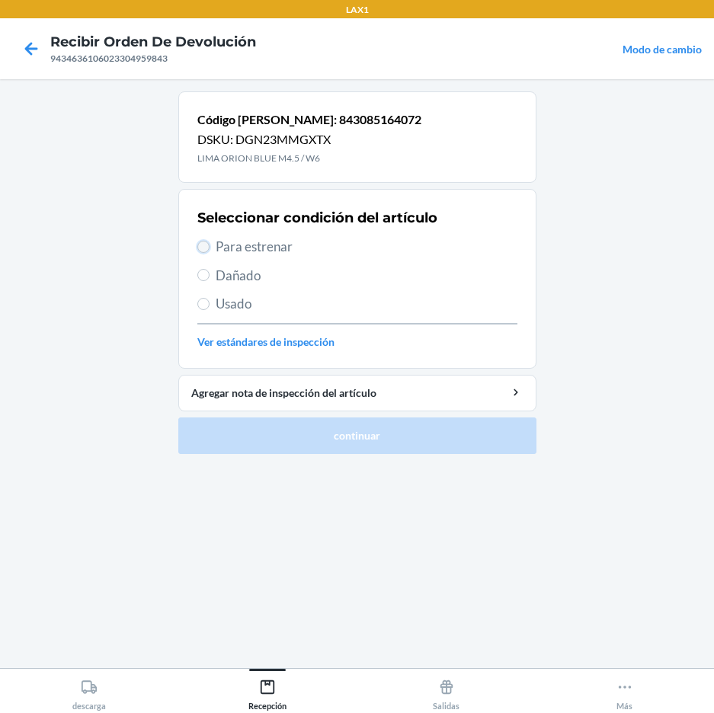
click at [209, 246] on input "Para estrenar" at bounding box center [203, 247] width 12 height 12
radio input "true"
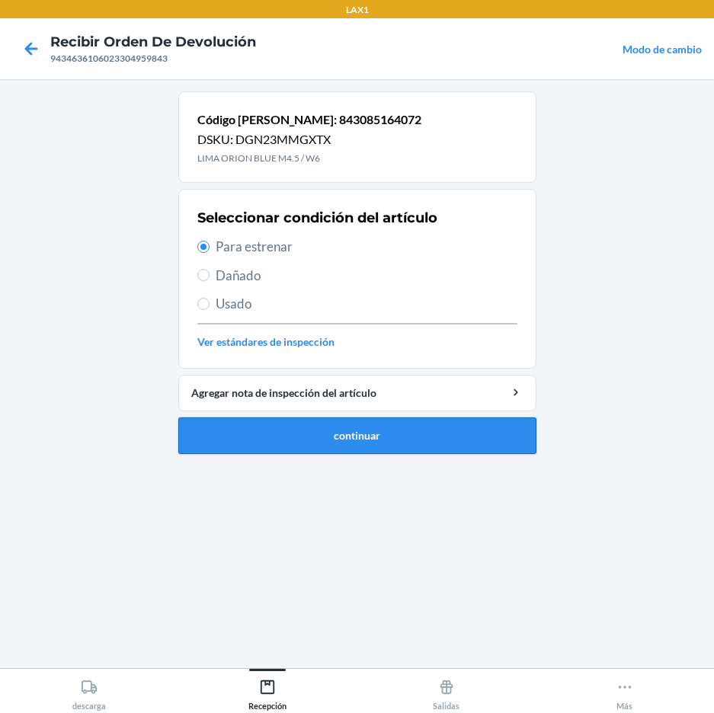
click at [269, 434] on button "continuar" at bounding box center [357, 436] width 358 height 37
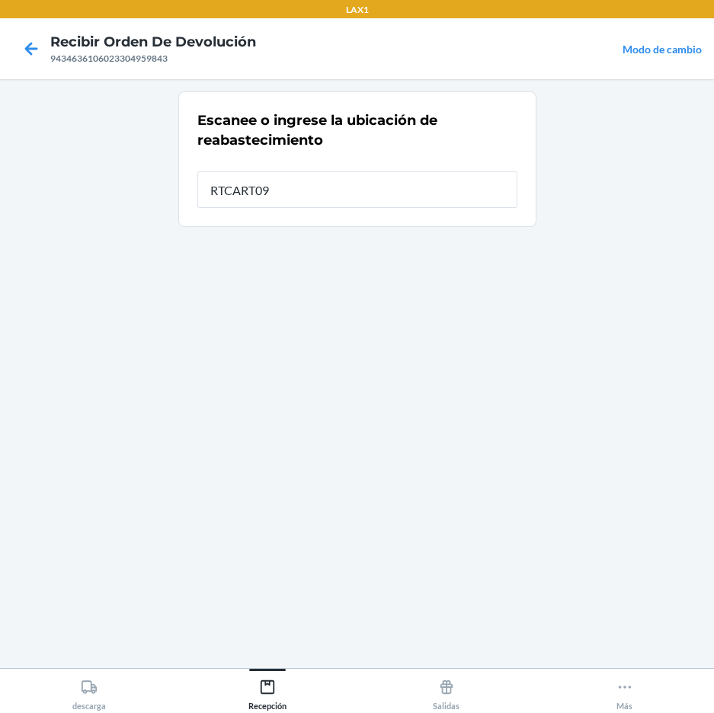
type input "RTCART091"
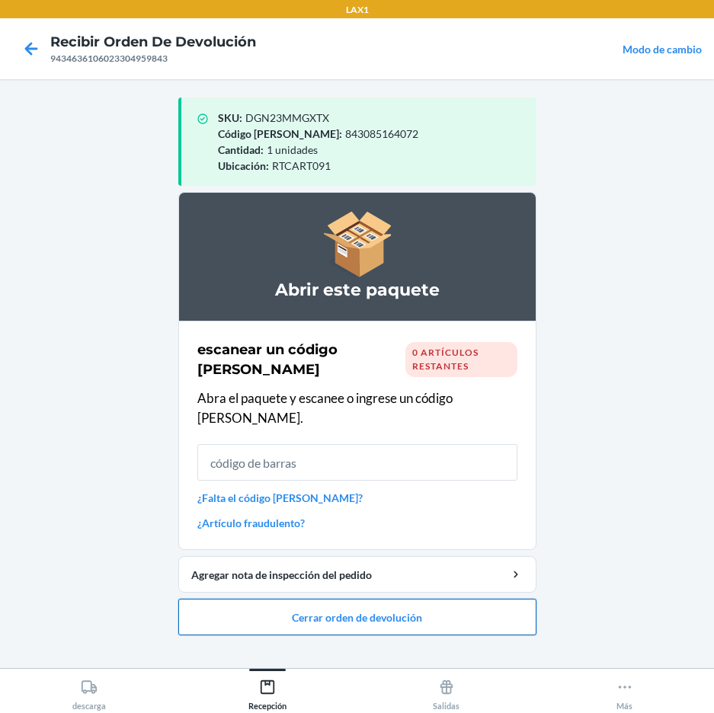
click at [293, 599] on button "Cerrar orden de devolución" at bounding box center [357, 617] width 358 height 37
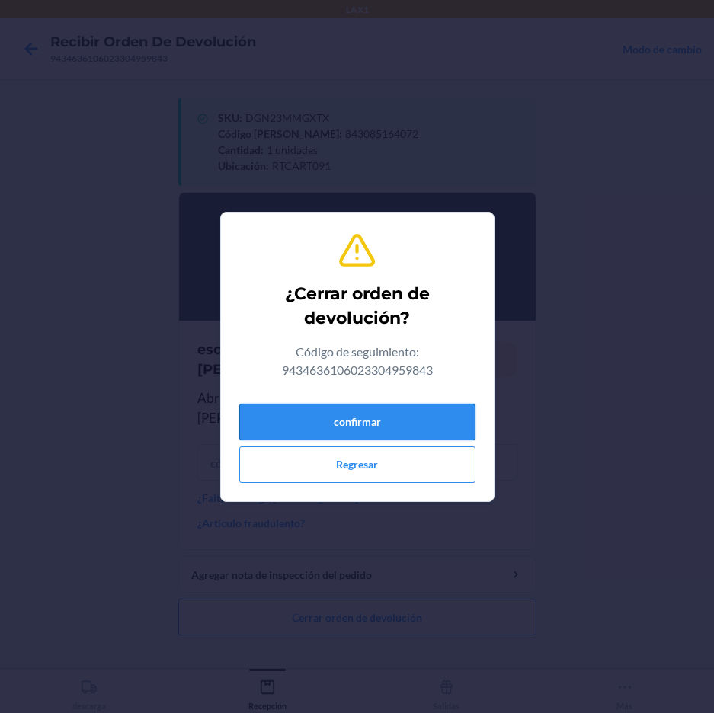
click at [370, 427] on button "confirmar" at bounding box center [357, 422] width 236 height 37
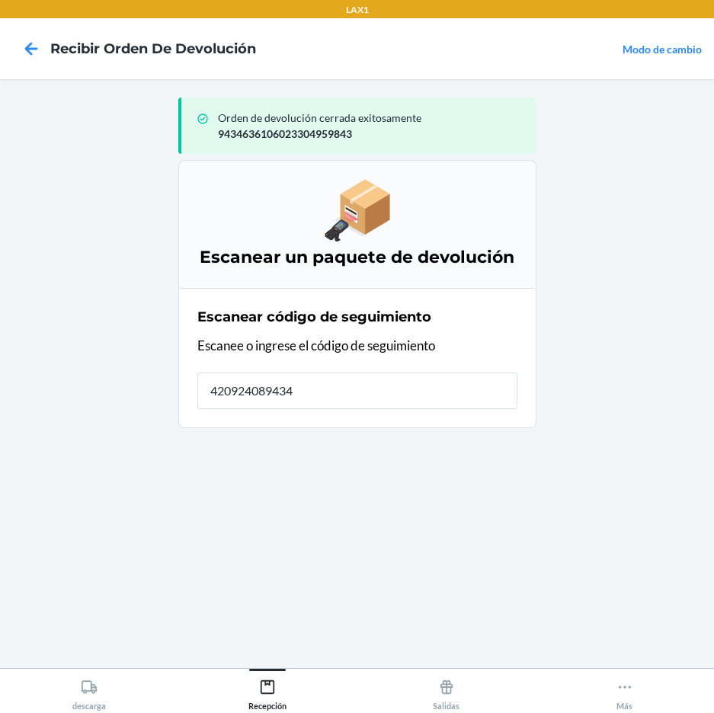
type input "4209240894346"
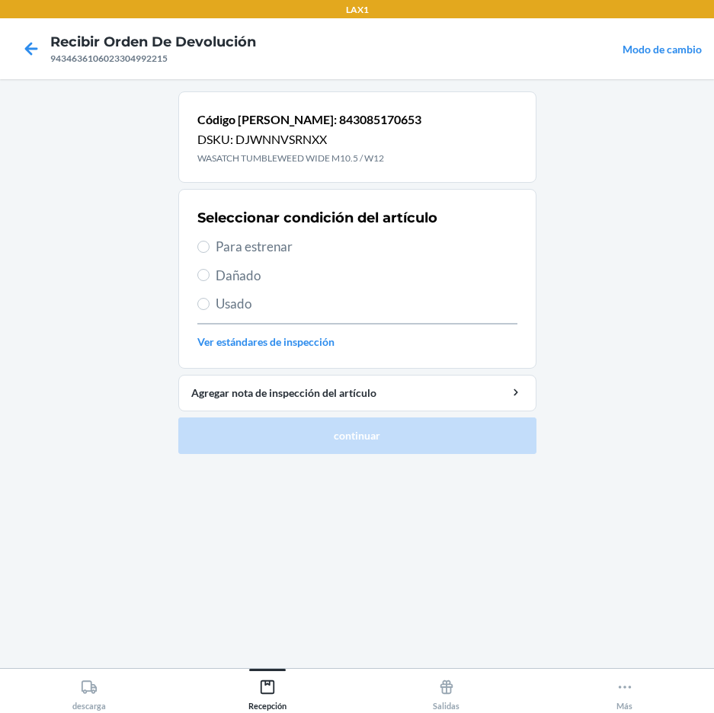
click at [235, 250] on span "Para estrenar" at bounding box center [367, 247] width 302 height 20
click at [210, 250] on input "Para estrenar" at bounding box center [203, 247] width 12 height 12
radio input "true"
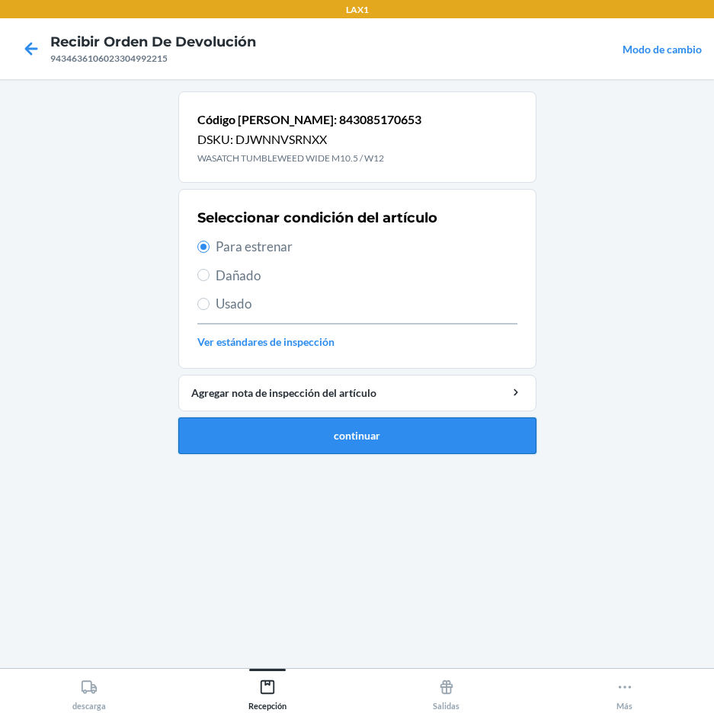
click at [344, 436] on button "continuar" at bounding box center [357, 436] width 358 height 37
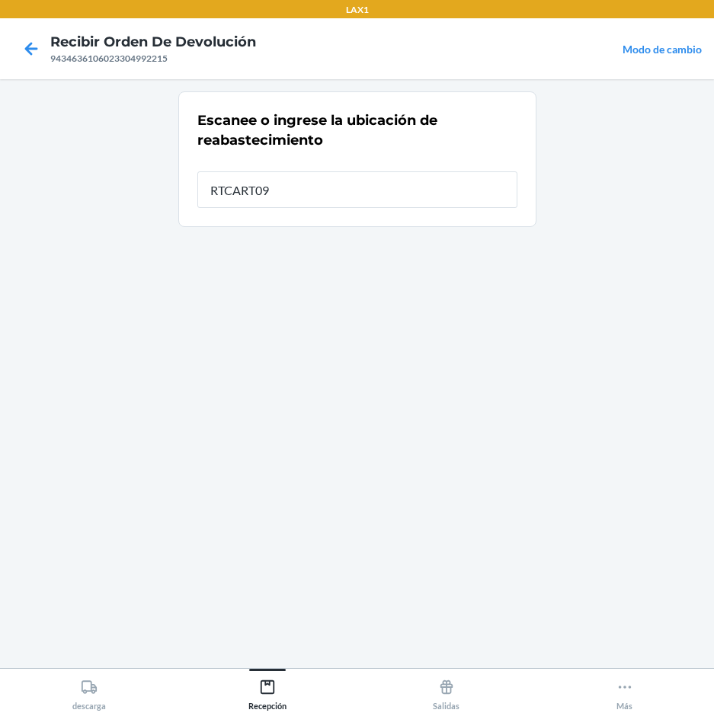
type input "RTCART091"
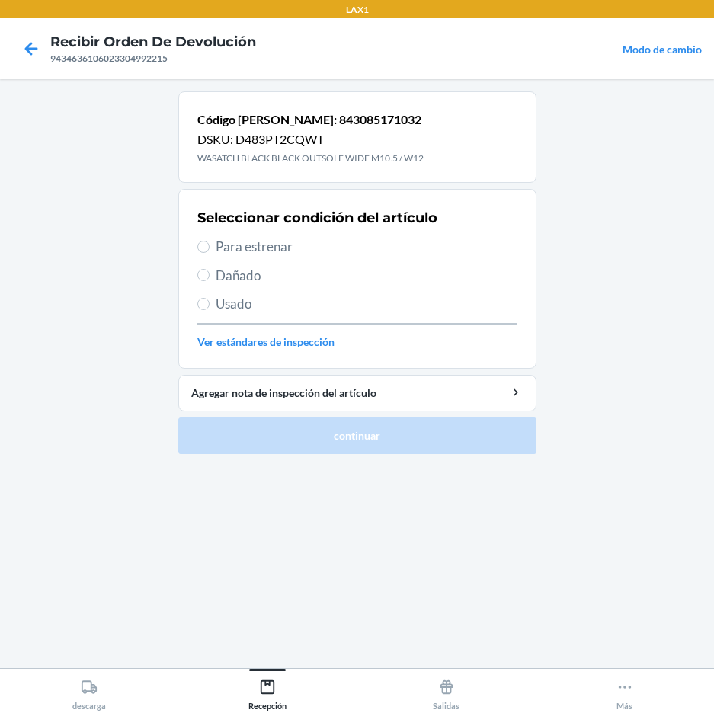
click at [242, 248] on span "Para estrenar" at bounding box center [367, 247] width 302 height 20
click at [210, 248] on input "Para estrenar" at bounding box center [203, 247] width 12 height 12
radio input "true"
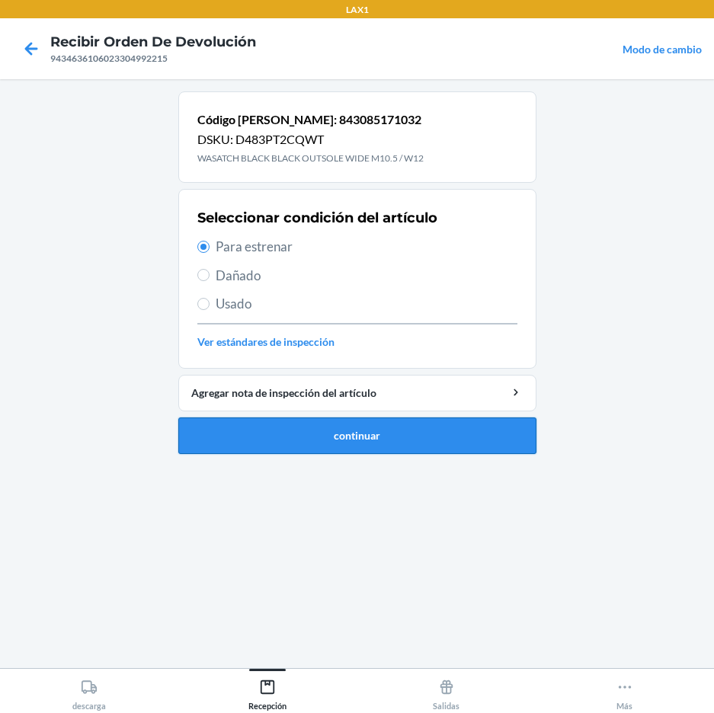
click at [361, 431] on button "continuar" at bounding box center [357, 436] width 358 height 37
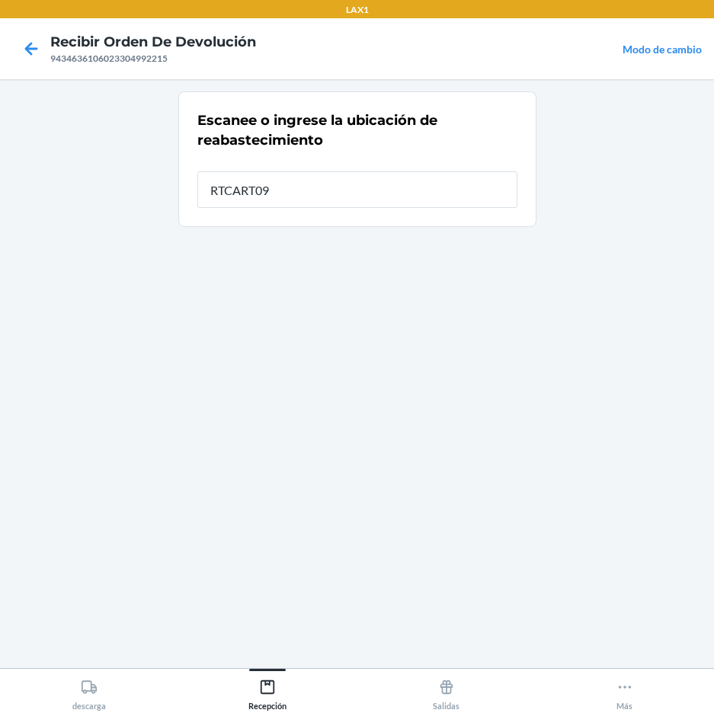
type input "RTCART091"
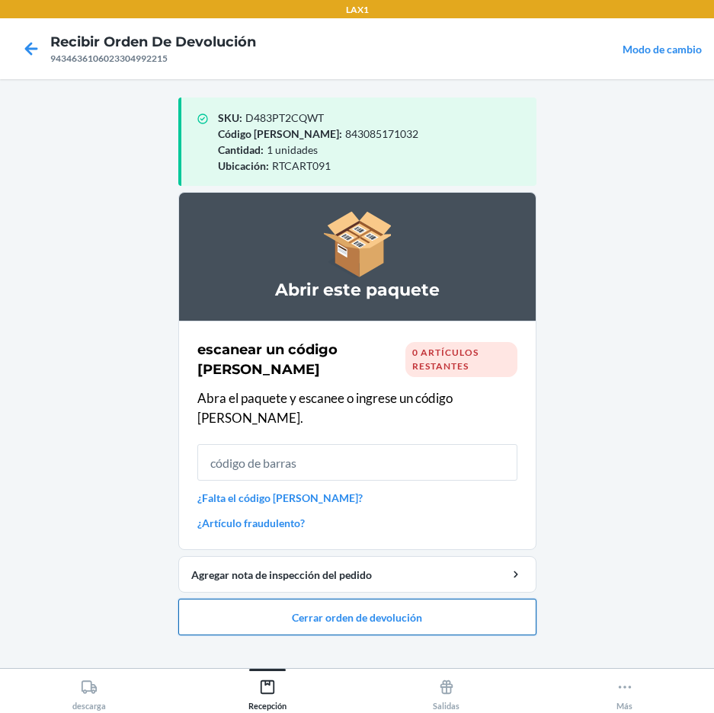
click at [361, 601] on button "Cerrar orden de devolución" at bounding box center [357, 617] width 358 height 37
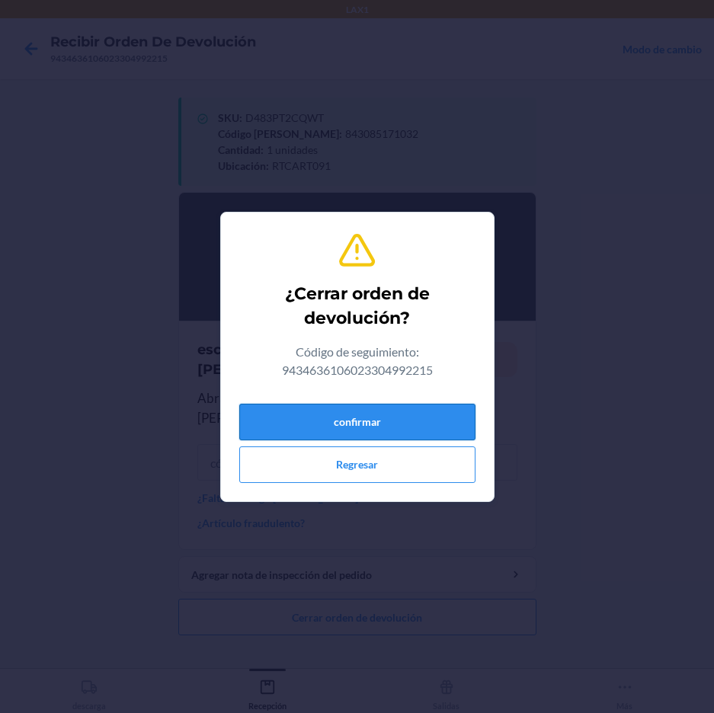
click at [422, 426] on button "confirmar" at bounding box center [357, 422] width 236 height 37
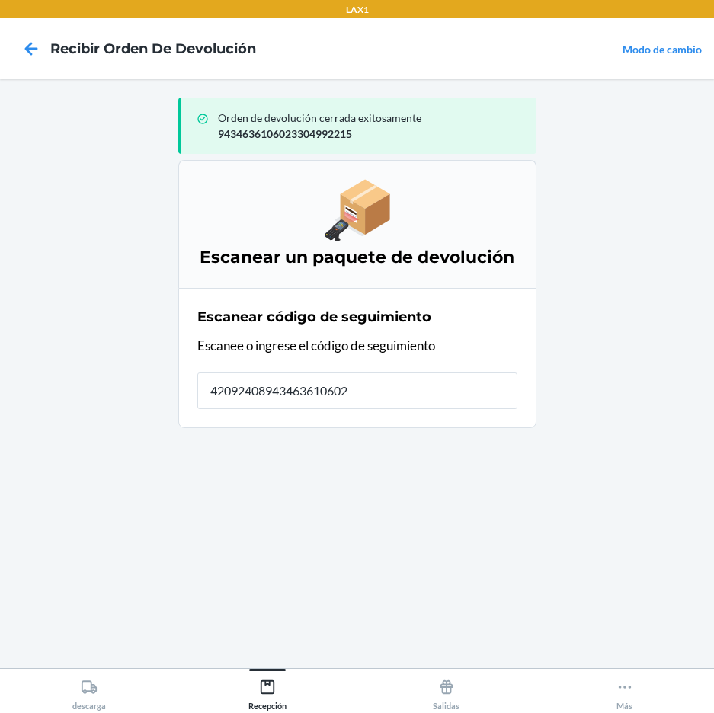
type input "420924089434636106023"
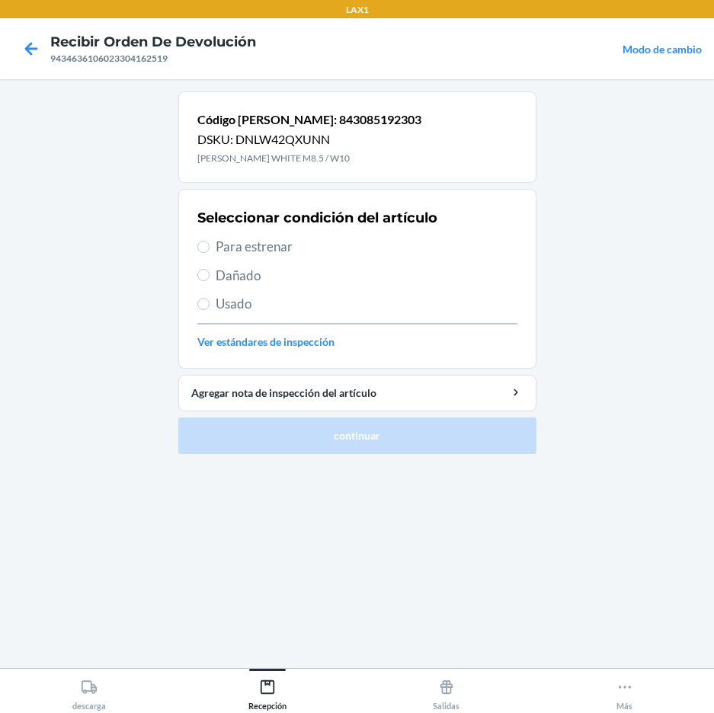
click at [265, 245] on span "Para estrenar" at bounding box center [367, 247] width 302 height 20
click at [210, 245] on input "Para estrenar" at bounding box center [203, 247] width 12 height 12
radio input "true"
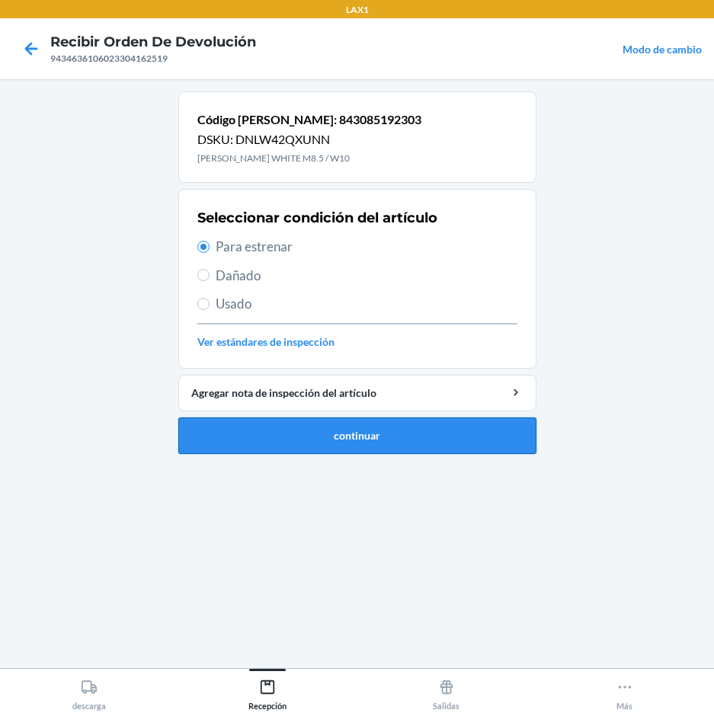
click at [329, 428] on button "continuar" at bounding box center [357, 436] width 358 height 37
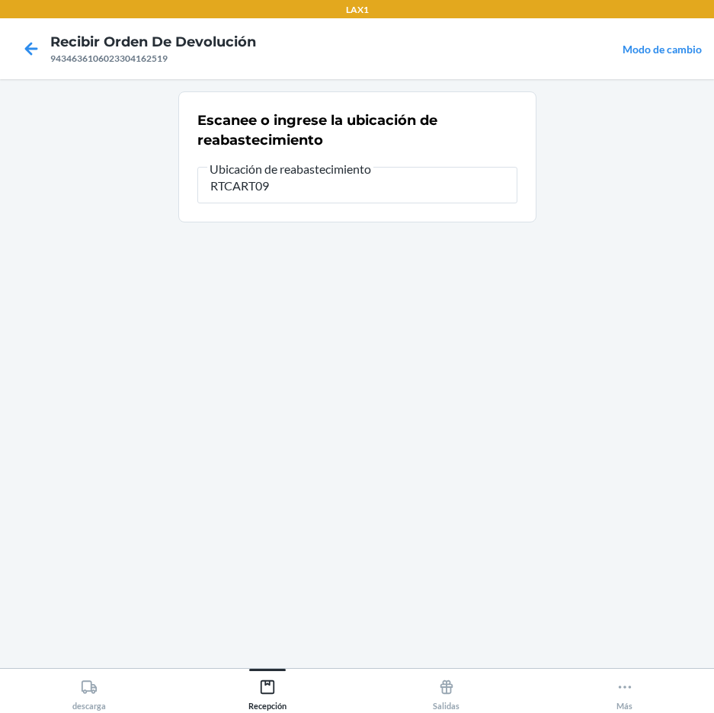
type input "RTCART091"
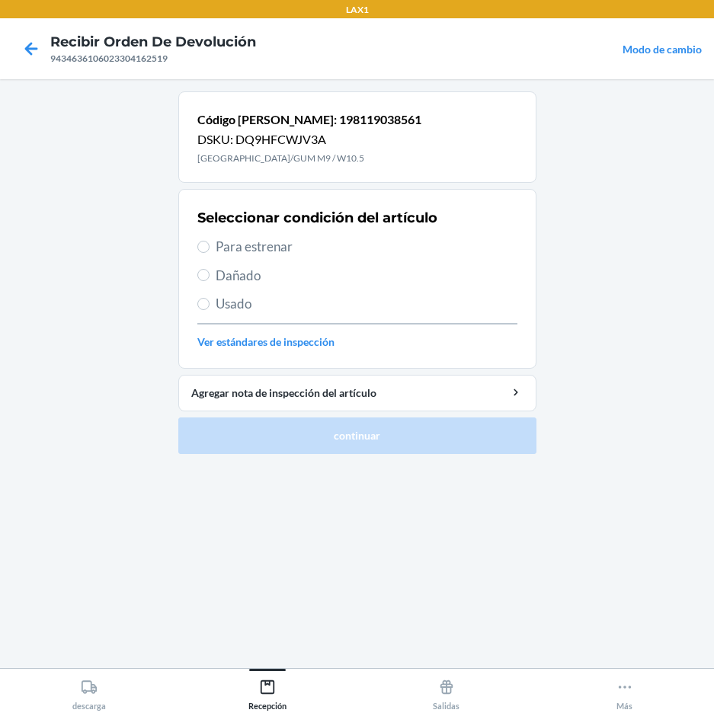
click at [224, 245] on span "Para estrenar" at bounding box center [367, 247] width 302 height 20
click at [210, 245] on input "Para estrenar" at bounding box center [203, 247] width 12 height 12
radio input "true"
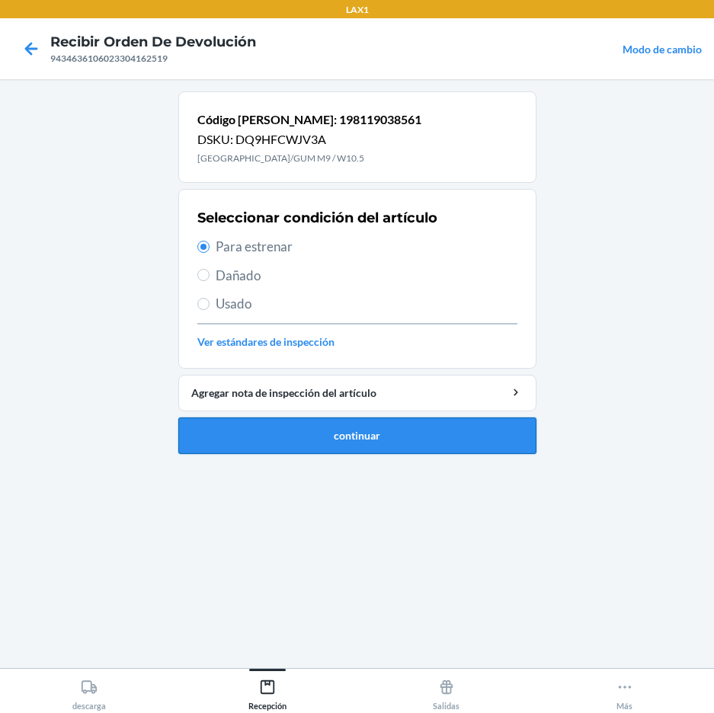
click at [277, 441] on button "continuar" at bounding box center [357, 436] width 358 height 37
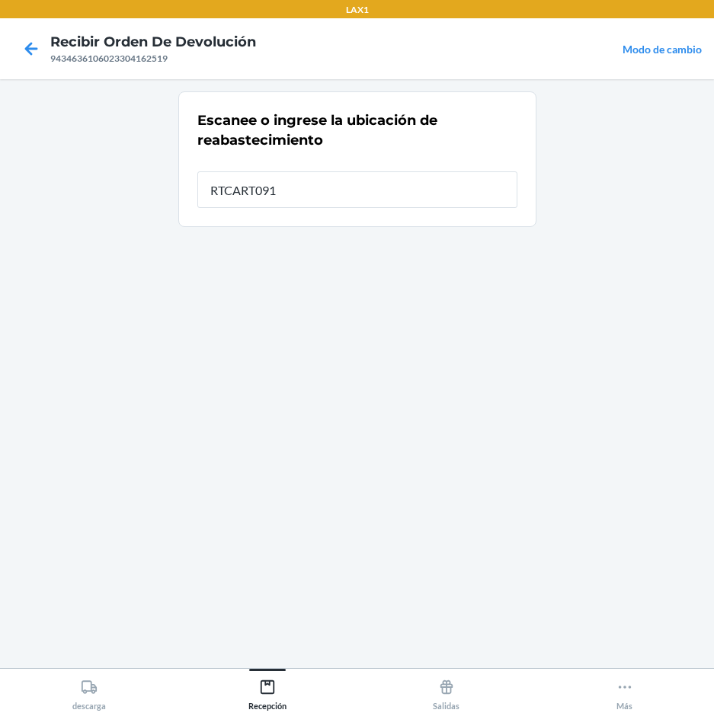
type input "RTCART091"
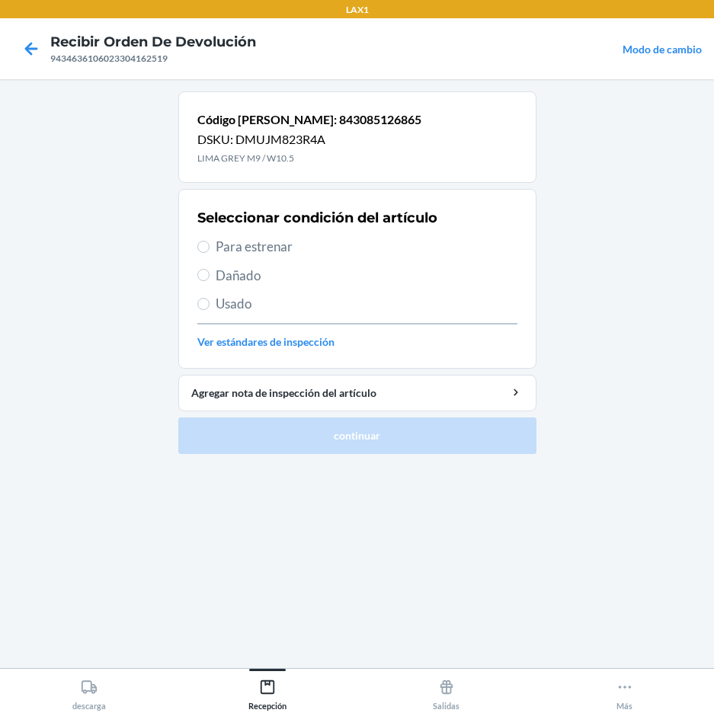
click at [237, 248] on span "Para estrenar" at bounding box center [367, 247] width 302 height 20
click at [210, 248] on input "Para estrenar" at bounding box center [203, 247] width 12 height 12
radio input "true"
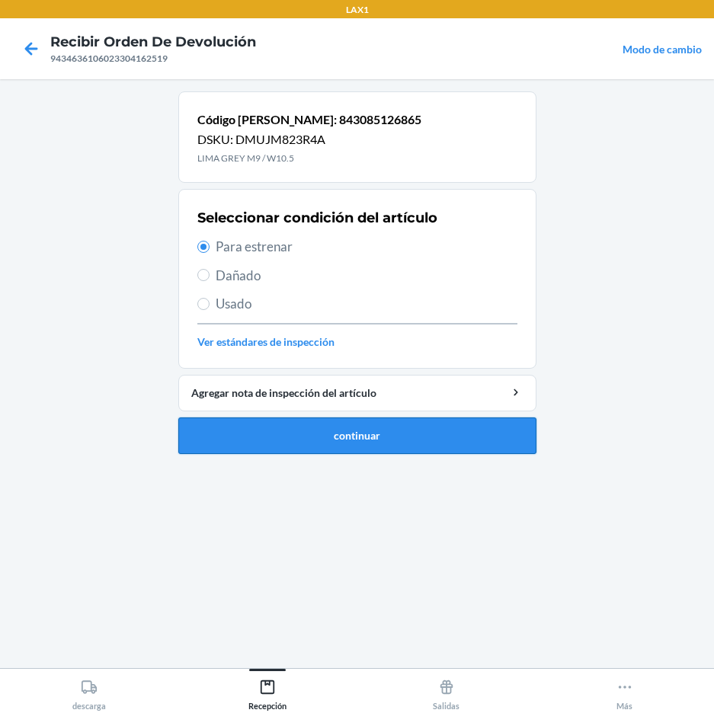
click at [354, 442] on button "continuar" at bounding box center [357, 436] width 358 height 37
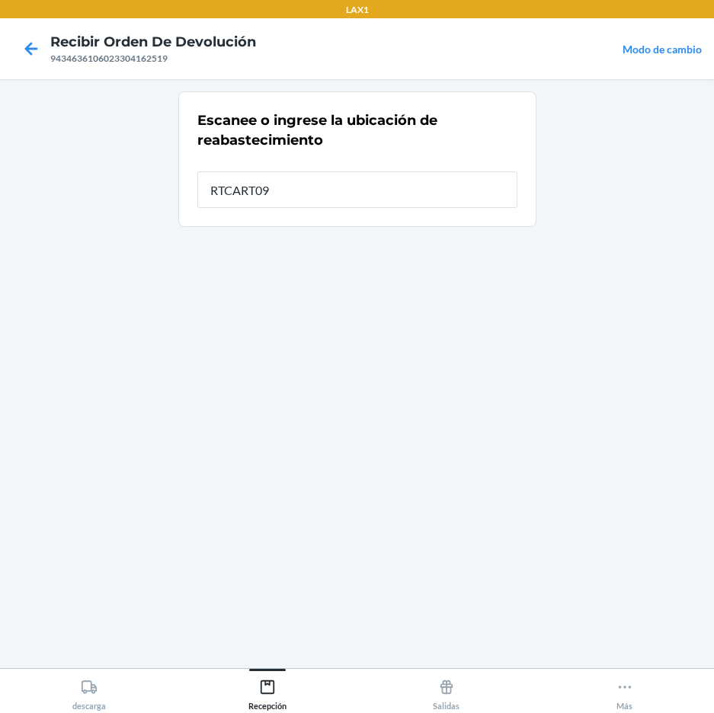
type input "RTCART091"
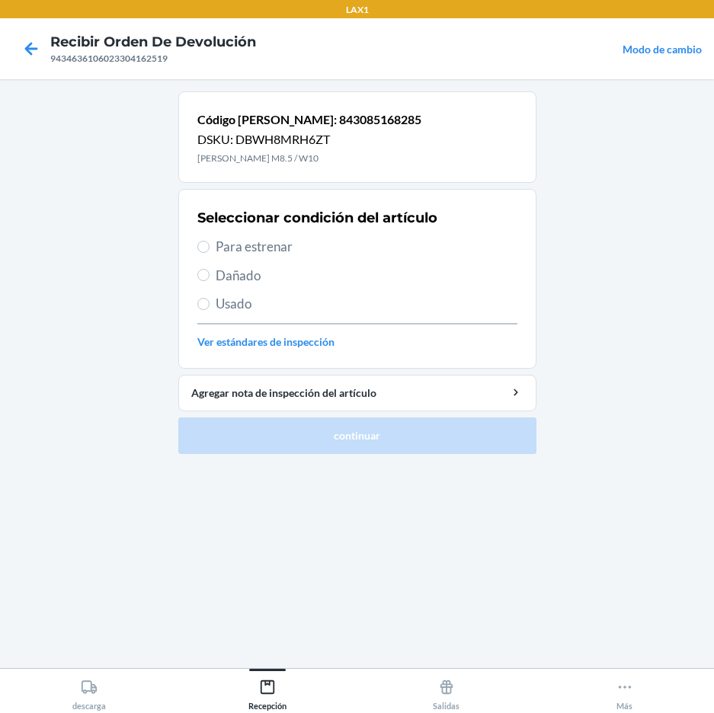
click at [245, 248] on span "Para estrenar" at bounding box center [367, 247] width 302 height 20
click at [210, 248] on input "Para estrenar" at bounding box center [203, 247] width 12 height 12
radio input "true"
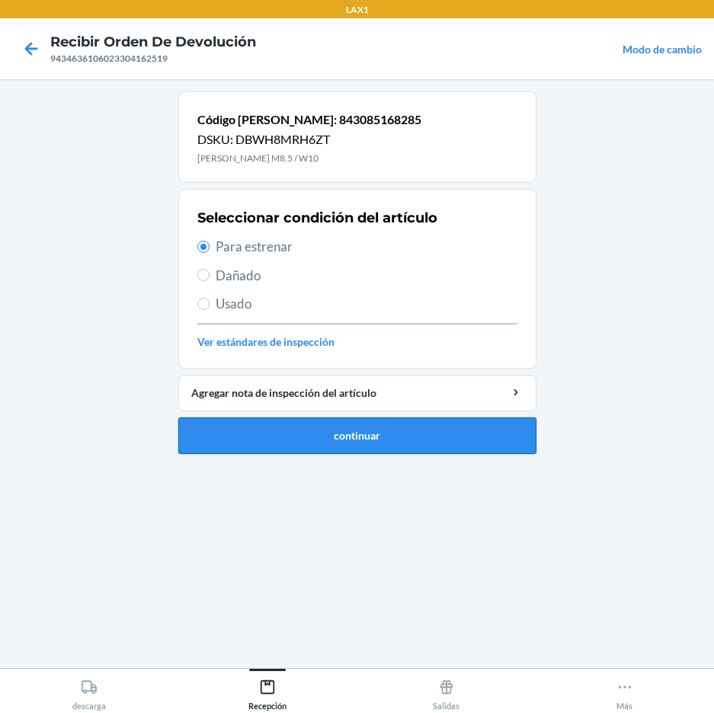
click at [309, 434] on button "continuar" at bounding box center [357, 436] width 358 height 37
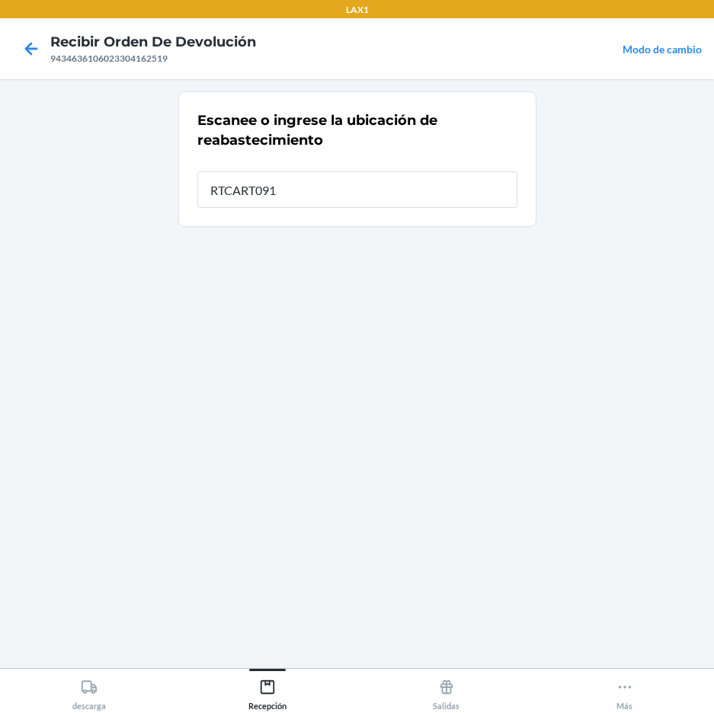
type input "RTCART091"
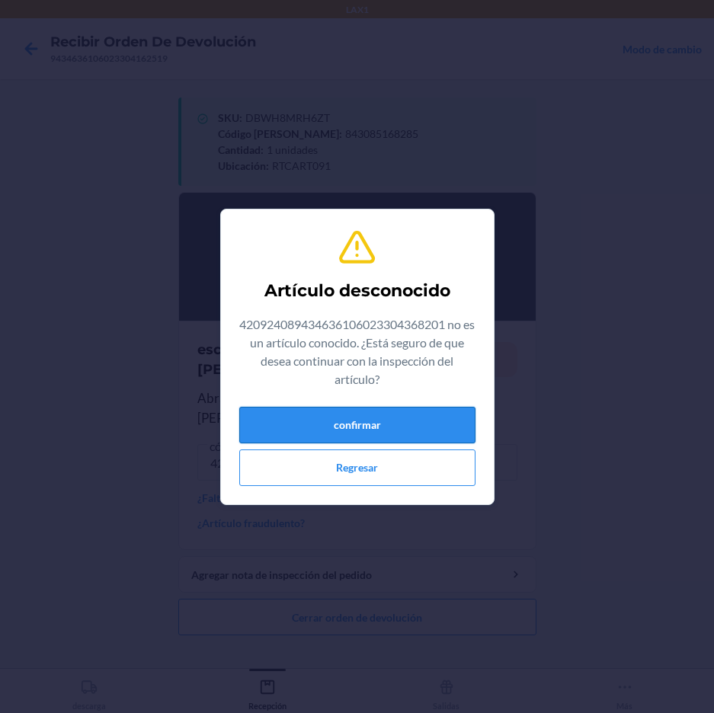
click at [354, 418] on button "confirmar" at bounding box center [357, 425] width 236 height 37
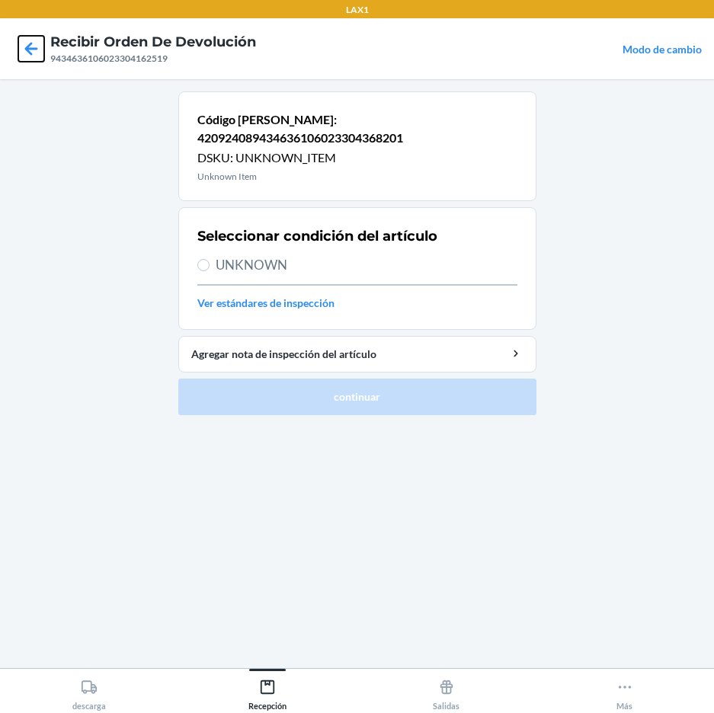
click at [27, 48] on icon at bounding box center [31, 48] width 13 height 13
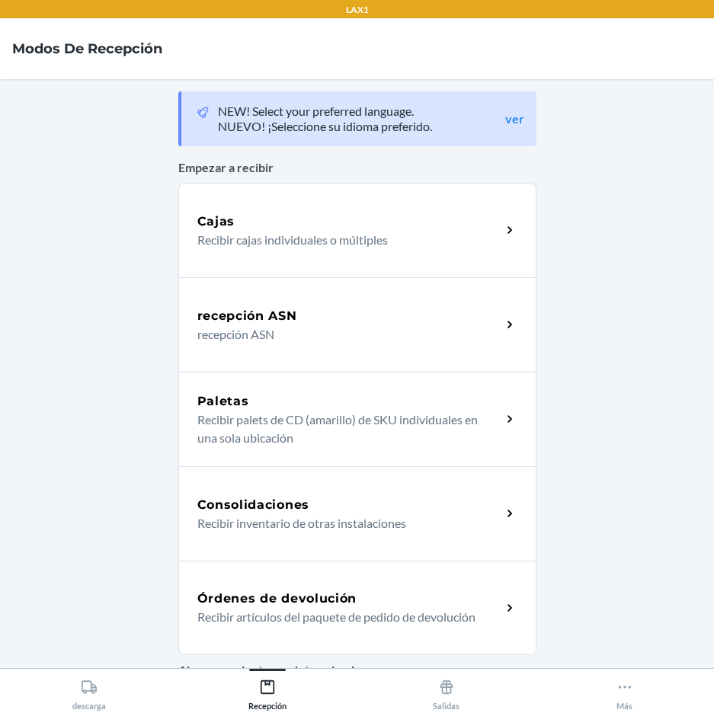
click at [250, 603] on h5 "Órdenes de devolución" at bounding box center [277, 599] width 160 height 18
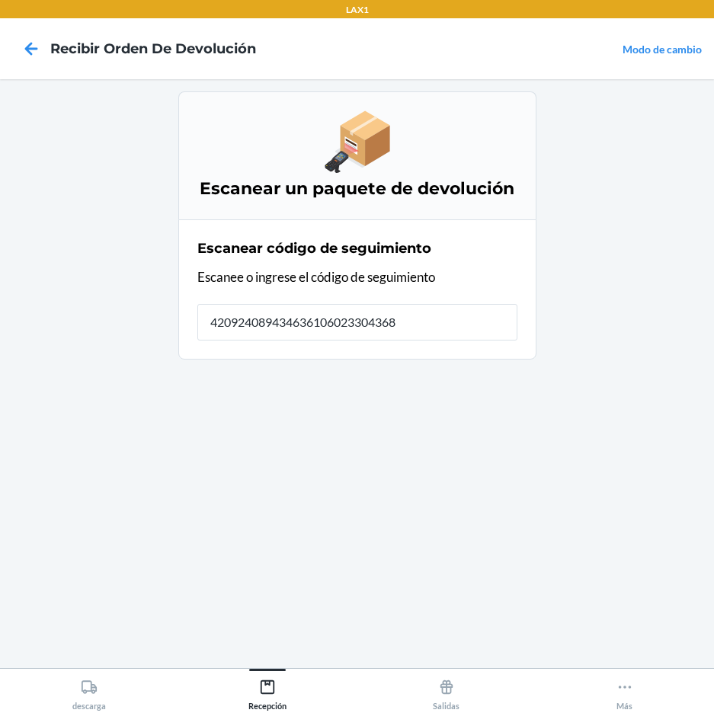
type input "4209240894346361060233043682"
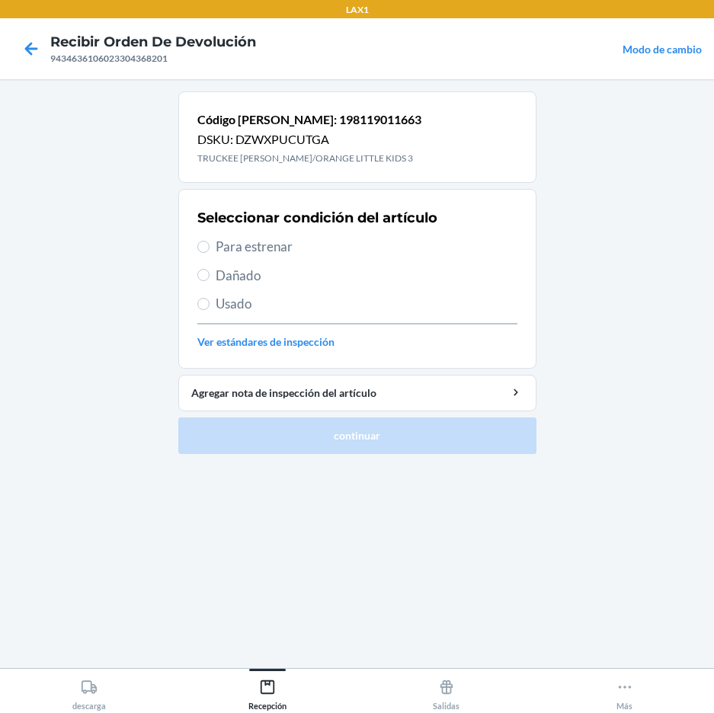
click at [252, 251] on span "Para estrenar" at bounding box center [367, 247] width 302 height 20
click at [210, 251] on input "Para estrenar" at bounding box center [203, 247] width 12 height 12
radio input "true"
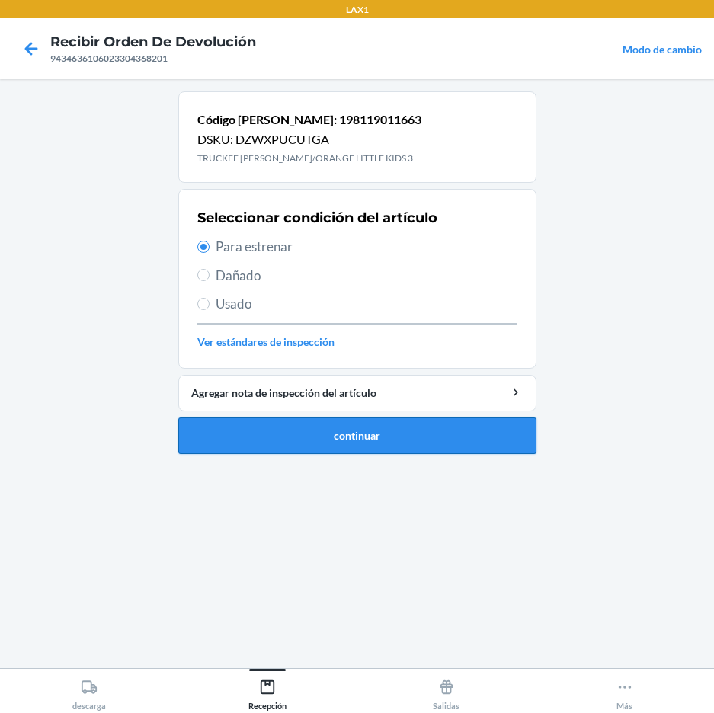
click at [284, 442] on button "continuar" at bounding box center [357, 436] width 358 height 37
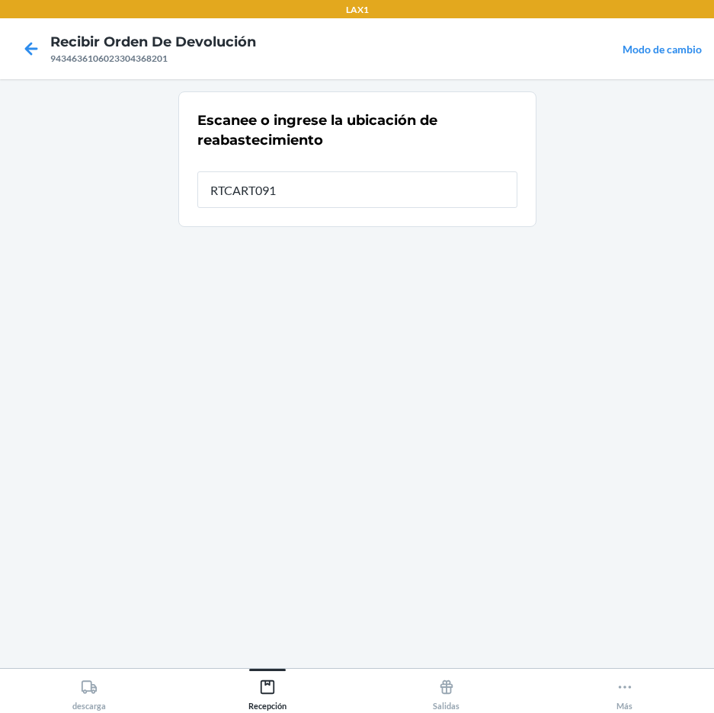
type input "RTCART091"
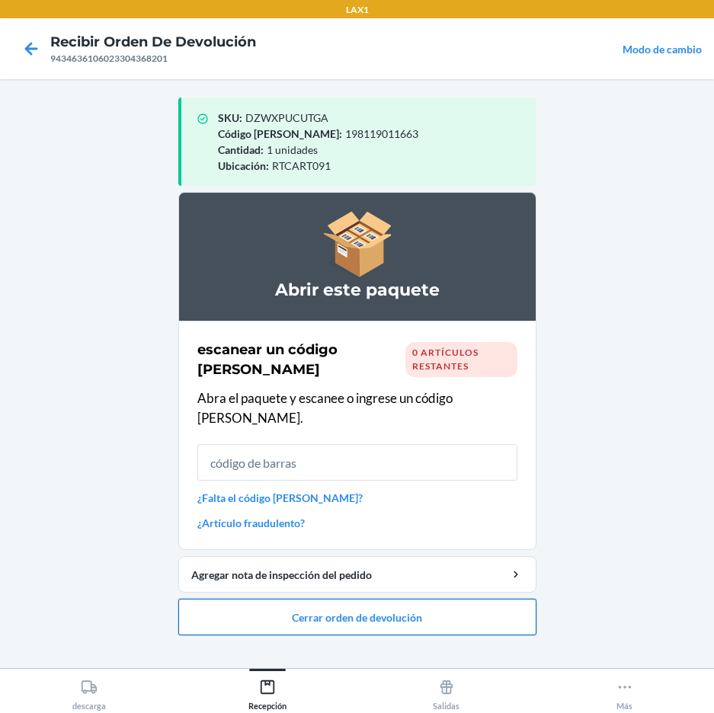
click at [271, 603] on button "Cerrar orden de devolución" at bounding box center [357, 617] width 358 height 37
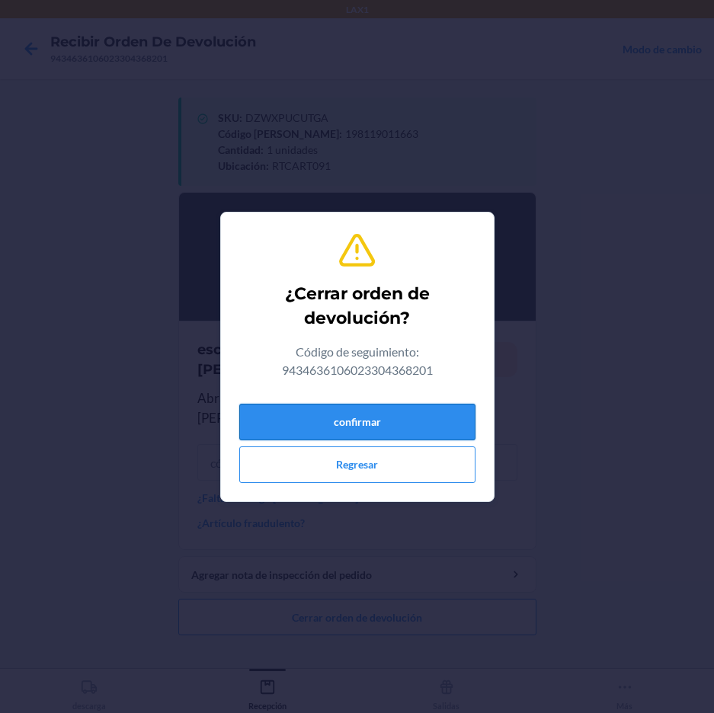
click at [318, 421] on button "confirmar" at bounding box center [357, 422] width 236 height 37
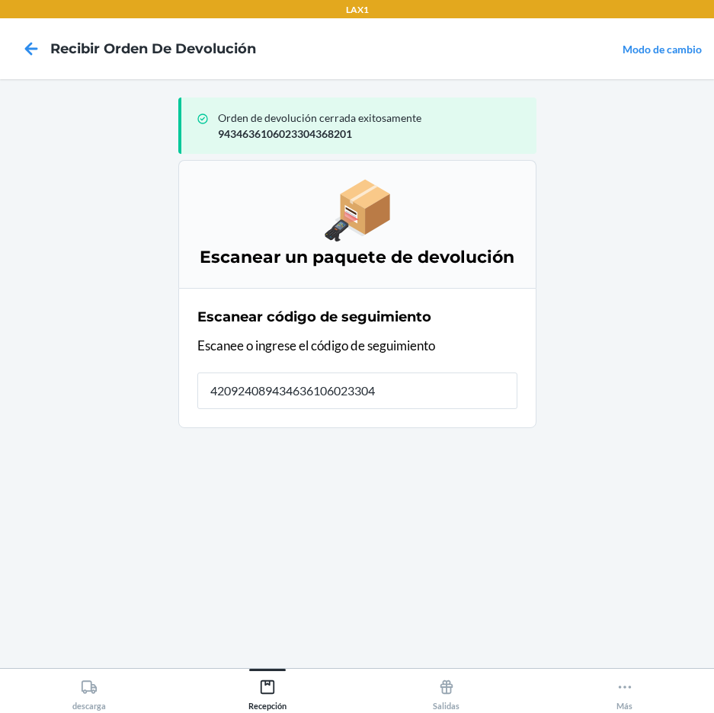
type input "4209240894346361060233043"
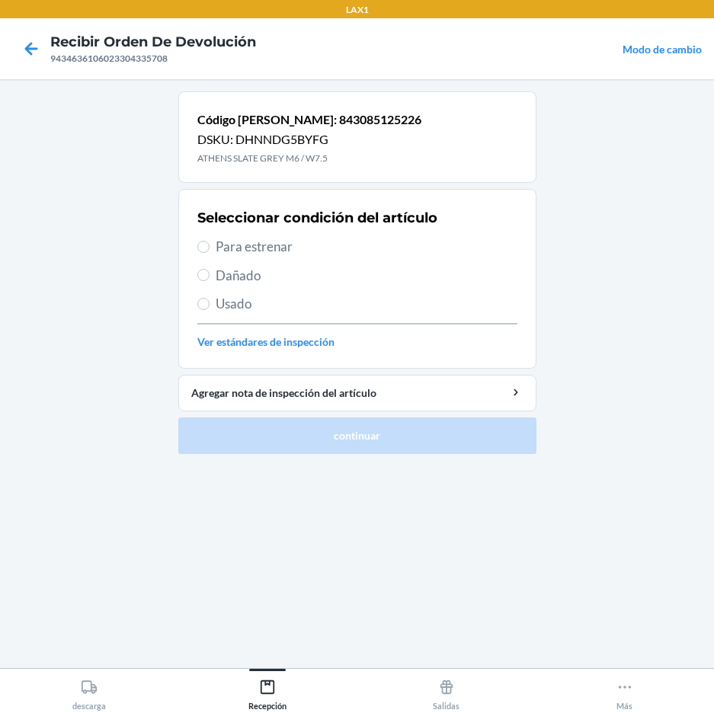
click at [278, 242] on span "Para estrenar" at bounding box center [367, 247] width 302 height 20
click at [210, 242] on input "Para estrenar" at bounding box center [203, 247] width 12 height 12
radio input "true"
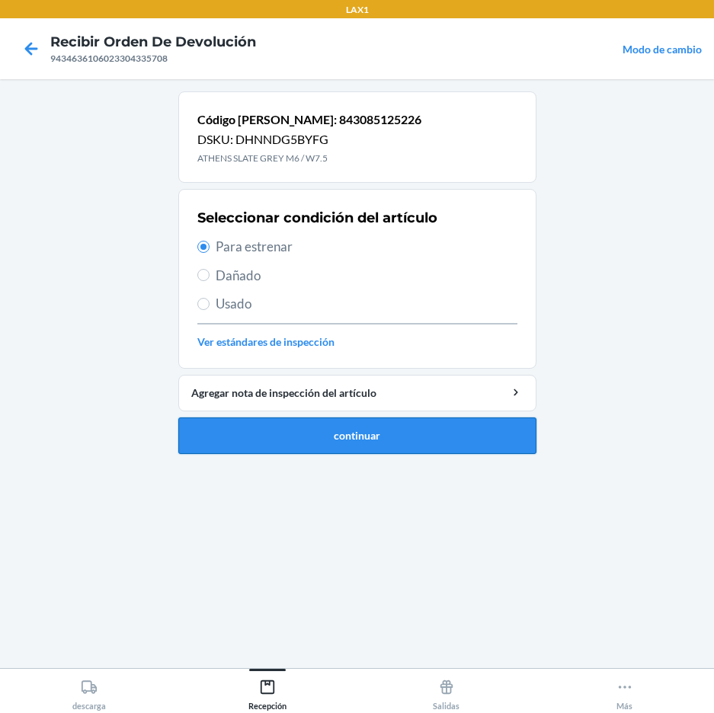
click at [279, 434] on button "continuar" at bounding box center [357, 436] width 358 height 37
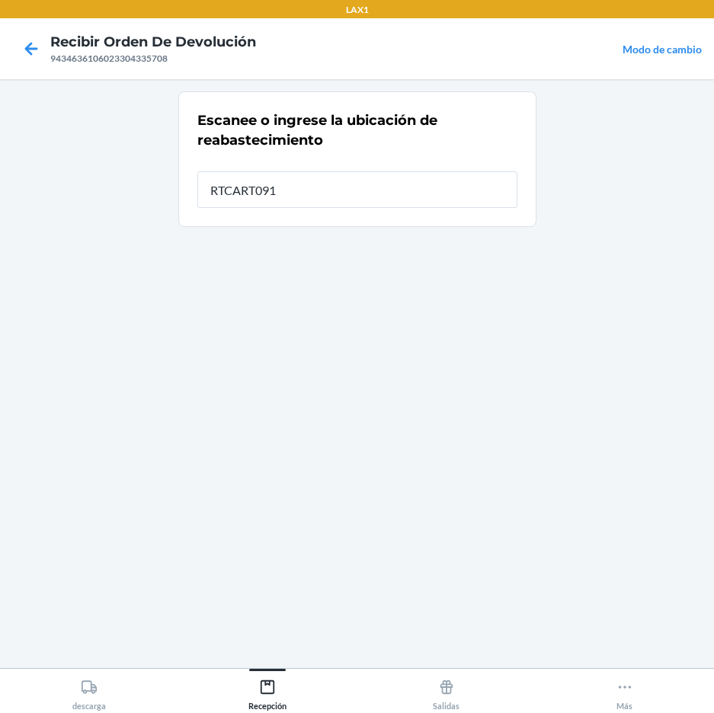
type input "RTCART091"
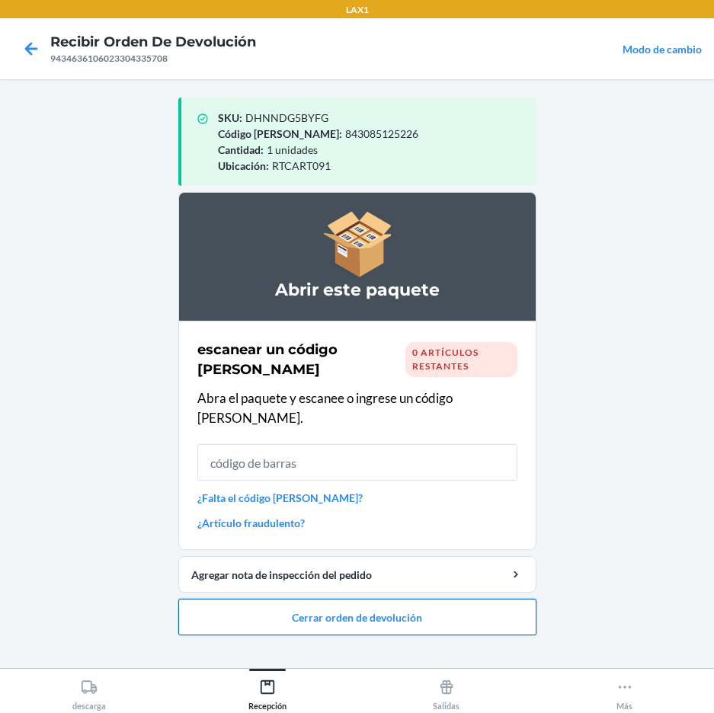
click at [348, 601] on button "Cerrar orden de devolución" at bounding box center [357, 617] width 358 height 37
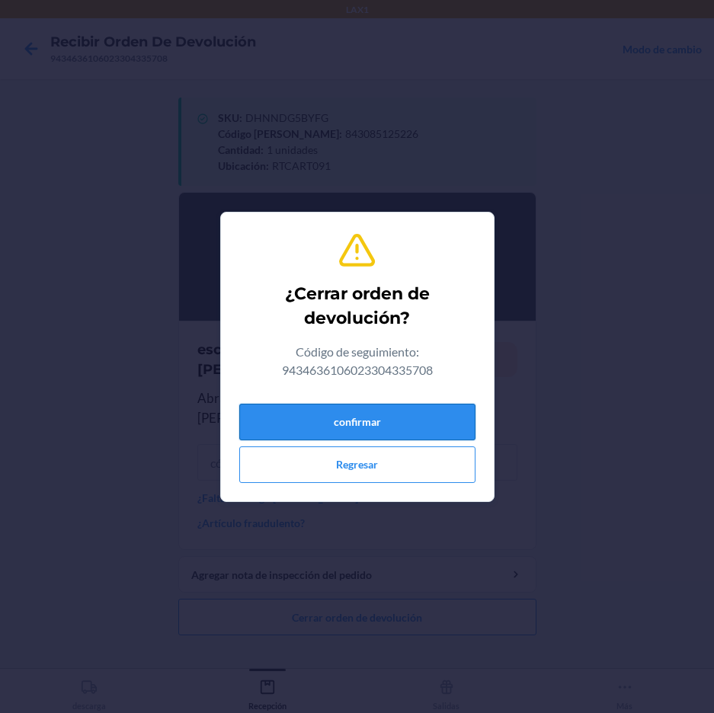
click at [393, 423] on button "confirmar" at bounding box center [357, 422] width 236 height 37
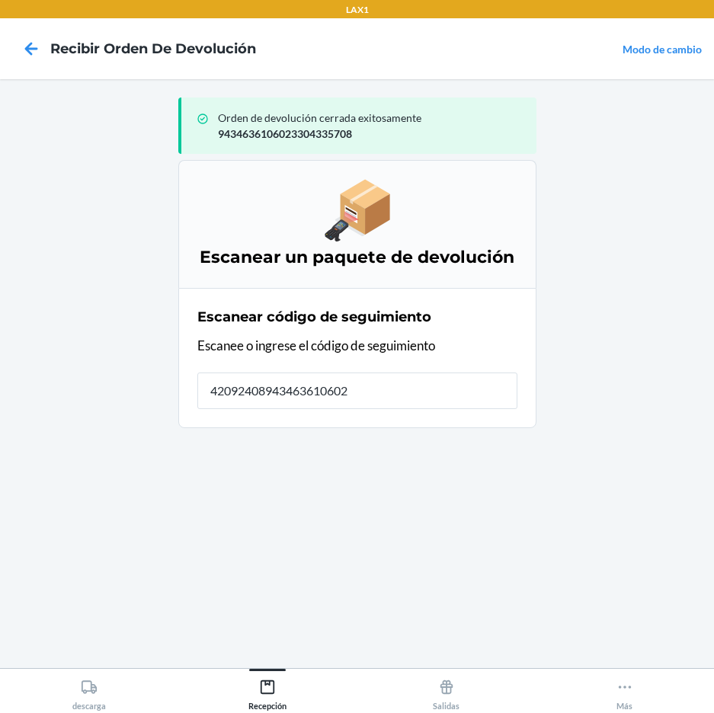
type input "420924089434636106023"
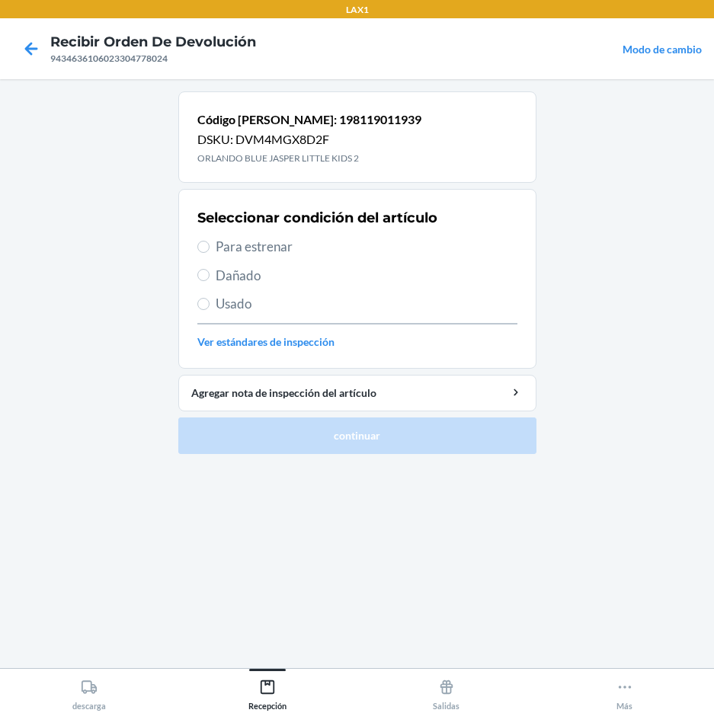
click at [239, 308] on span "Usado" at bounding box center [367, 304] width 302 height 20
click at [210, 308] on input "Usado" at bounding box center [203, 304] width 12 height 12
radio input "true"
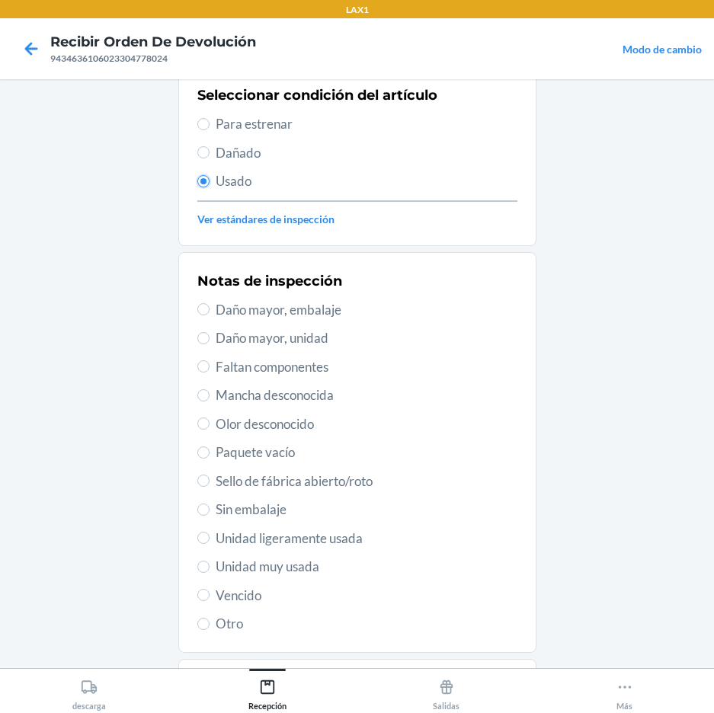
scroll to position [205, 0]
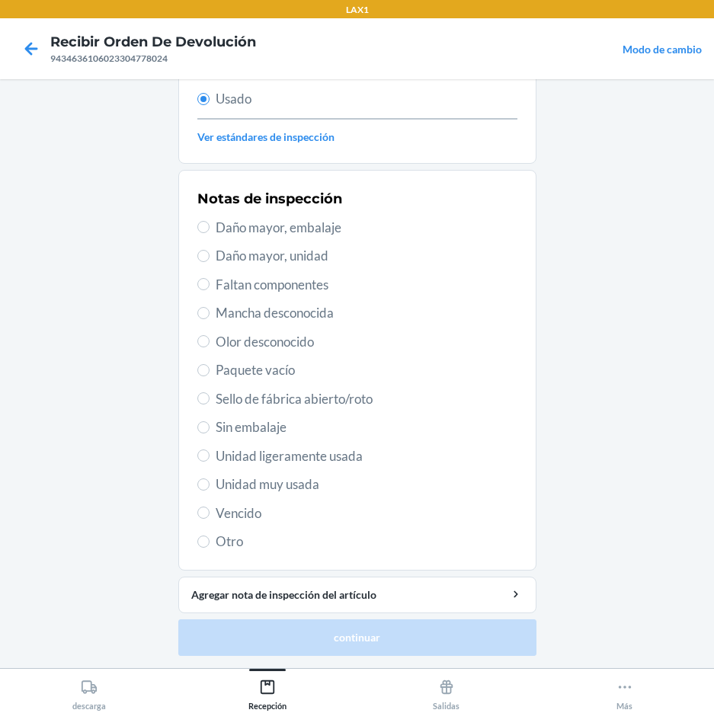
click at [307, 486] on span "Unidad muy usada" at bounding box center [367, 485] width 302 height 20
click at [210, 486] on input "Unidad muy usada" at bounding box center [203, 485] width 12 height 12
radio input "true"
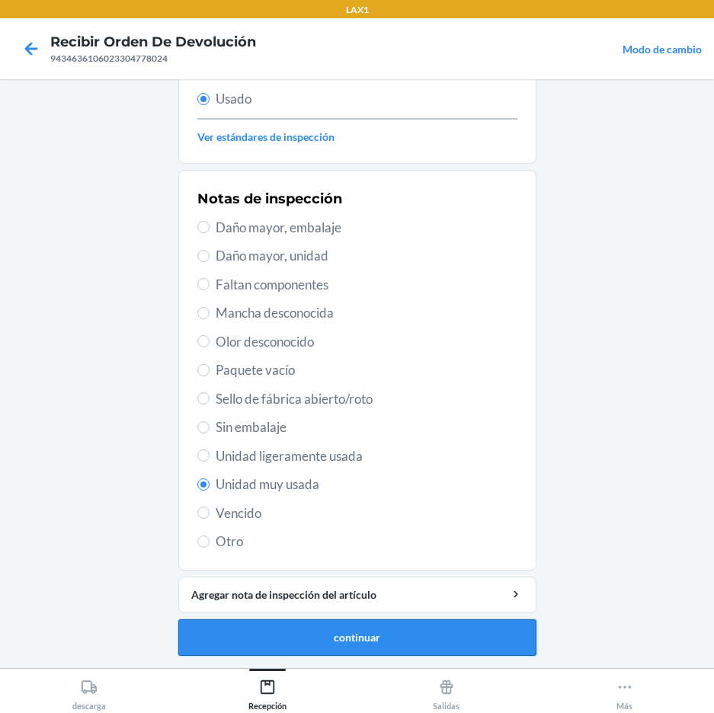
click at [305, 637] on button "continuar" at bounding box center [357, 638] width 358 height 37
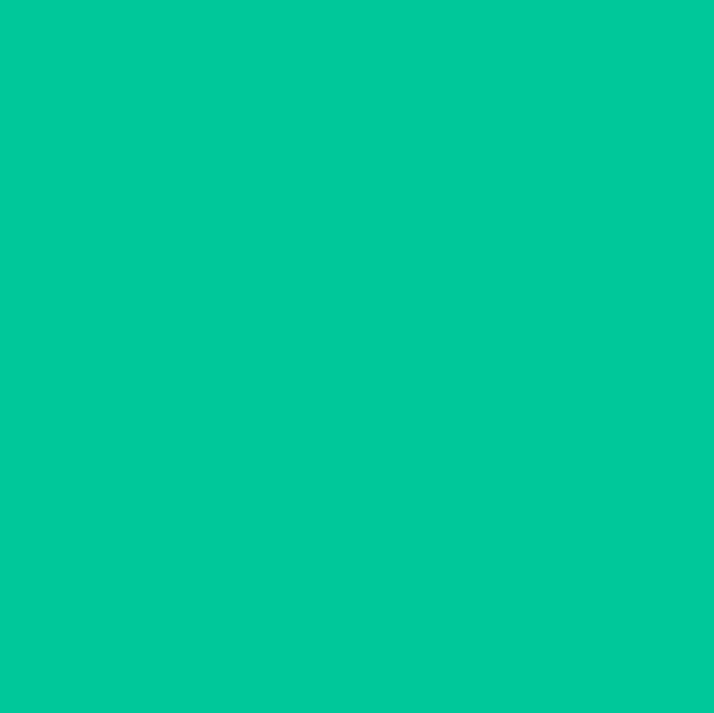
scroll to position [0, 0]
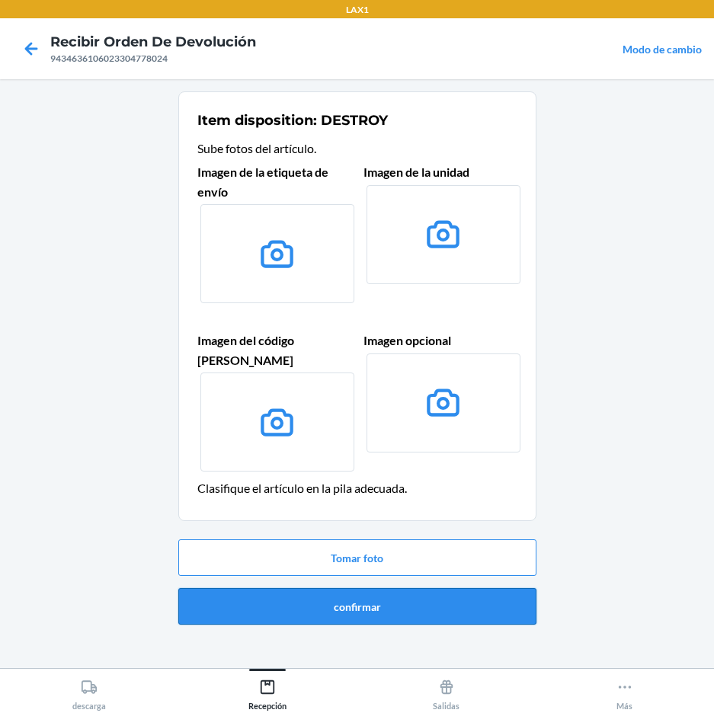
click at [370, 588] on button "confirmar" at bounding box center [357, 606] width 358 height 37
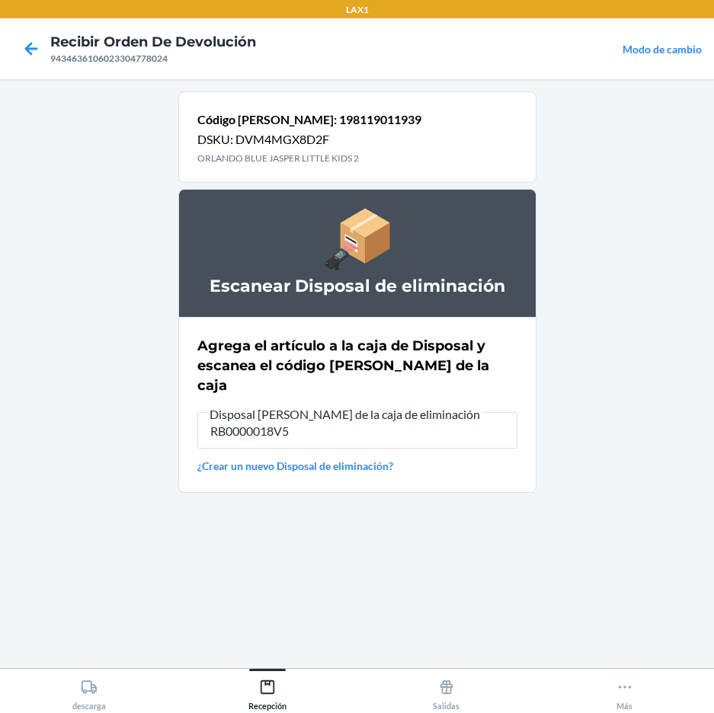
type input "RB0000018V5"
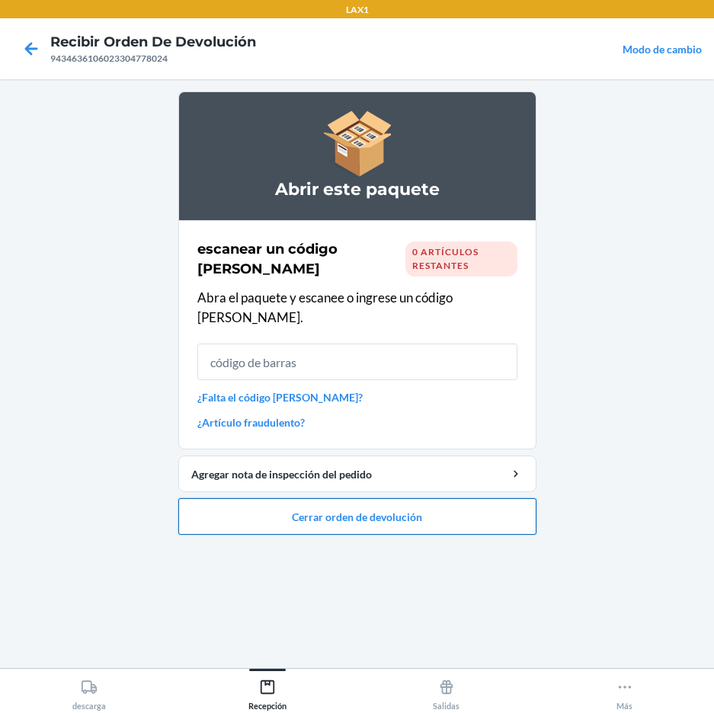
click at [275, 502] on button "Cerrar orden de devolución" at bounding box center [357, 516] width 358 height 37
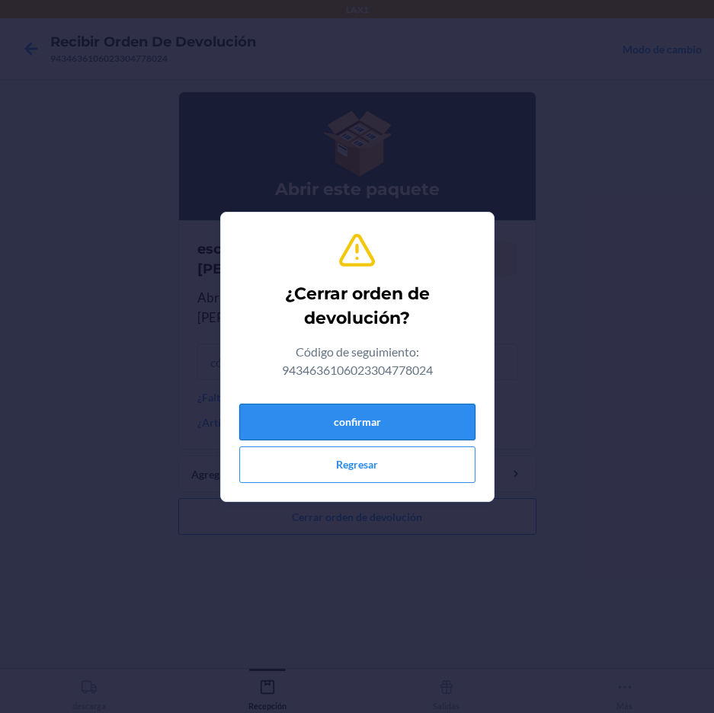
click at [287, 420] on button "confirmar" at bounding box center [357, 422] width 236 height 37
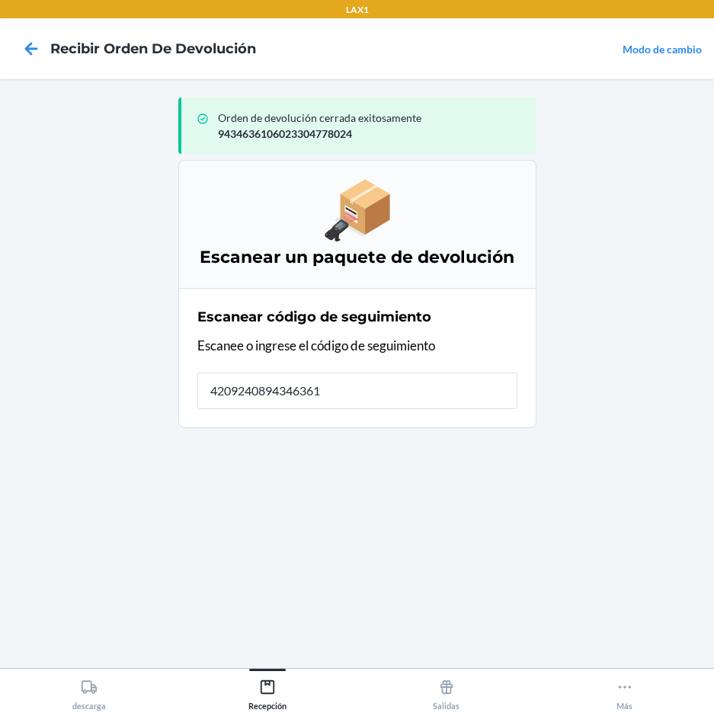
type input "42092408943463610"
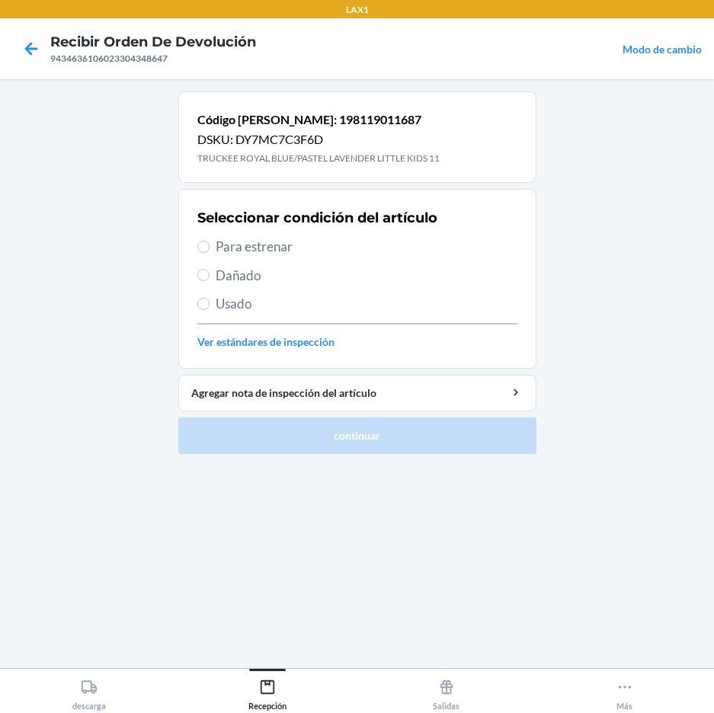
click at [274, 252] on span "Para estrenar" at bounding box center [367, 247] width 302 height 20
click at [210, 252] on input "Para estrenar" at bounding box center [203, 247] width 12 height 12
radio input "true"
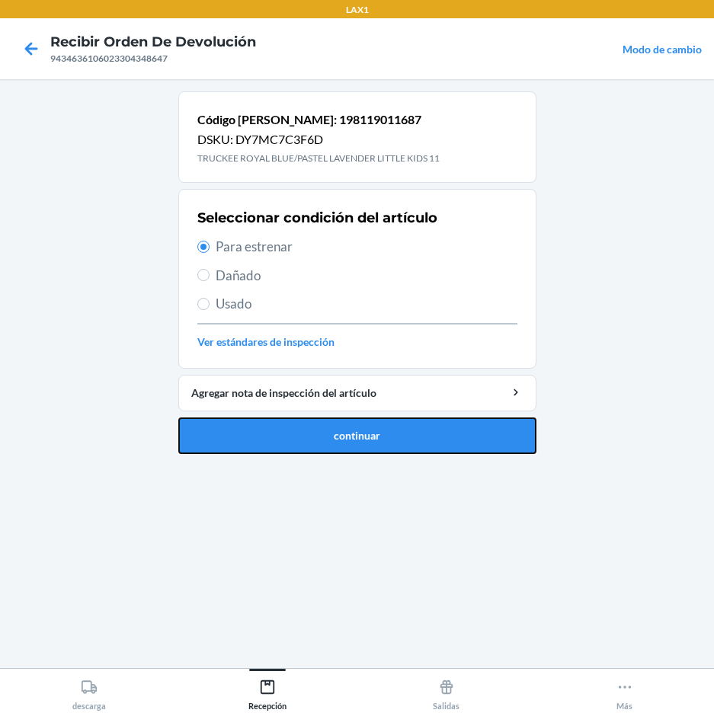
click at [337, 435] on button "continuar" at bounding box center [357, 436] width 358 height 37
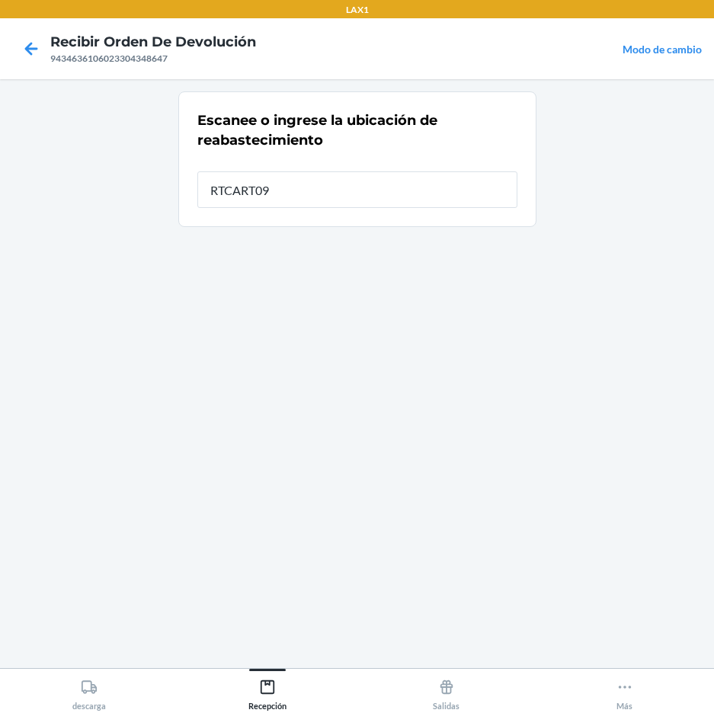
type input "RTCART091"
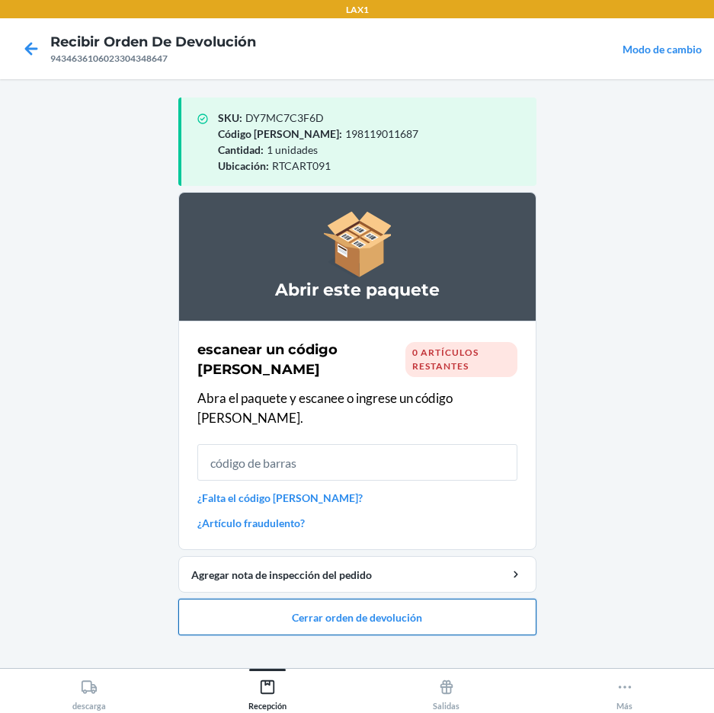
click at [349, 602] on button "Cerrar orden de devolución" at bounding box center [357, 617] width 358 height 37
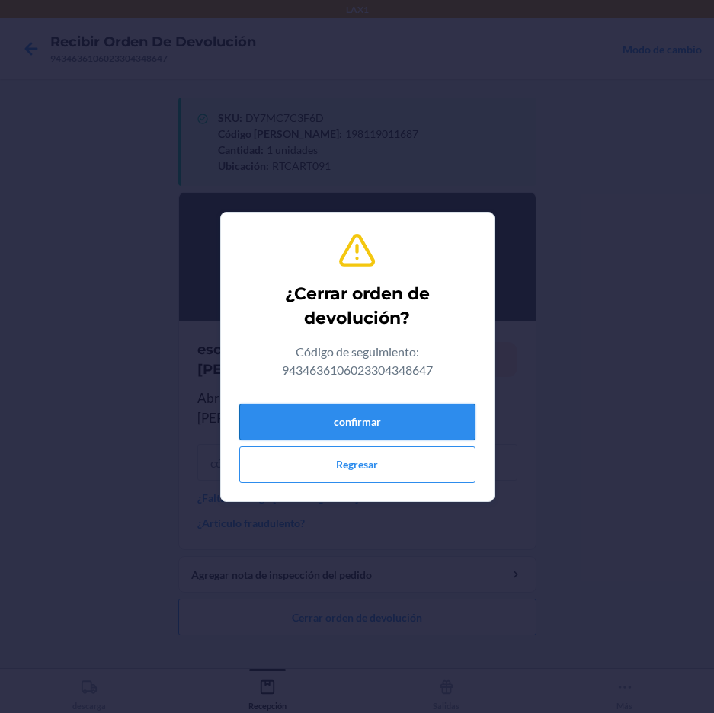
click at [399, 418] on button "confirmar" at bounding box center [357, 422] width 236 height 37
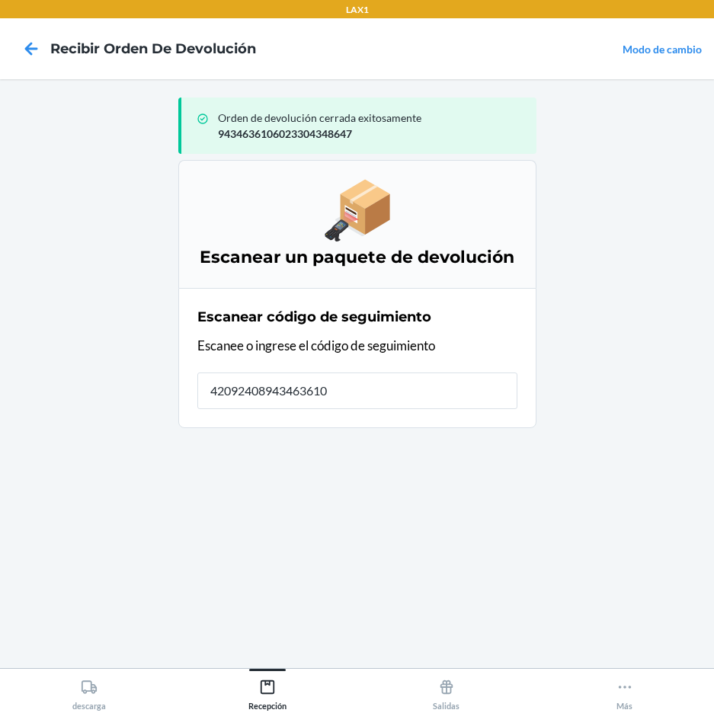
type input "420924089434636106"
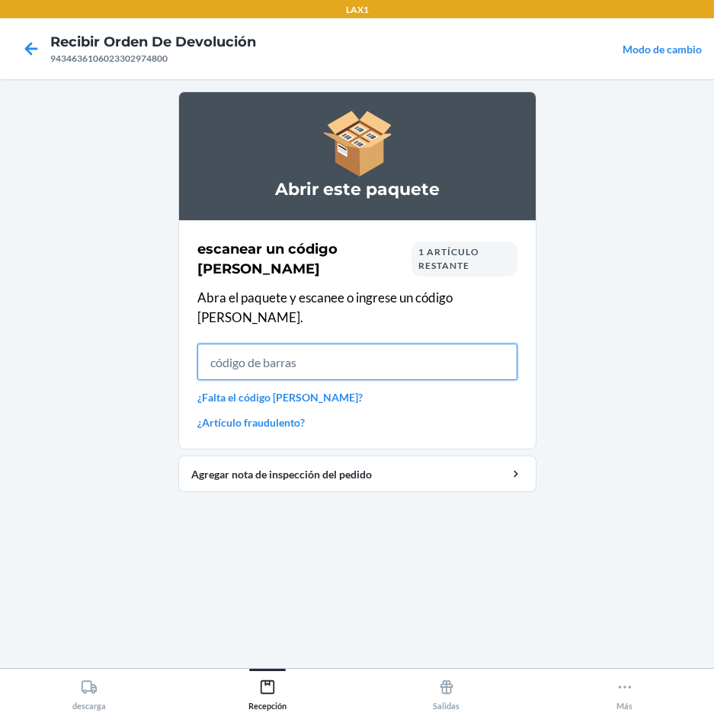
click at [324, 344] on input "text" at bounding box center [357, 362] width 320 height 37
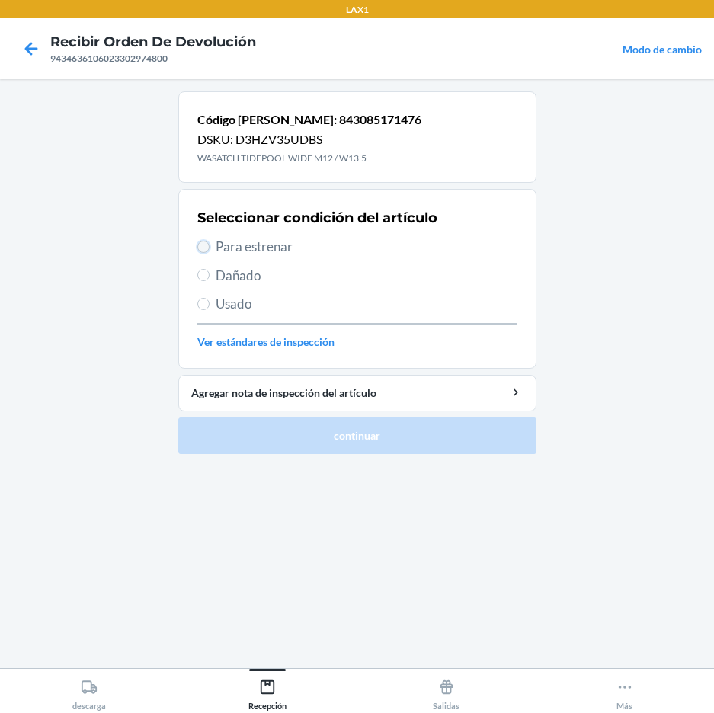
click at [203, 245] on input "Para estrenar" at bounding box center [203, 247] width 12 height 12
radio input "true"
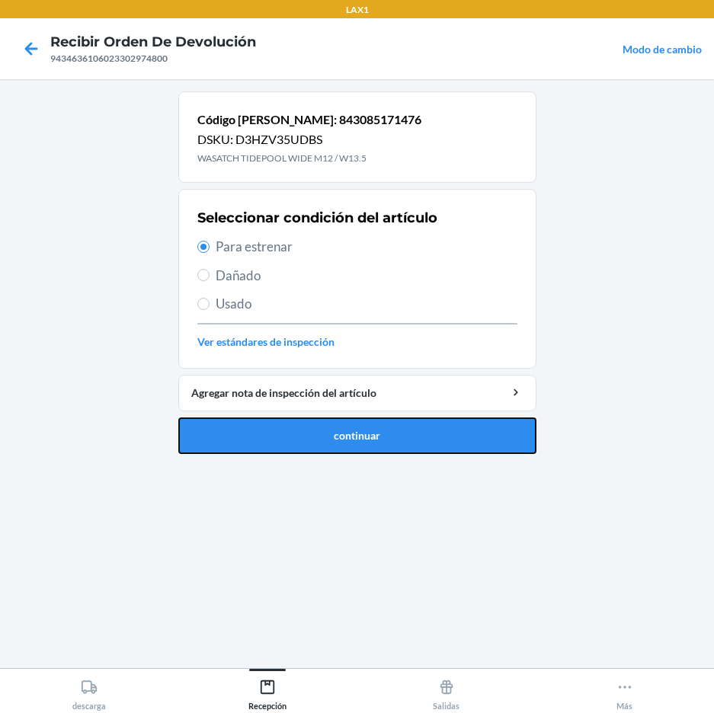
drag, startPoint x: 317, startPoint y: 444, endPoint x: 378, endPoint y: 419, distance: 65.7
click at [360, 428] on button "continuar" at bounding box center [357, 436] width 358 height 37
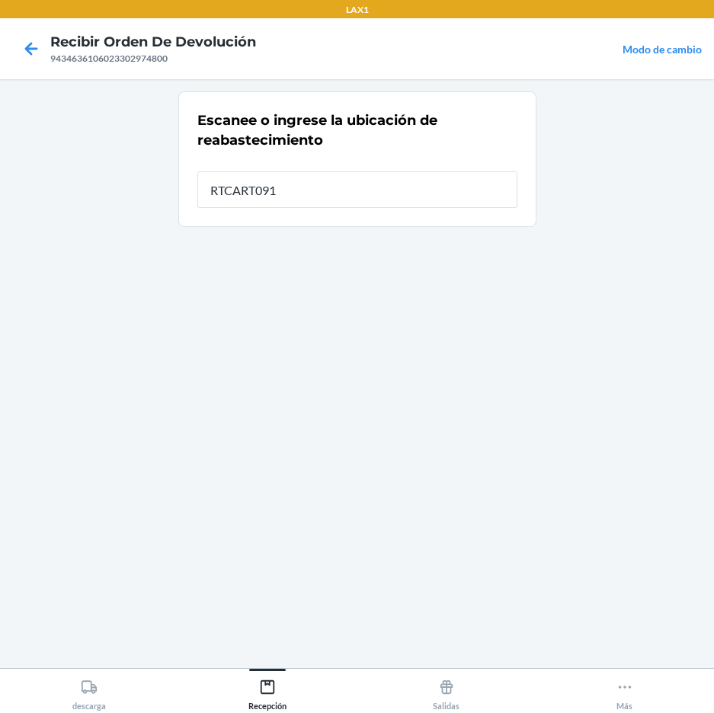
type input "RTCART091"
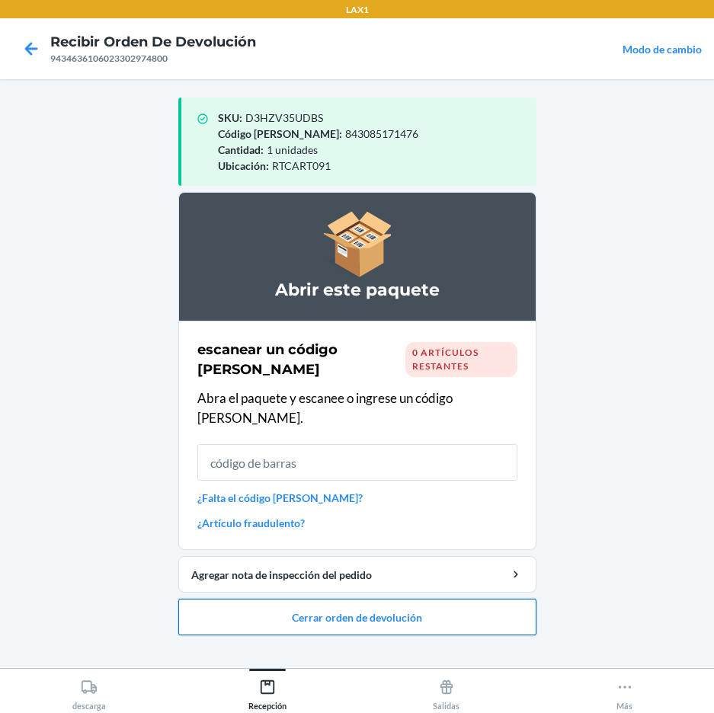
click at [325, 599] on button "Cerrar orden de devolución" at bounding box center [357, 617] width 358 height 37
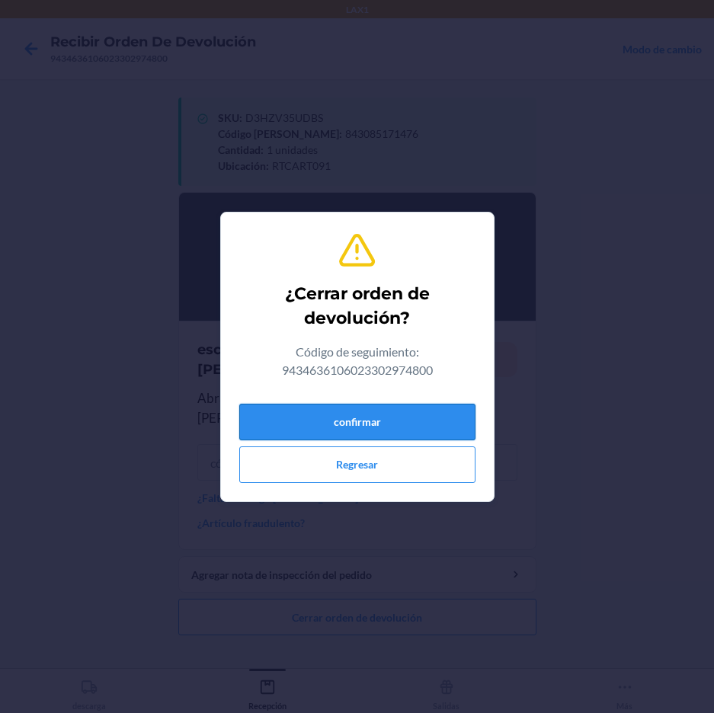
click at [414, 428] on button "confirmar" at bounding box center [357, 422] width 236 height 37
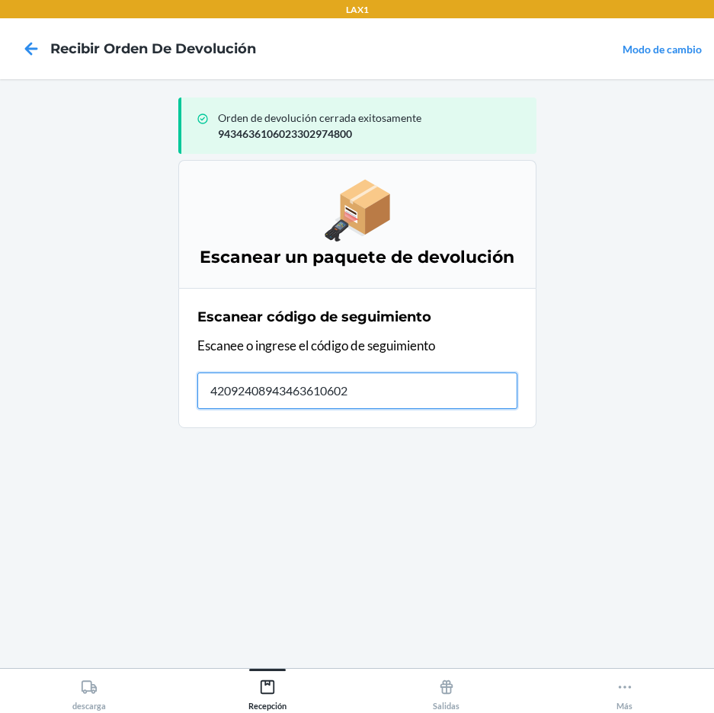
type input "420924089434636106023"
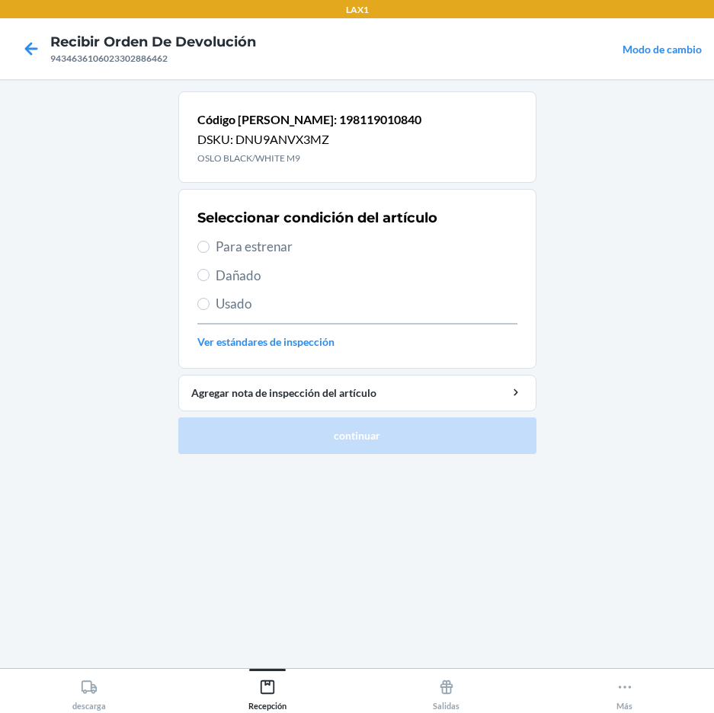
drag, startPoint x: 268, startPoint y: 234, endPoint x: 266, endPoint y: 250, distance: 16.2
click at [266, 250] on div "Seleccionar condición del artículo Para estrenar Dañado Usado Ver estándares de…" at bounding box center [357, 278] width 320 height 151
click at [265, 250] on span "Para estrenar" at bounding box center [367, 247] width 302 height 20
click at [210, 250] on input "Para estrenar" at bounding box center [203, 247] width 12 height 12
radio input "true"
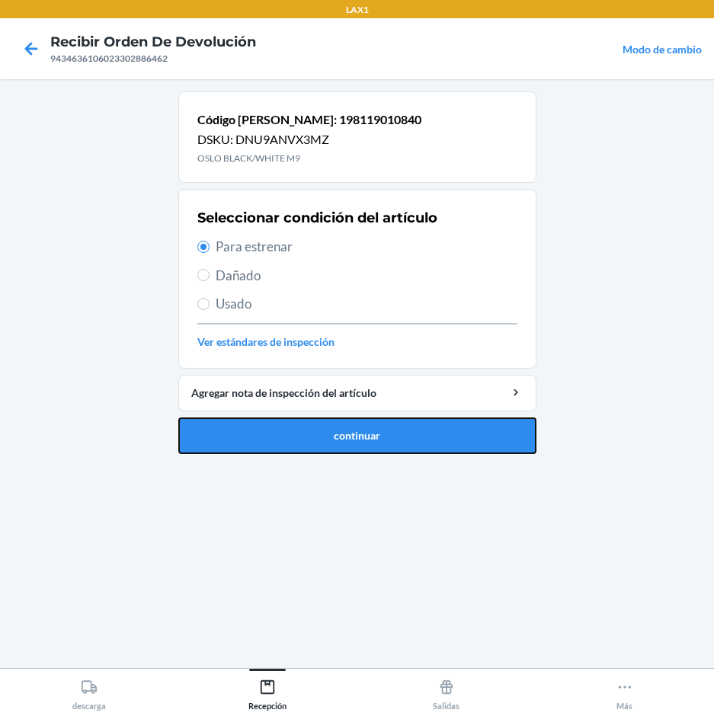
click at [399, 431] on button "continuar" at bounding box center [357, 436] width 358 height 37
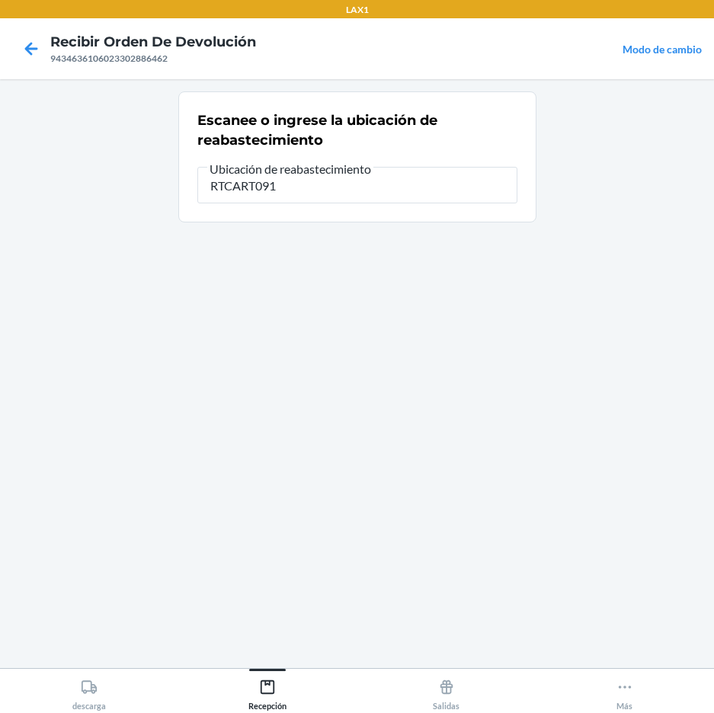
type input "RTCART091"
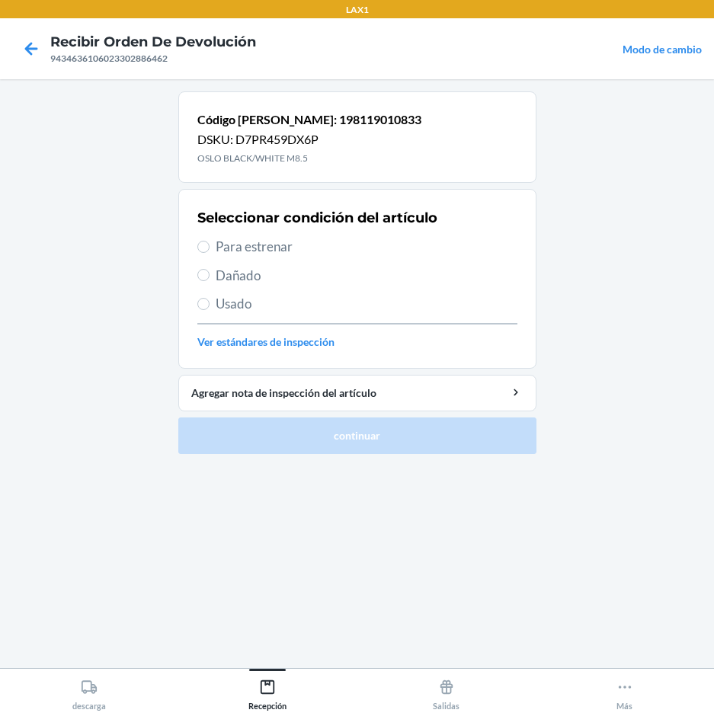
click at [241, 252] on span "Para estrenar" at bounding box center [367, 247] width 302 height 20
click at [210, 252] on input "Para estrenar" at bounding box center [203, 247] width 12 height 12
radio input "true"
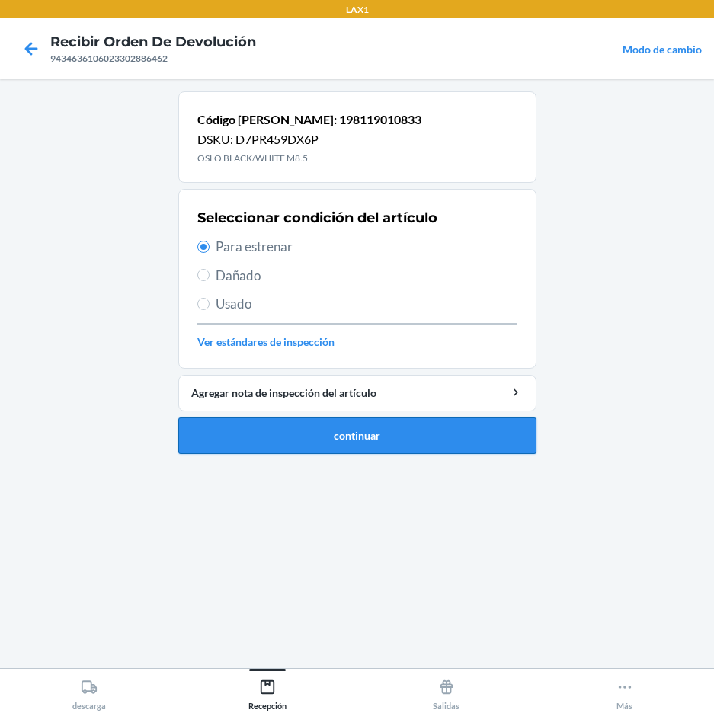
click at [308, 431] on button "continuar" at bounding box center [357, 436] width 358 height 37
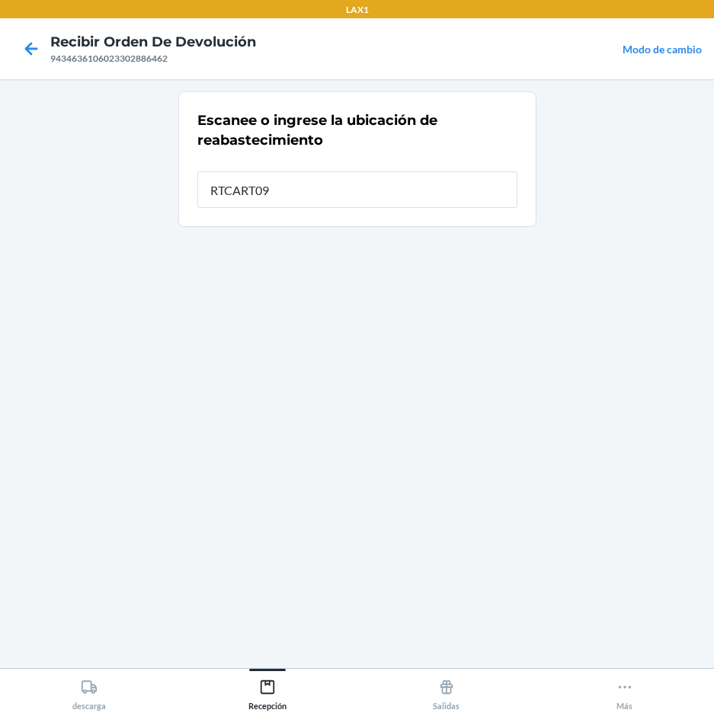
type input "RTCART091"
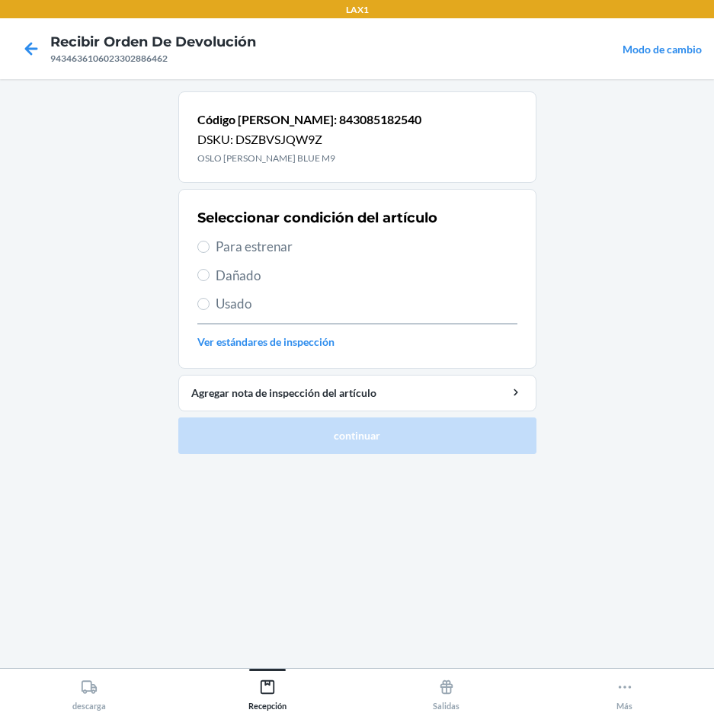
click at [271, 243] on span "Para estrenar" at bounding box center [367, 247] width 302 height 20
click at [210, 243] on input "Para estrenar" at bounding box center [203, 247] width 12 height 12
radio input "true"
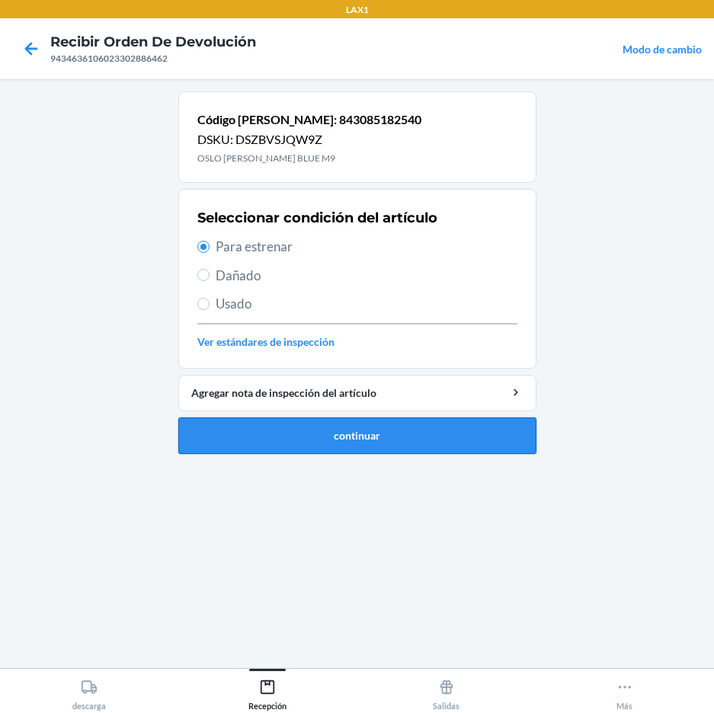
click at [393, 438] on button "continuar" at bounding box center [357, 436] width 358 height 37
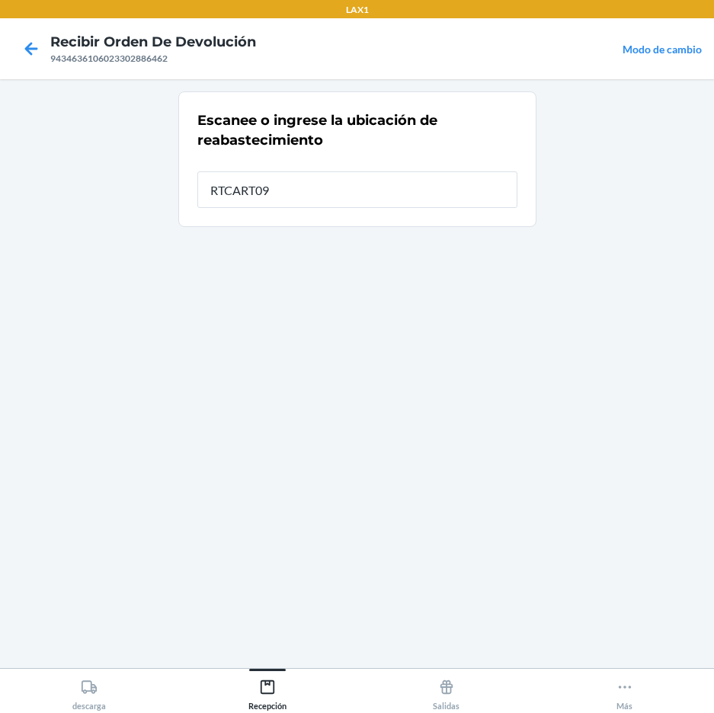
type input "RTCART091"
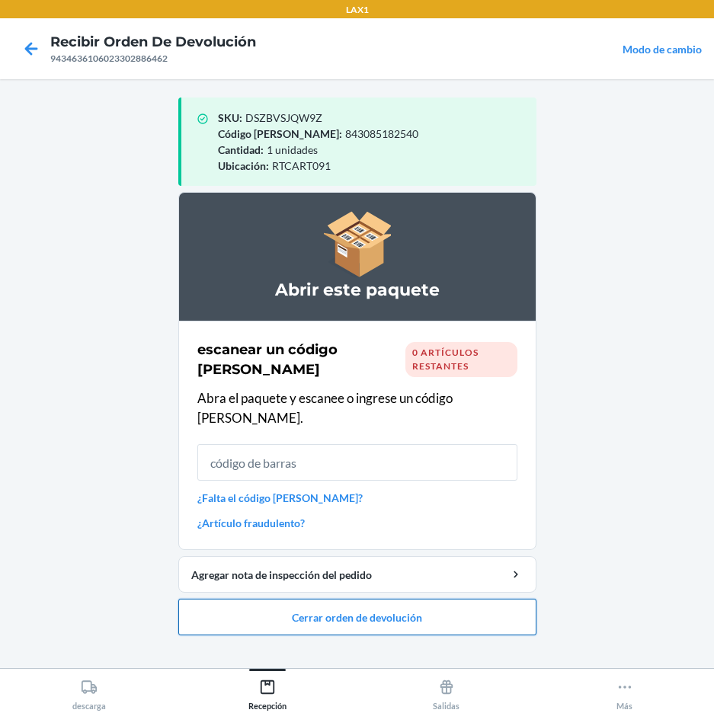
click at [451, 599] on button "Cerrar orden de devolución" at bounding box center [357, 617] width 358 height 37
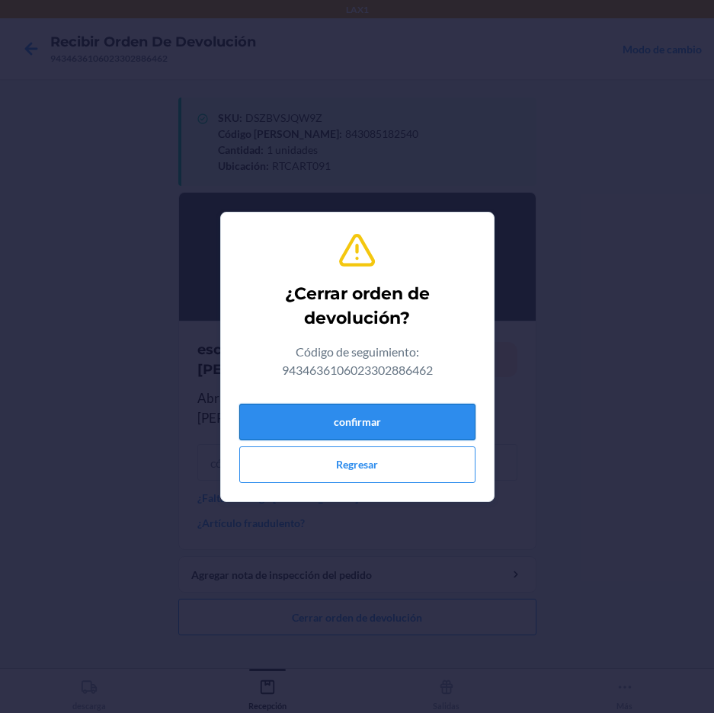
click at [462, 422] on button "confirmar" at bounding box center [357, 422] width 236 height 37
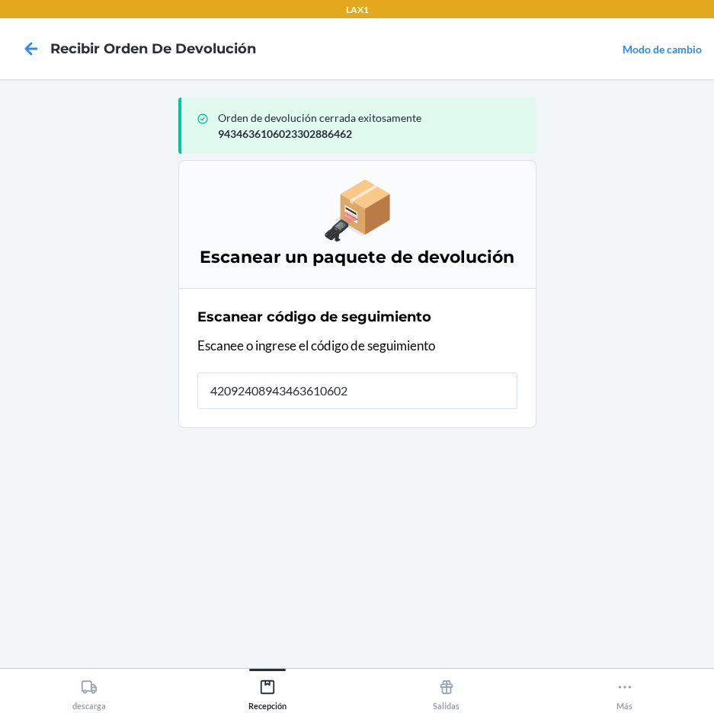
type input "420924089434636106023"
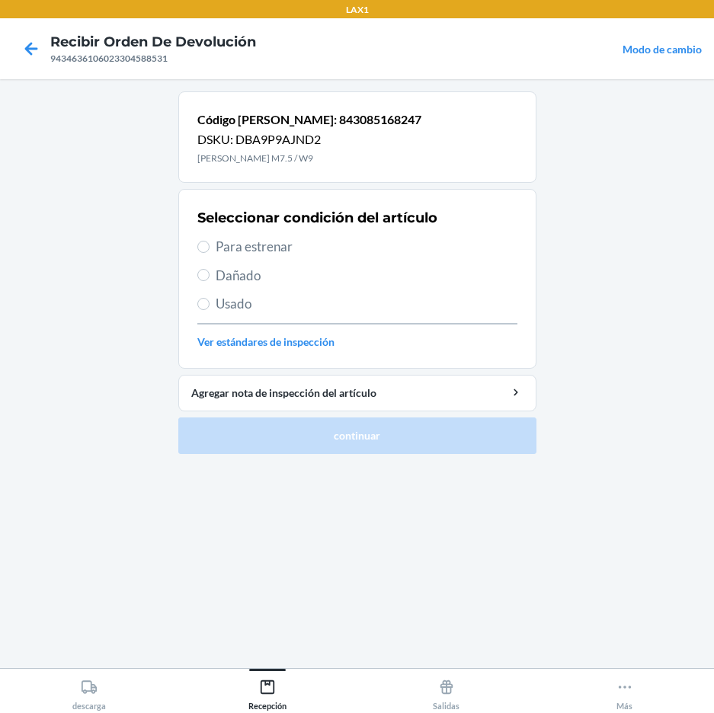
click at [274, 237] on span "Para estrenar" at bounding box center [367, 247] width 302 height 20
click at [210, 241] on input "Para estrenar" at bounding box center [203, 247] width 12 height 12
radio input "true"
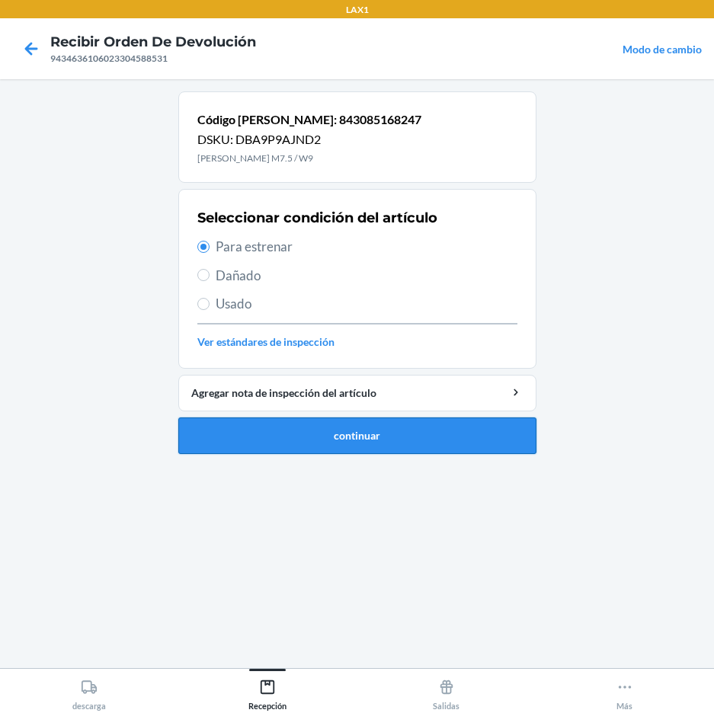
click at [316, 434] on button "continuar" at bounding box center [357, 436] width 358 height 37
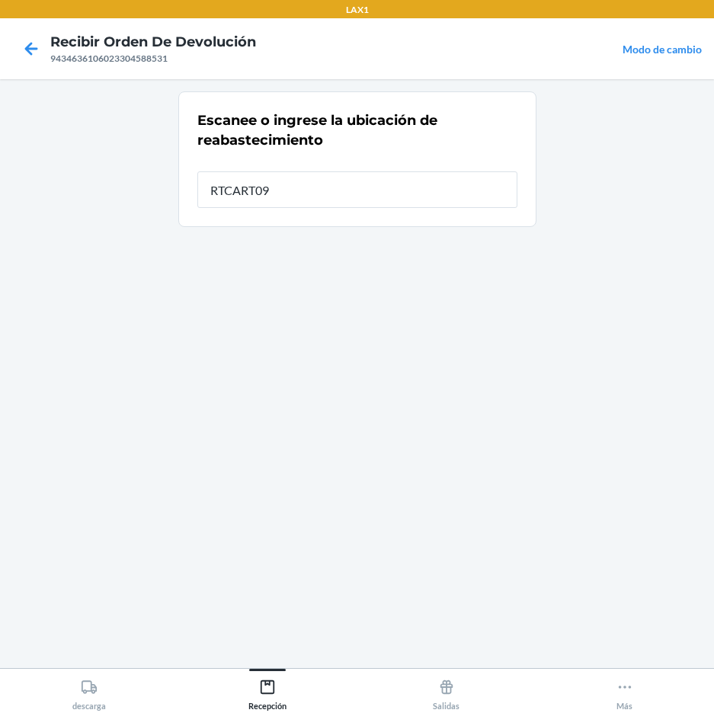
type input "RTCART091"
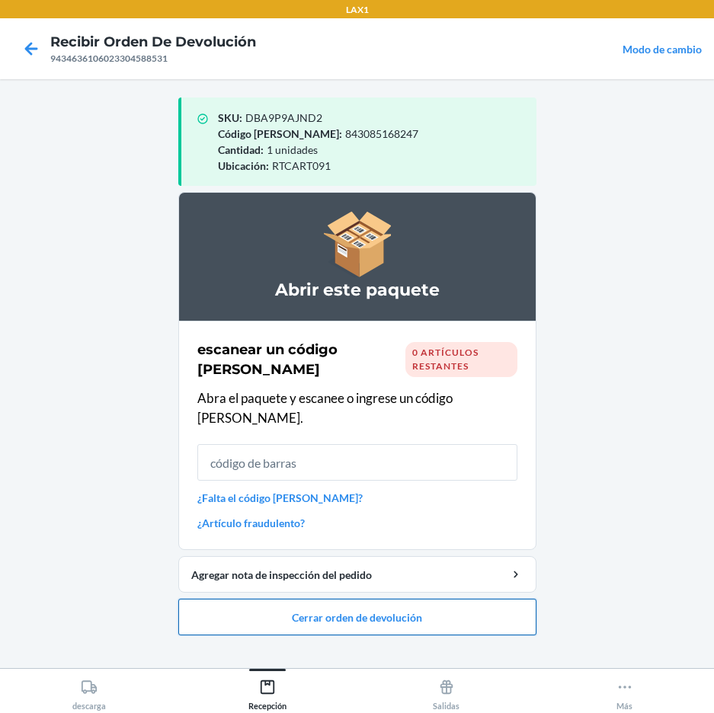
drag, startPoint x: 327, startPoint y: 598, endPoint x: 332, endPoint y: 587, distance: 11.9
click at [332, 599] on button "Cerrar orden de devolución" at bounding box center [357, 617] width 358 height 37
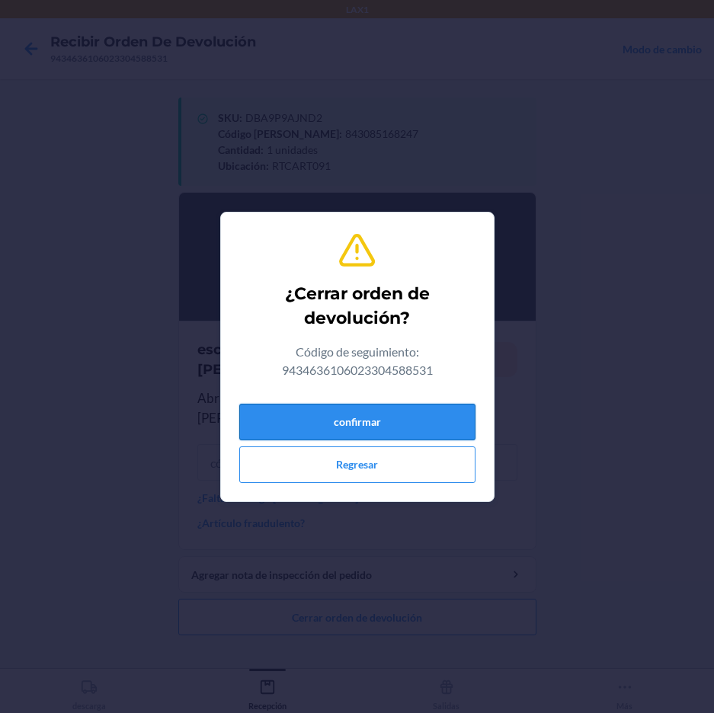
click at [379, 421] on button "confirmar" at bounding box center [357, 422] width 236 height 37
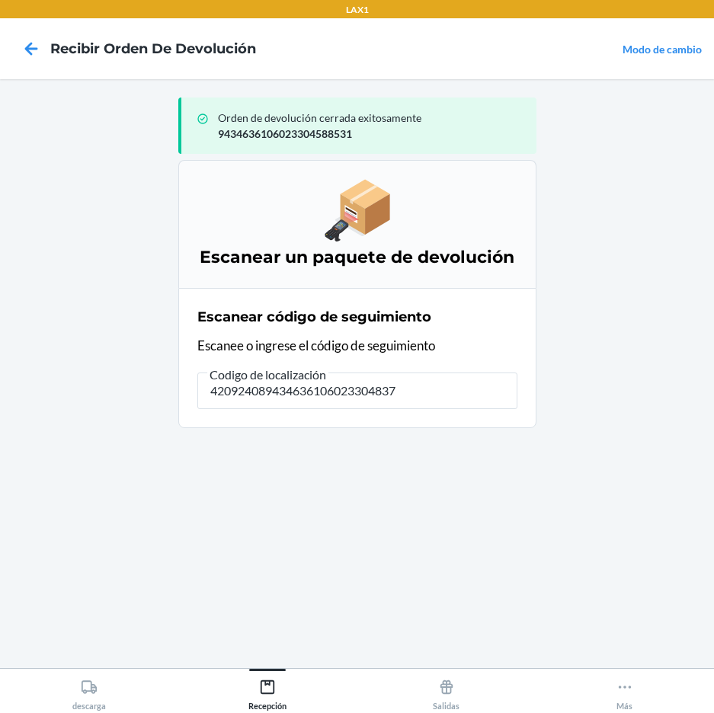
type input "4209240894346361060233048374"
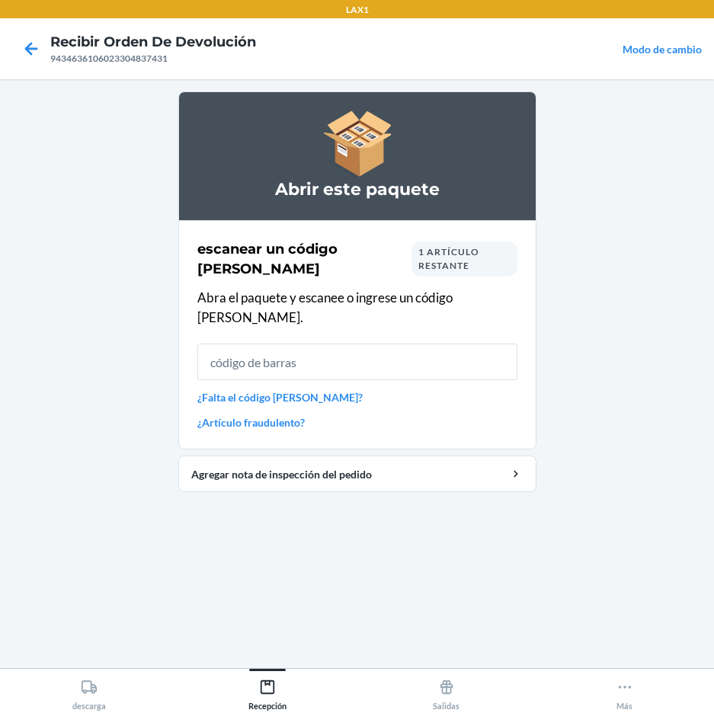
click at [391, 571] on div "Abrir este paquete escanear un código [PERSON_NAME] 1 artículo restante Abra el…" at bounding box center [357, 373] width 358 height 565
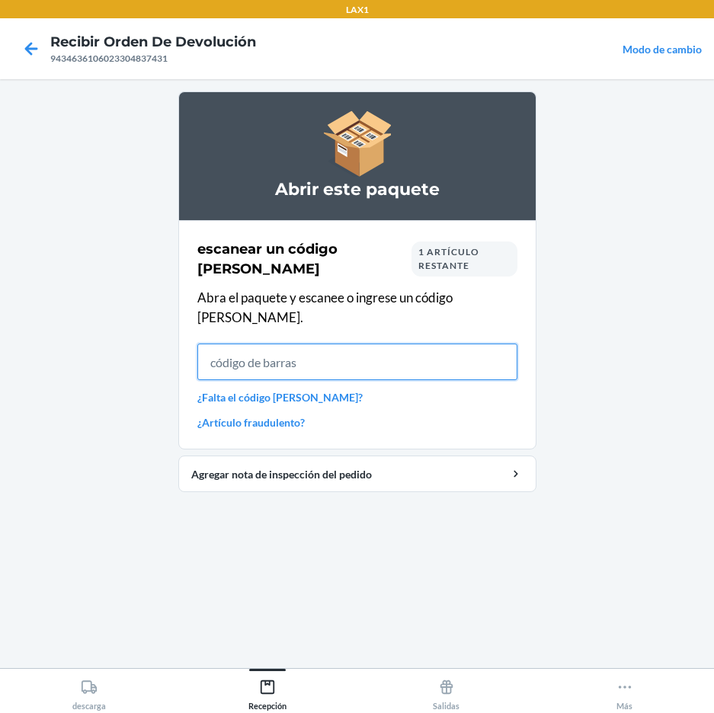
click at [322, 344] on input "text" at bounding box center [357, 362] width 320 height 37
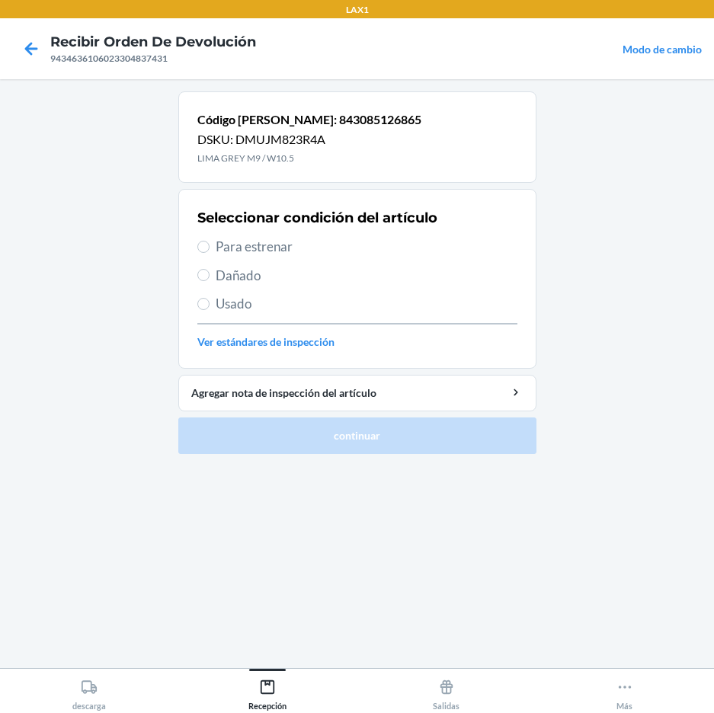
click at [276, 245] on span "Para estrenar" at bounding box center [367, 247] width 302 height 20
click at [210, 245] on input "Para estrenar" at bounding box center [203, 247] width 12 height 12
radio input "true"
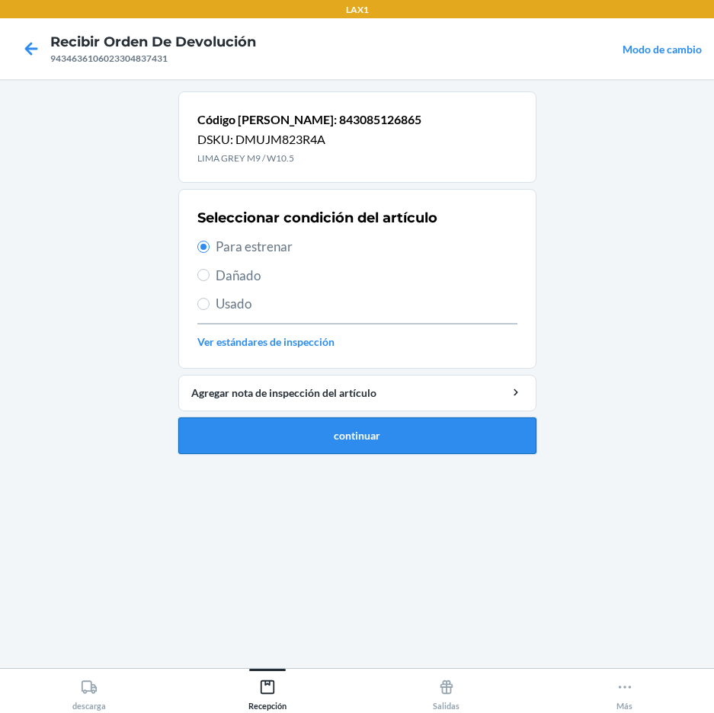
click at [304, 436] on button "continuar" at bounding box center [357, 436] width 358 height 37
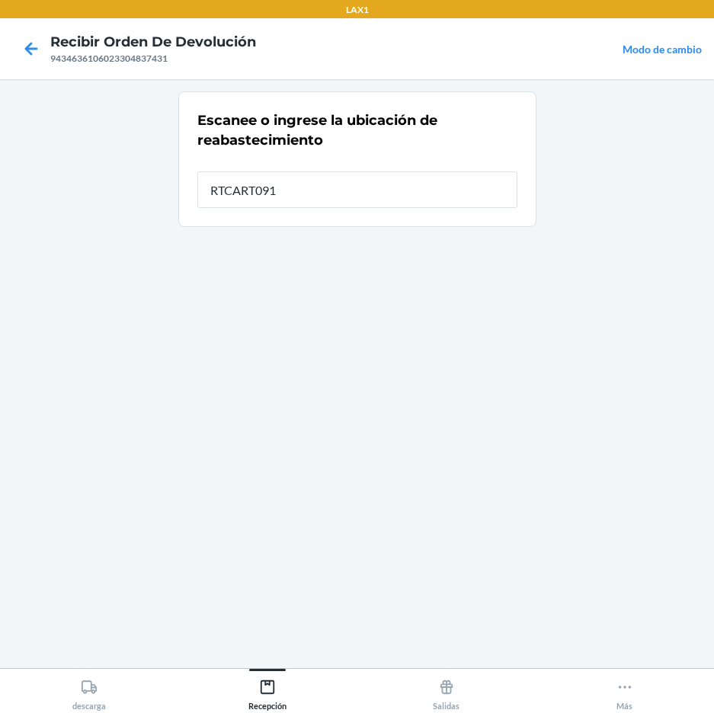
type input "RTCART091"
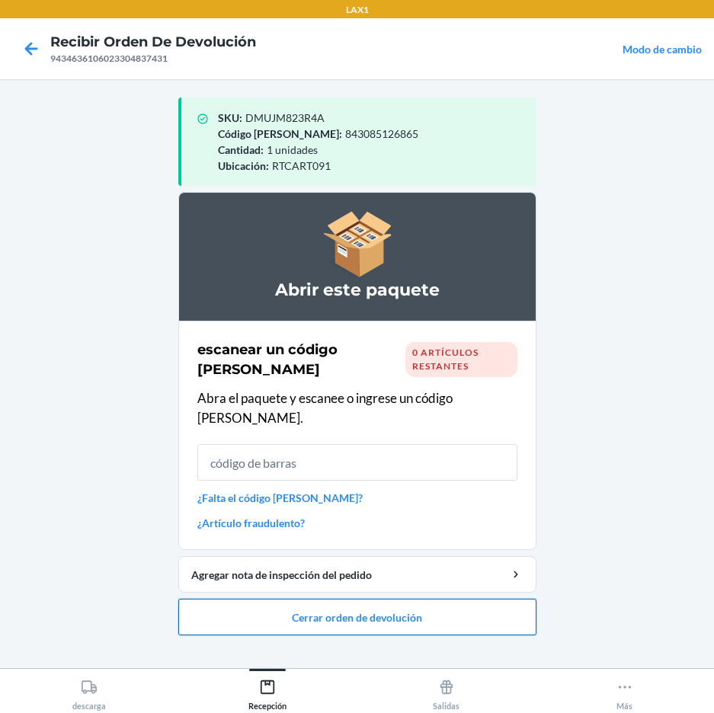
click at [313, 600] on button "Cerrar orden de devolución" at bounding box center [357, 617] width 358 height 37
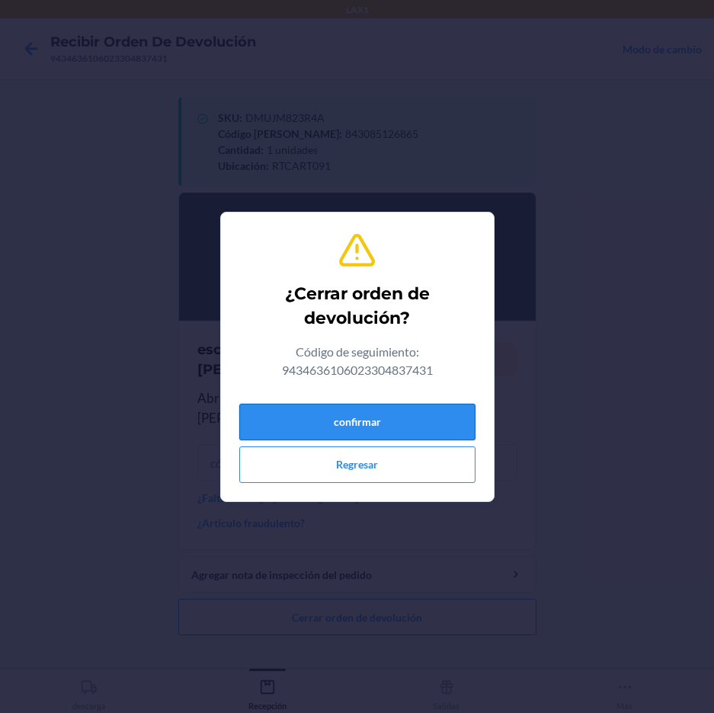
click at [415, 437] on button "confirmar" at bounding box center [357, 422] width 236 height 37
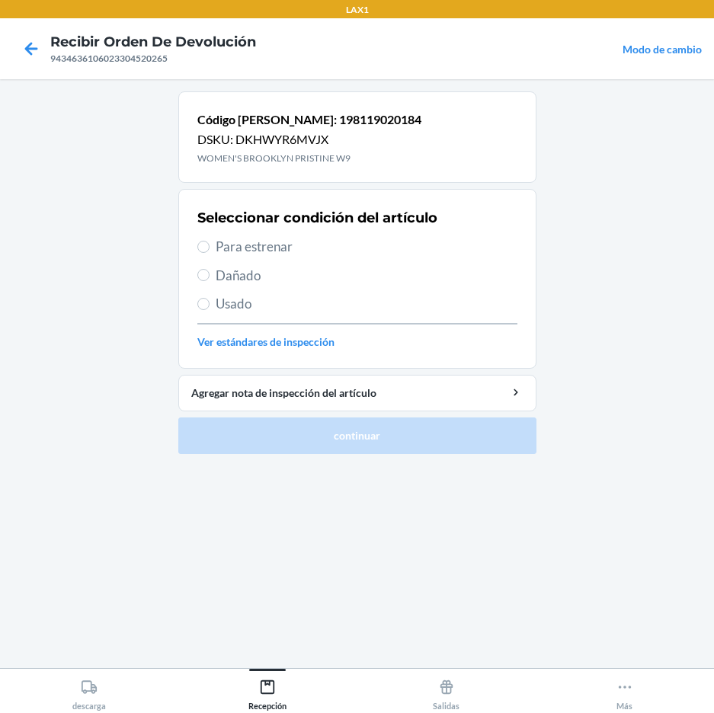
click at [236, 251] on span "Para estrenar" at bounding box center [367, 247] width 302 height 20
click at [210, 251] on input "Para estrenar" at bounding box center [203, 247] width 12 height 12
radio input "true"
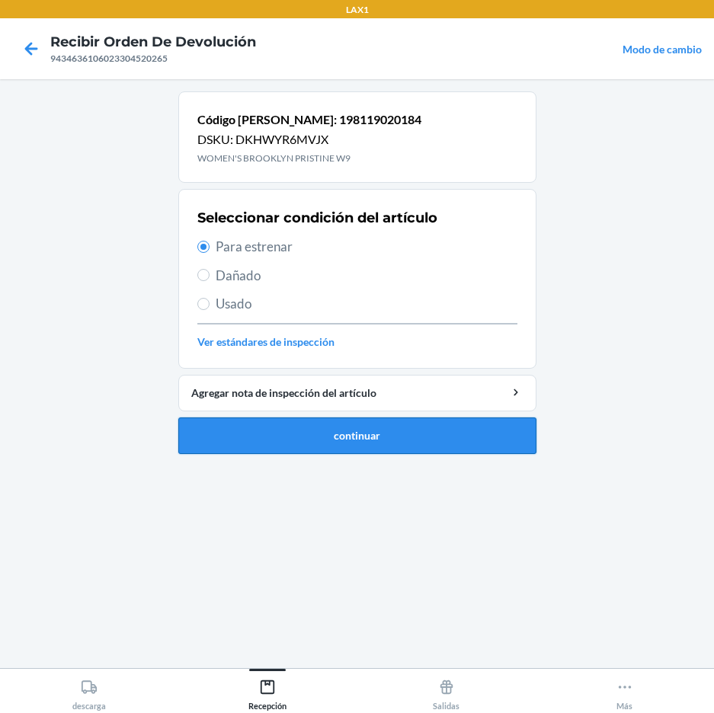
click at [308, 441] on button "continuar" at bounding box center [357, 436] width 358 height 37
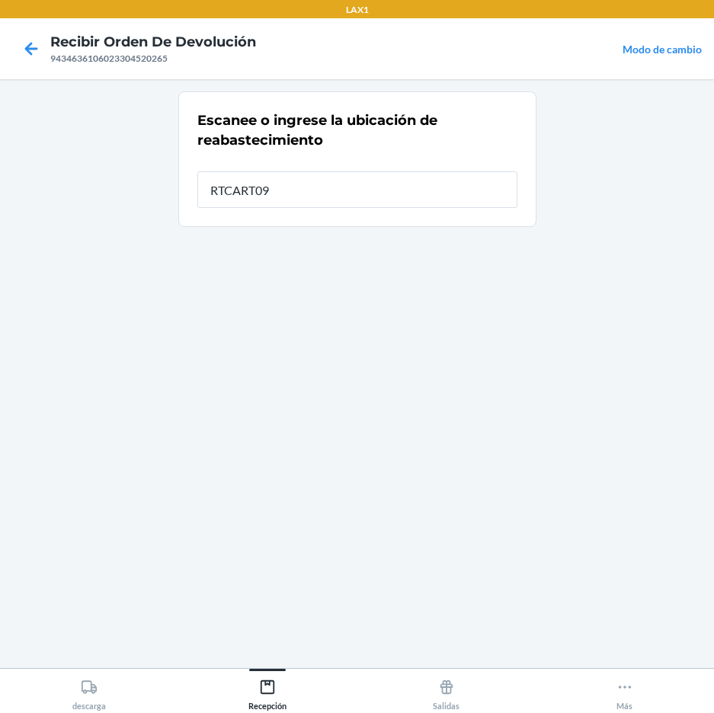
type input "RTCART097"
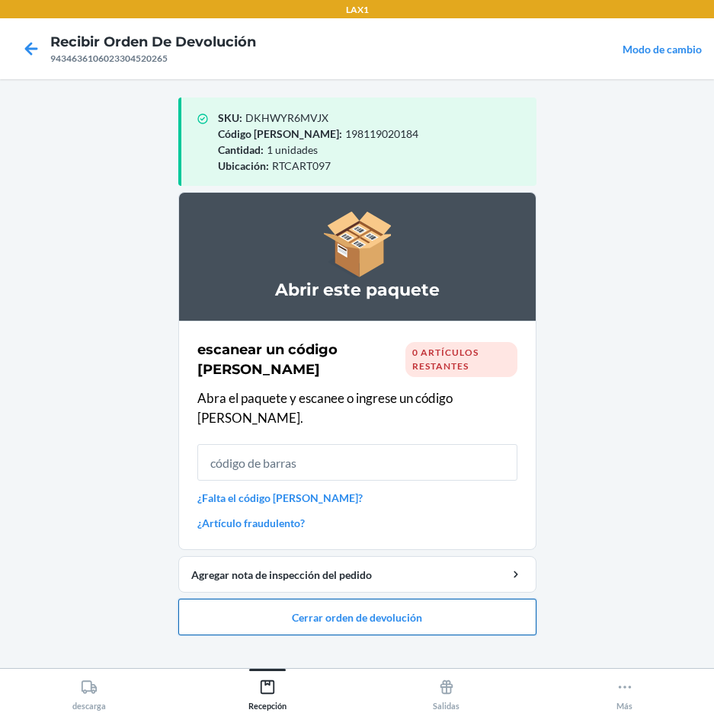
click at [336, 599] on button "Cerrar orden de devolución" at bounding box center [357, 617] width 358 height 37
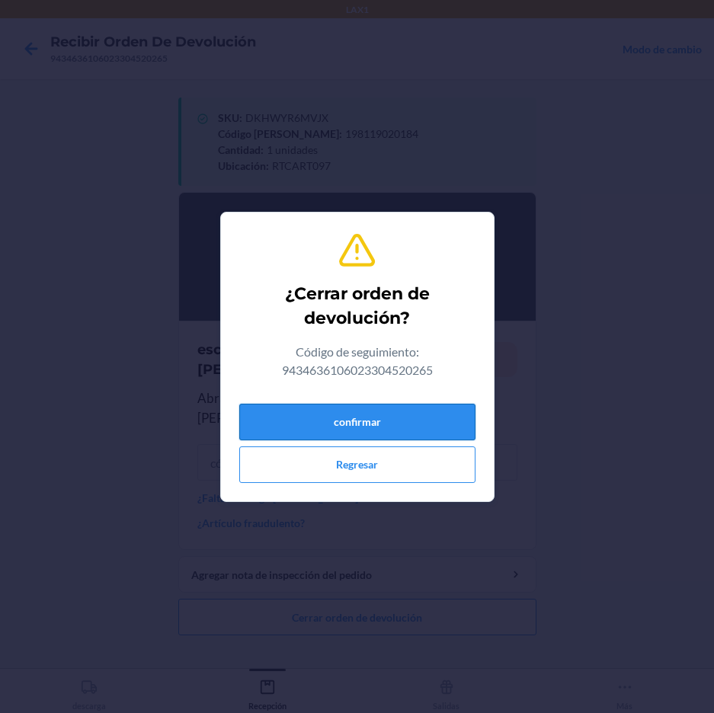
click at [383, 423] on button "confirmar" at bounding box center [357, 422] width 236 height 37
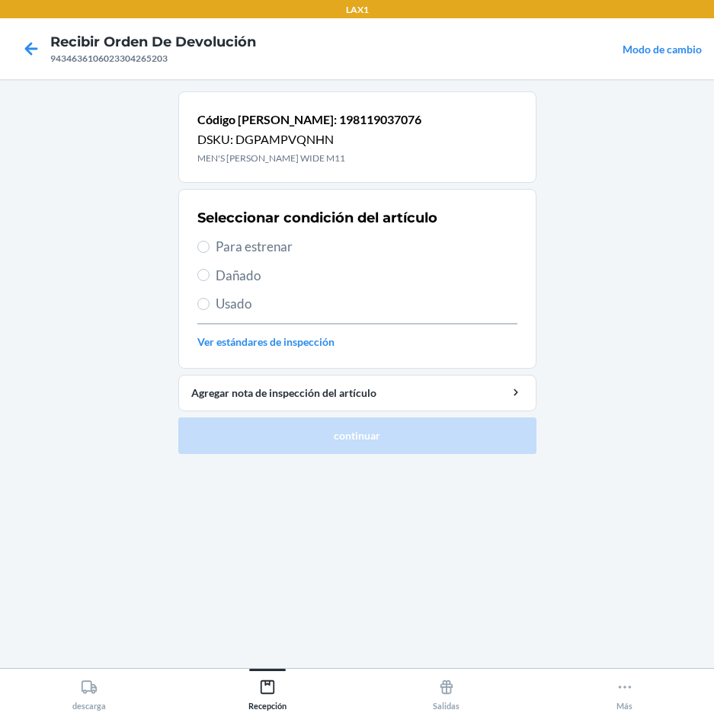
click at [277, 250] on span "Para estrenar" at bounding box center [367, 247] width 302 height 20
click at [210, 250] on input "Para estrenar" at bounding box center [203, 247] width 12 height 12
radio input "true"
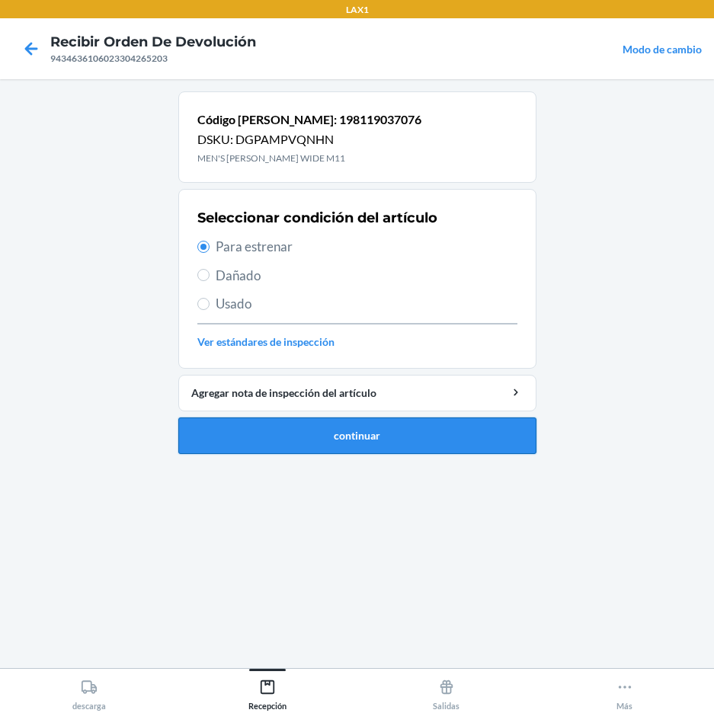
click at [353, 432] on button "continuar" at bounding box center [357, 436] width 358 height 37
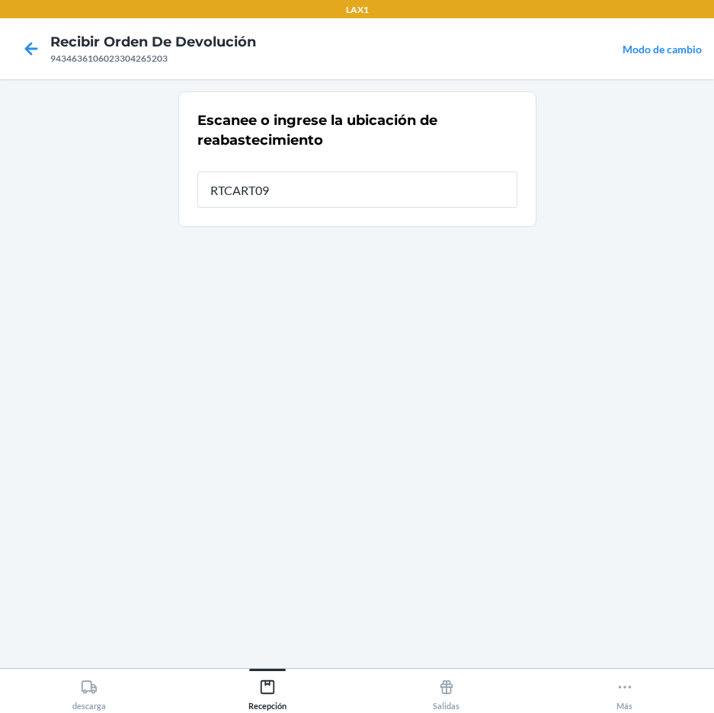
type input "RTCART097"
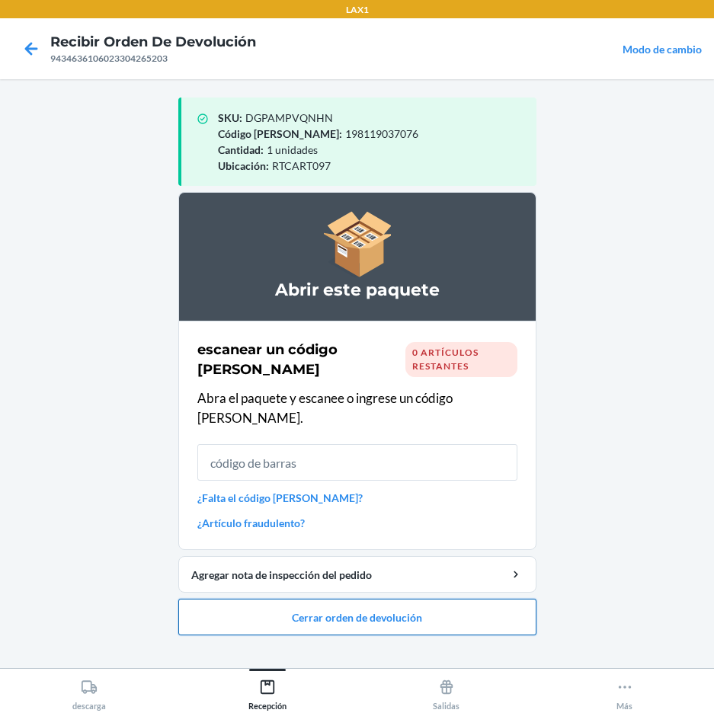
click at [369, 599] on button "Cerrar orden de devolución" at bounding box center [357, 617] width 358 height 37
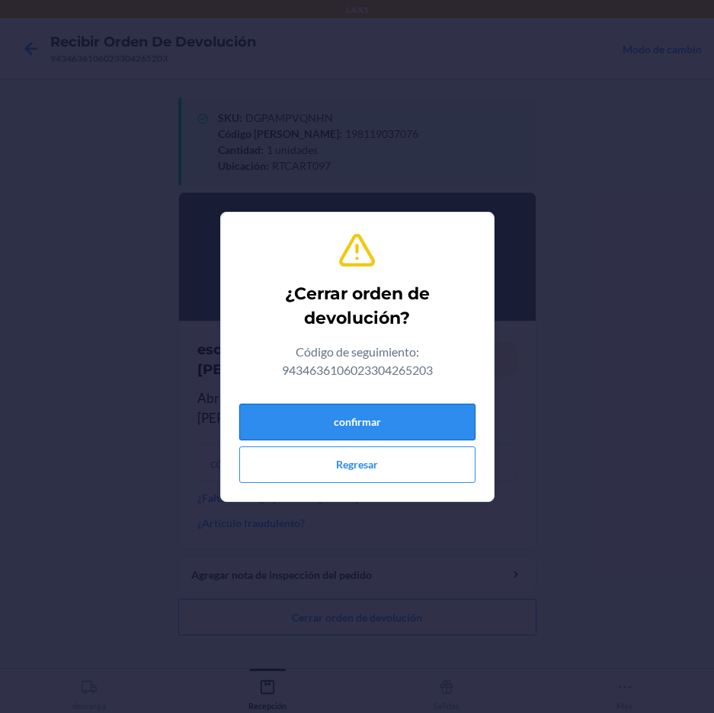
click at [414, 425] on button "confirmar" at bounding box center [357, 422] width 236 height 37
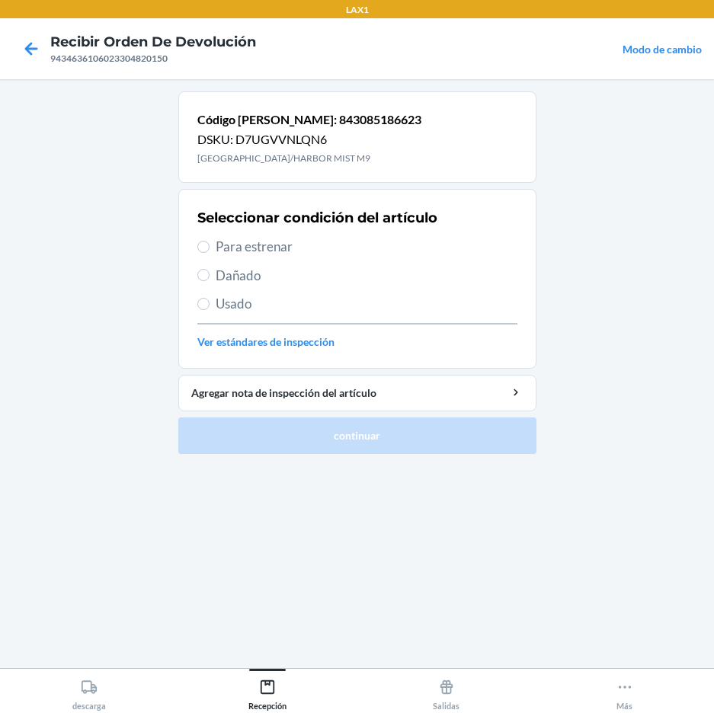
click at [248, 246] on span "Para estrenar" at bounding box center [367, 247] width 302 height 20
click at [210, 246] on input "Para estrenar" at bounding box center [203, 247] width 12 height 12
radio input "true"
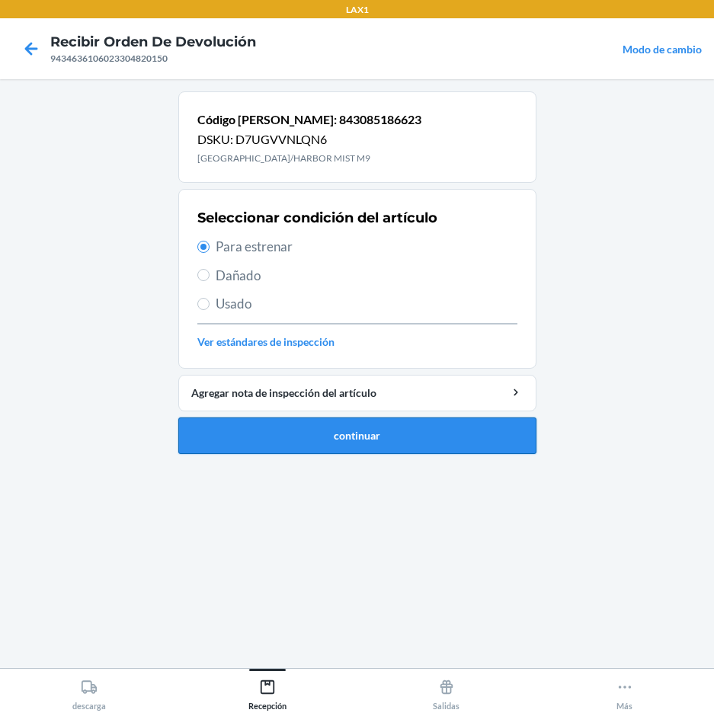
click at [303, 445] on button "continuar" at bounding box center [357, 436] width 358 height 37
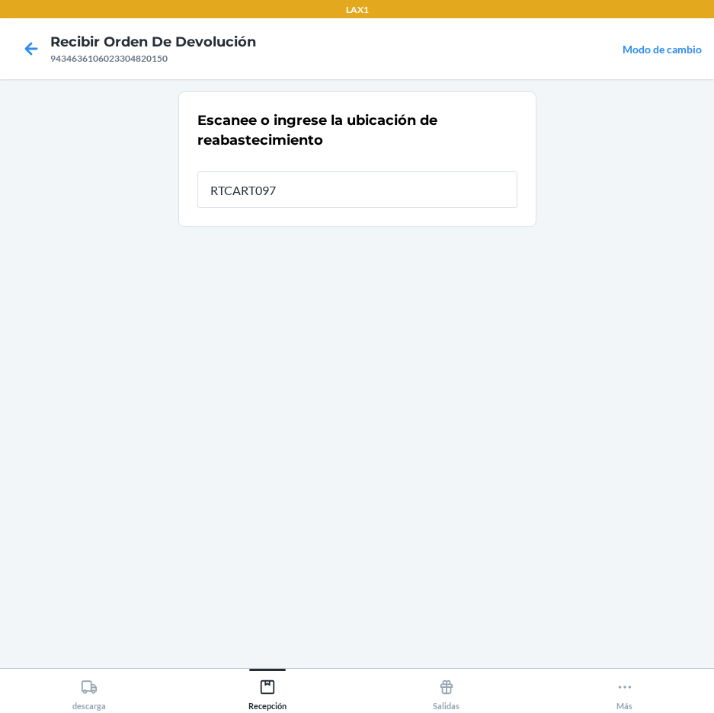
type input "RTCART097"
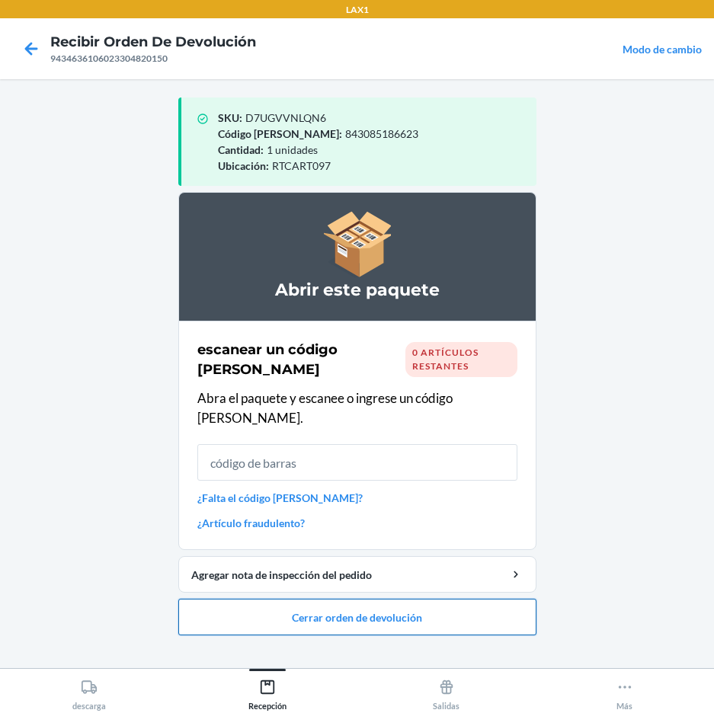
click at [281, 601] on button "Cerrar orden de devolución" at bounding box center [357, 617] width 358 height 37
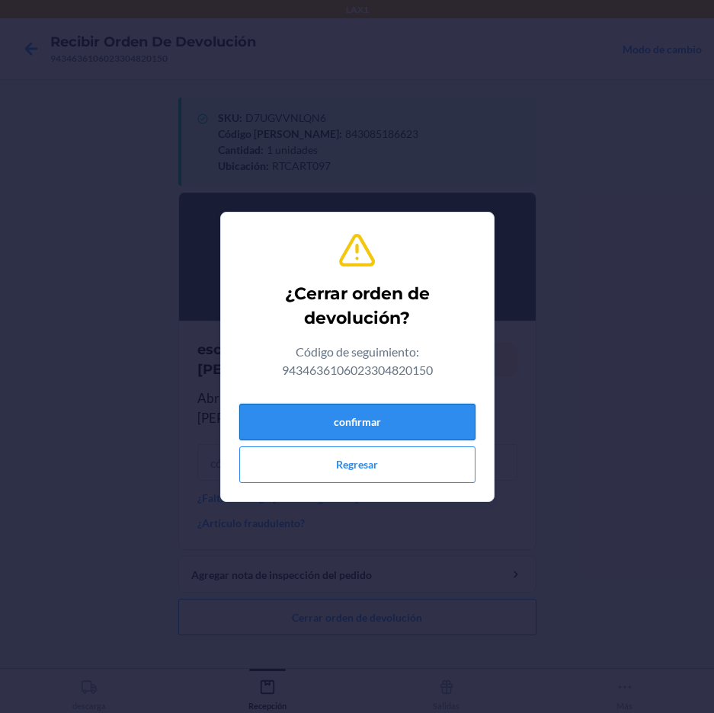
click at [393, 421] on button "confirmar" at bounding box center [357, 422] width 236 height 37
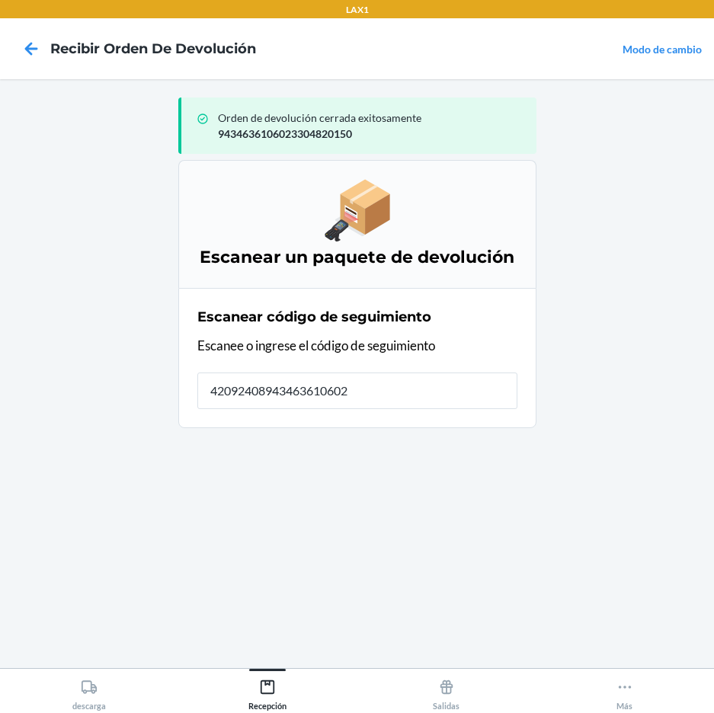
type input "420924089434636106023"
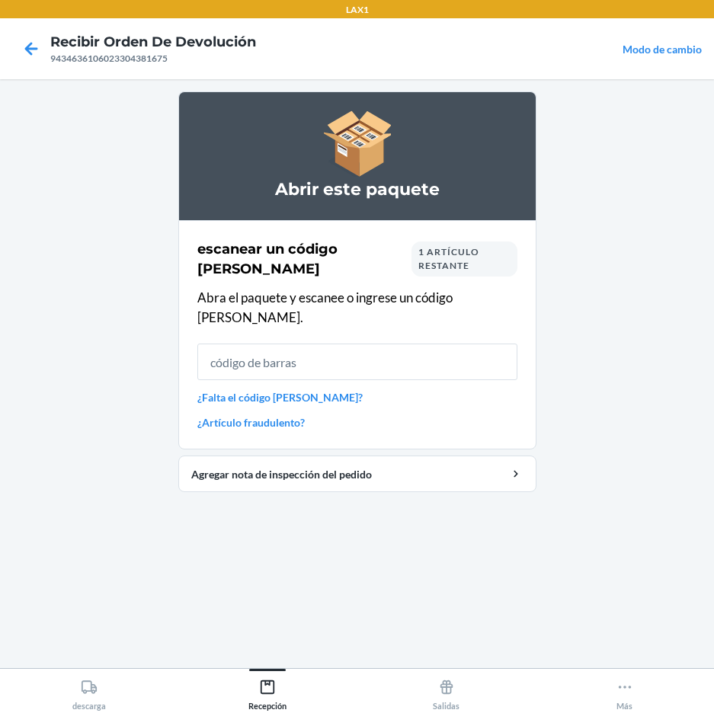
click at [419, 511] on div "Abrir este paquete escanear un código [PERSON_NAME] 1 artículo restante Abra el…" at bounding box center [357, 373] width 358 height 565
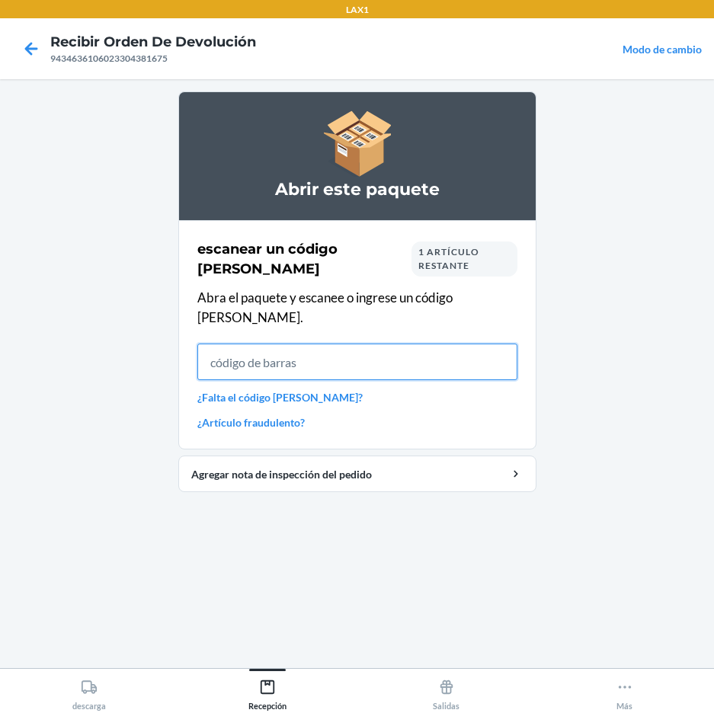
click at [352, 344] on input "text" at bounding box center [357, 362] width 320 height 37
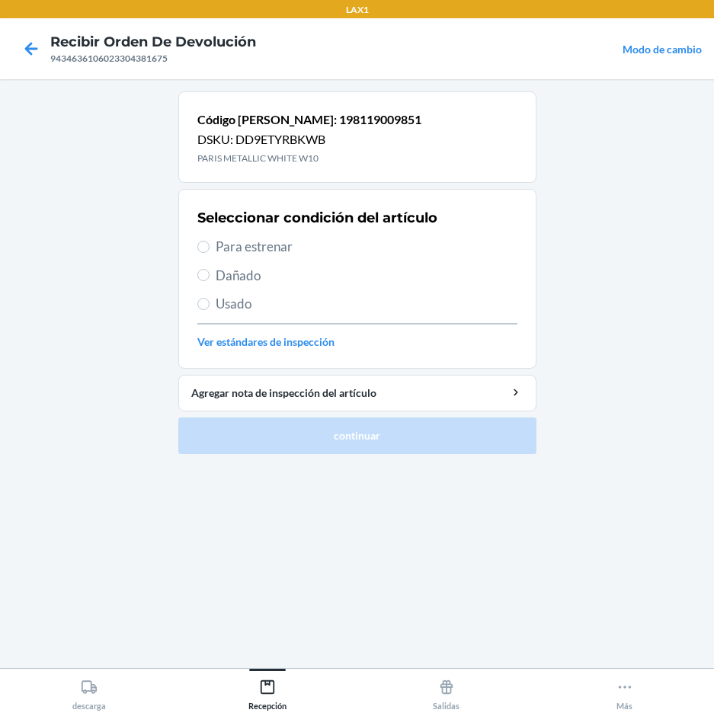
click at [271, 239] on span "Para estrenar" at bounding box center [367, 247] width 302 height 20
click at [210, 241] on input "Para estrenar" at bounding box center [203, 247] width 12 height 12
radio input "true"
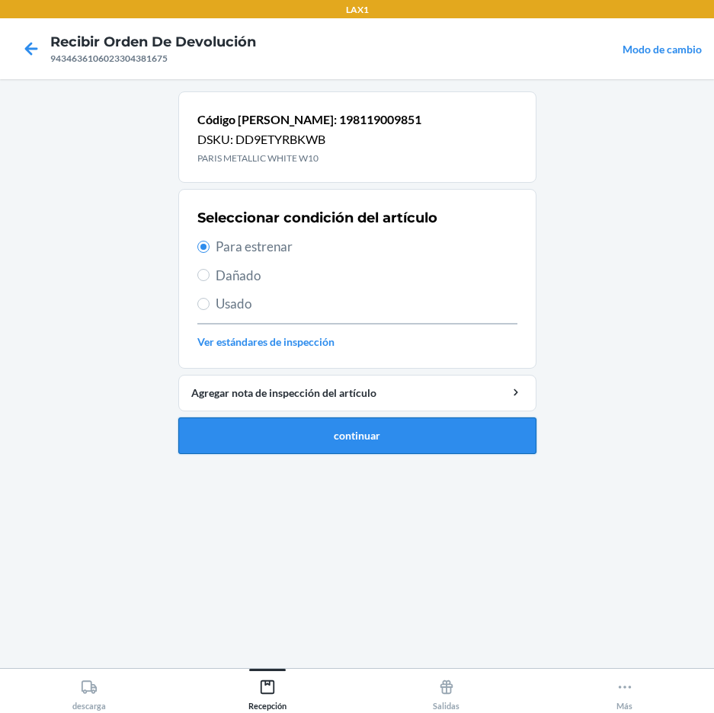
click at [360, 435] on button "continuar" at bounding box center [357, 436] width 358 height 37
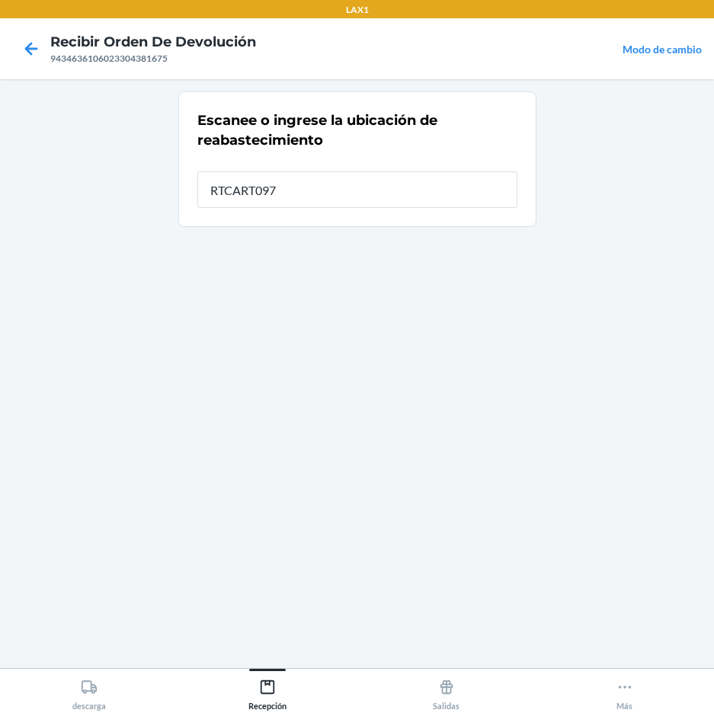
type input "RTCART097"
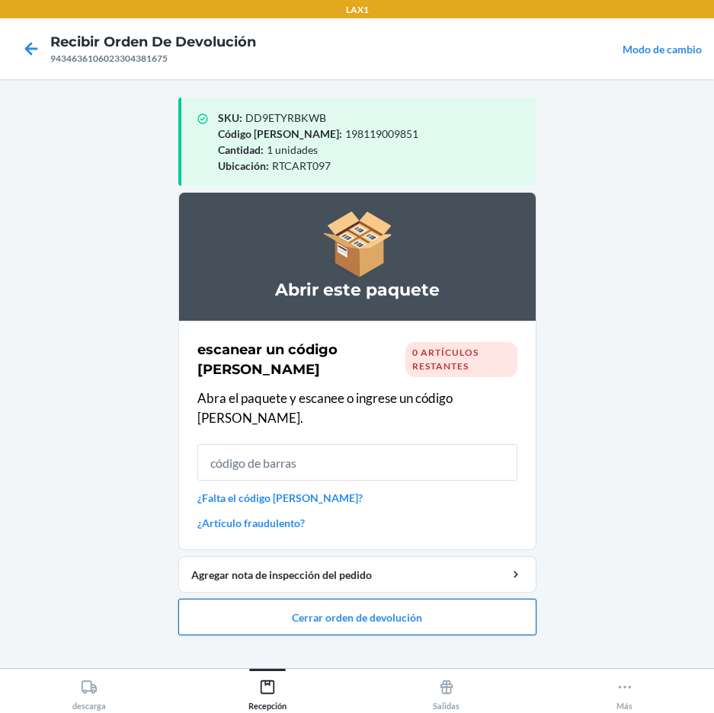
click at [405, 605] on button "Cerrar orden de devolución" at bounding box center [357, 617] width 358 height 37
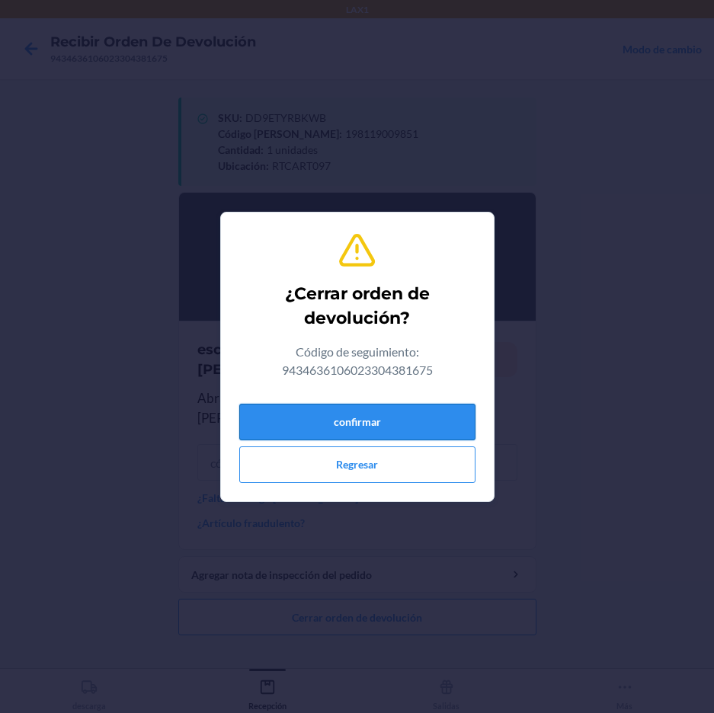
click at [452, 431] on button "confirmar" at bounding box center [357, 422] width 236 height 37
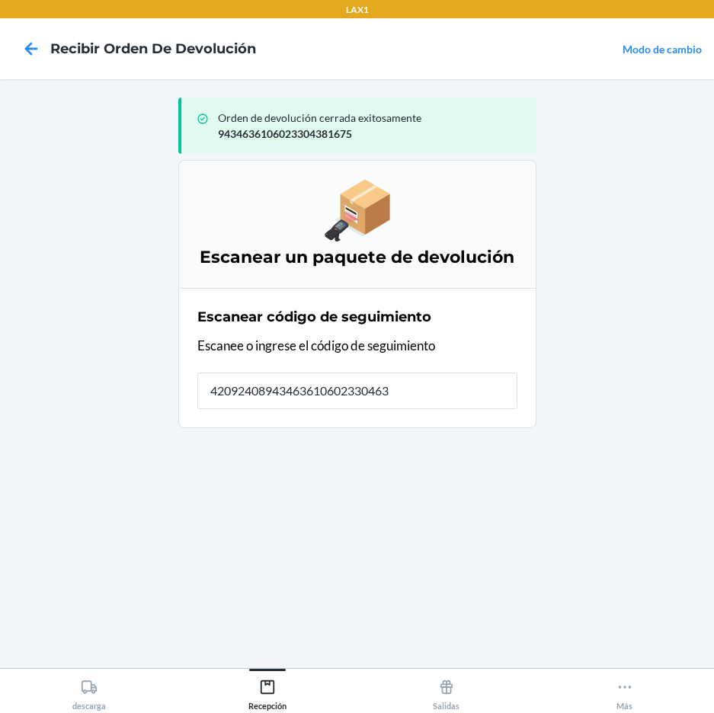
type input "420924089434636106023304631"
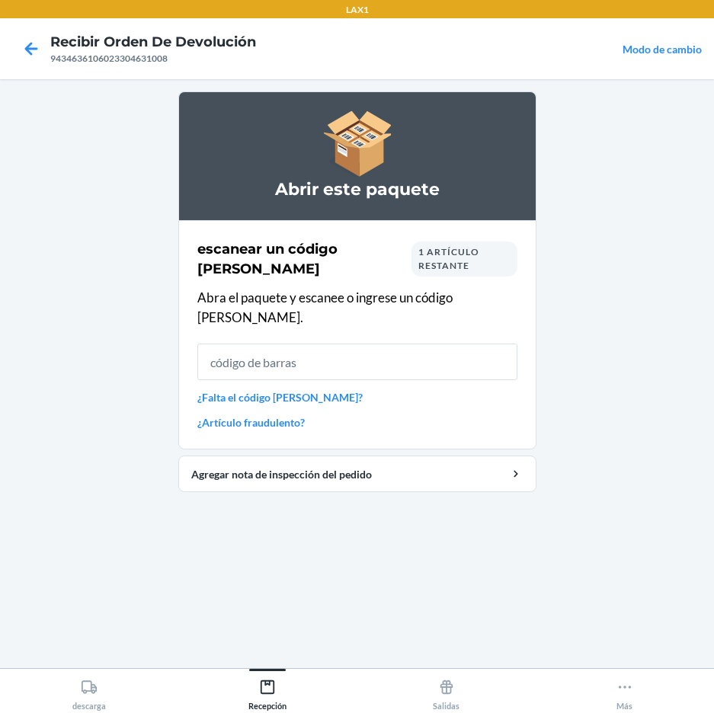
drag, startPoint x: 460, startPoint y: 421, endPoint x: 294, endPoint y: 547, distance: 208.4
click at [294, 547] on div "Abrir este paquete escanear un código [PERSON_NAME] 1 artículo restante Abra el…" at bounding box center [357, 373] width 358 height 565
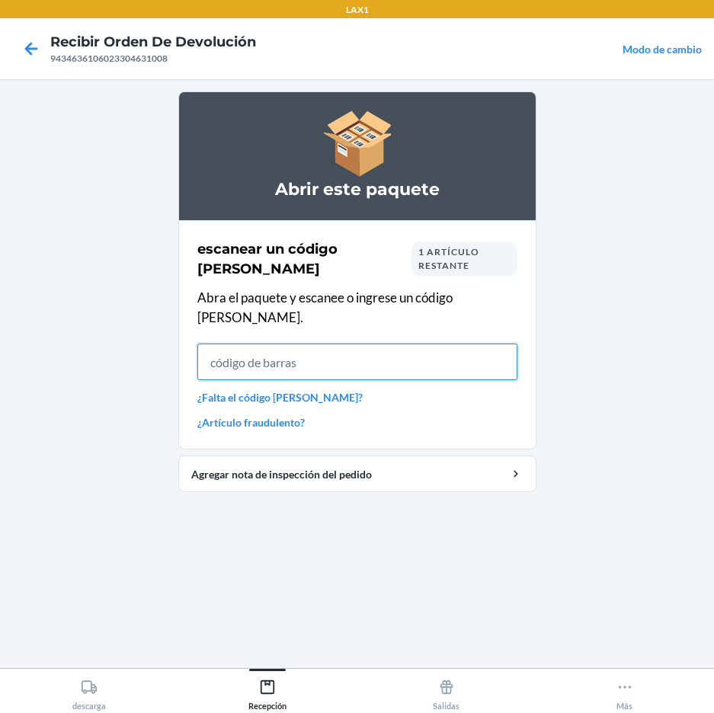
click at [383, 349] on input "text" at bounding box center [357, 362] width 320 height 37
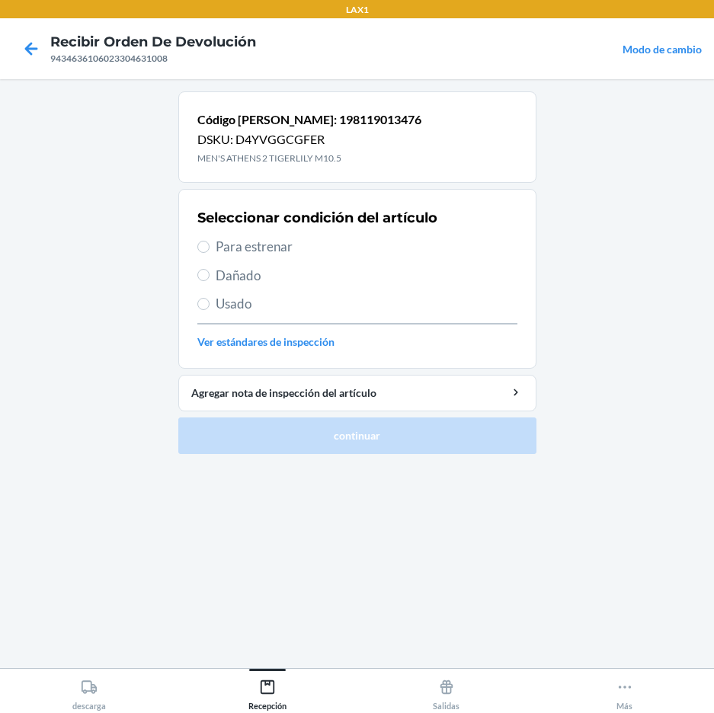
click at [232, 245] on span "Para estrenar" at bounding box center [367, 247] width 302 height 20
click at [210, 245] on input "Para estrenar" at bounding box center [203, 247] width 12 height 12
radio input "true"
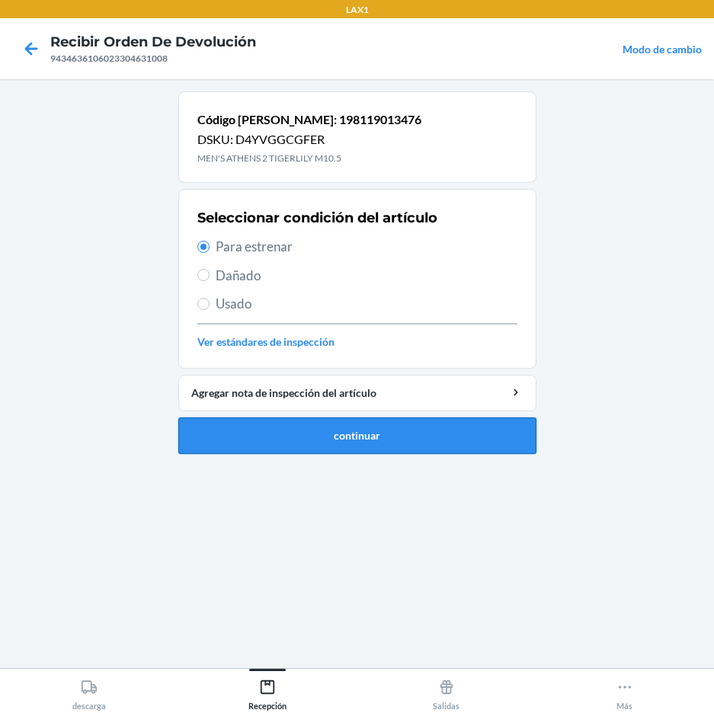
click at [329, 431] on button "continuar" at bounding box center [357, 436] width 358 height 37
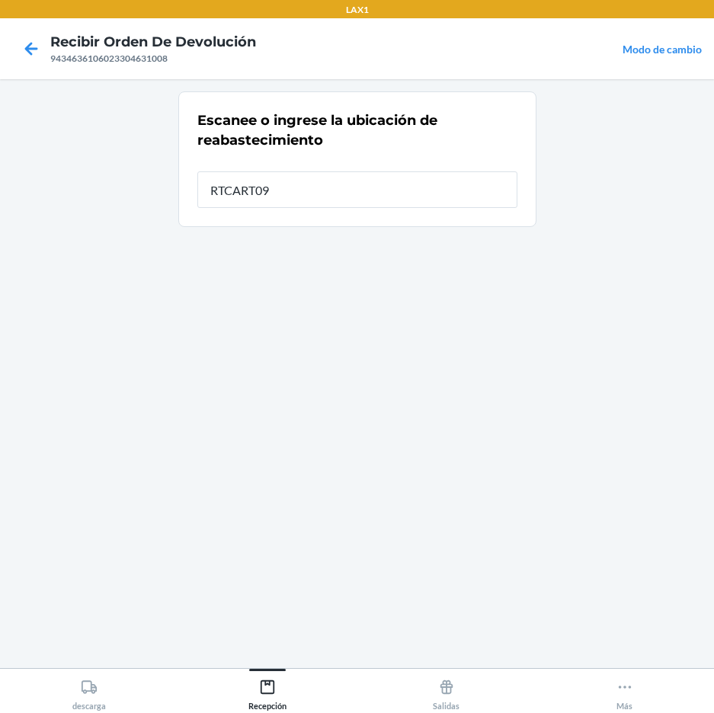
type input "RTCART097"
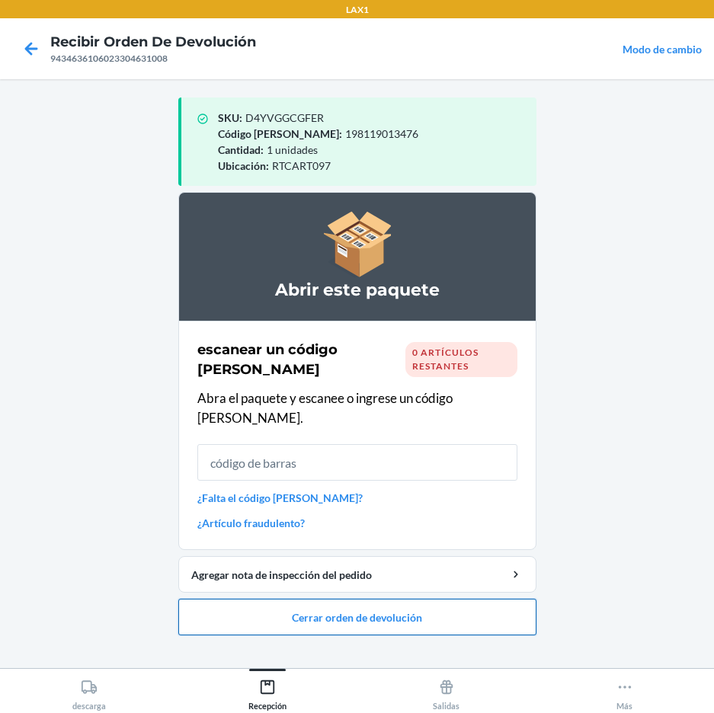
click at [415, 599] on button "Cerrar orden de devolución" at bounding box center [357, 617] width 358 height 37
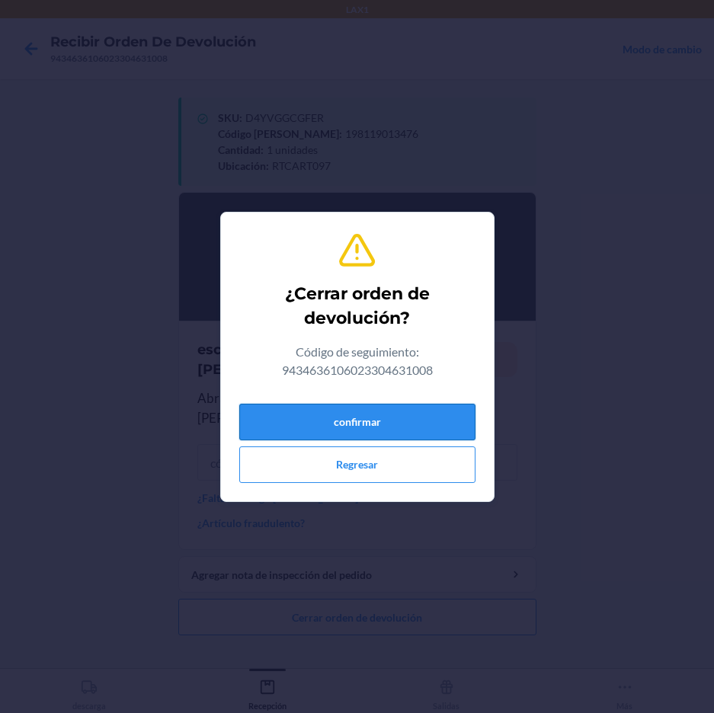
click at [457, 417] on button "confirmar" at bounding box center [357, 422] width 236 height 37
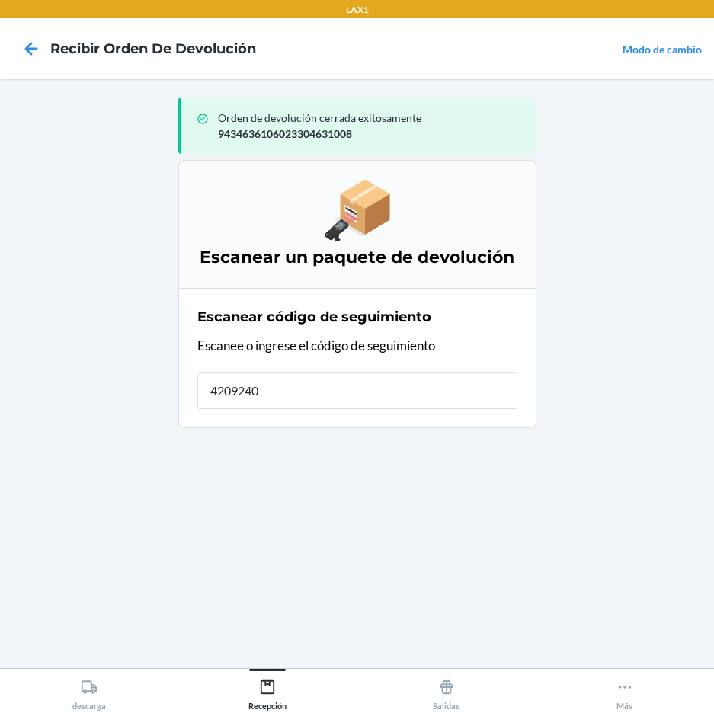
type input "42092408"
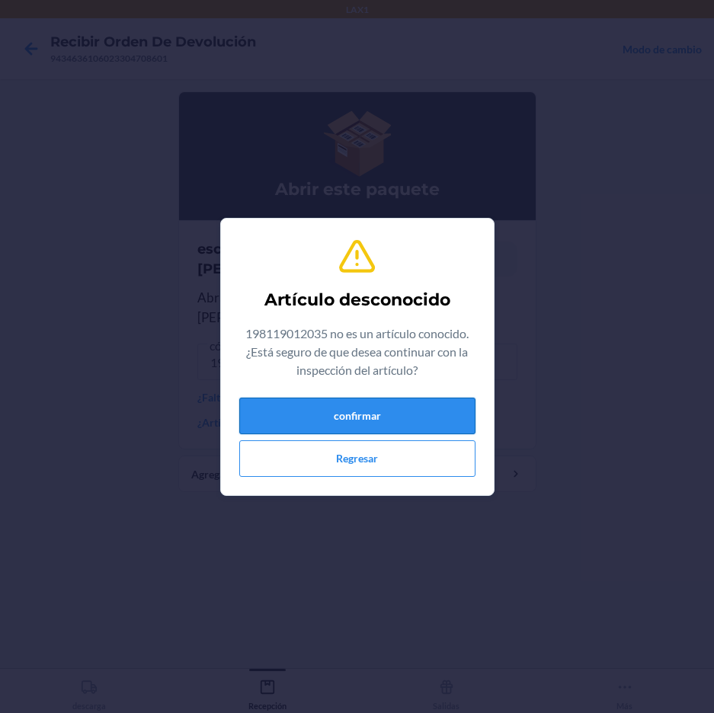
click at [367, 417] on button "confirmar" at bounding box center [357, 416] width 236 height 37
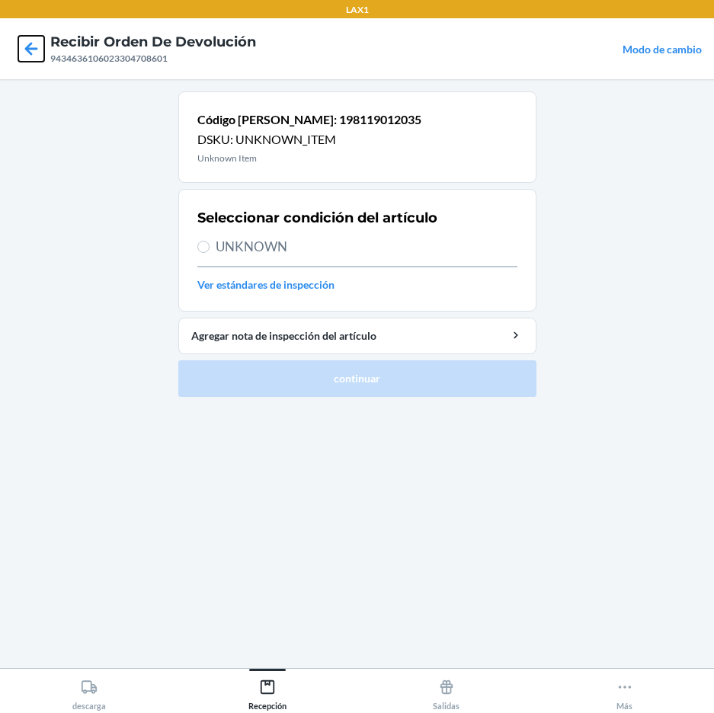
click at [34, 50] on icon at bounding box center [31, 48] width 13 height 13
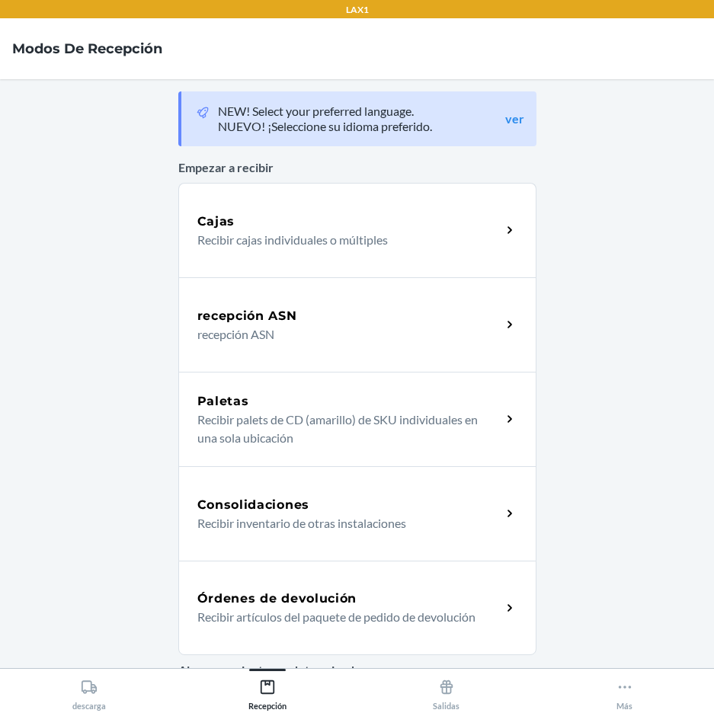
click at [308, 600] on h5 "Órdenes de devolución" at bounding box center [277, 599] width 160 height 18
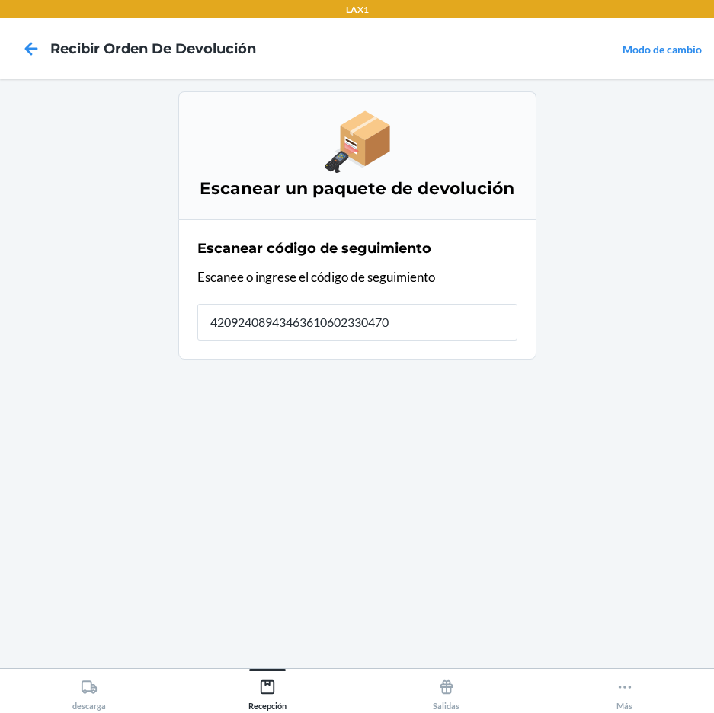
type input "420924089434636106023304708"
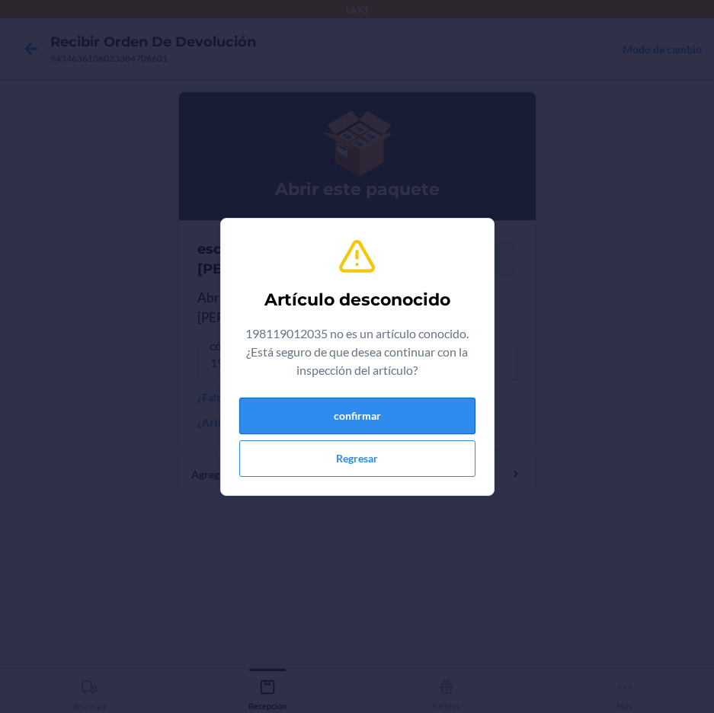
click at [341, 426] on button "confirmar" at bounding box center [357, 416] width 236 height 37
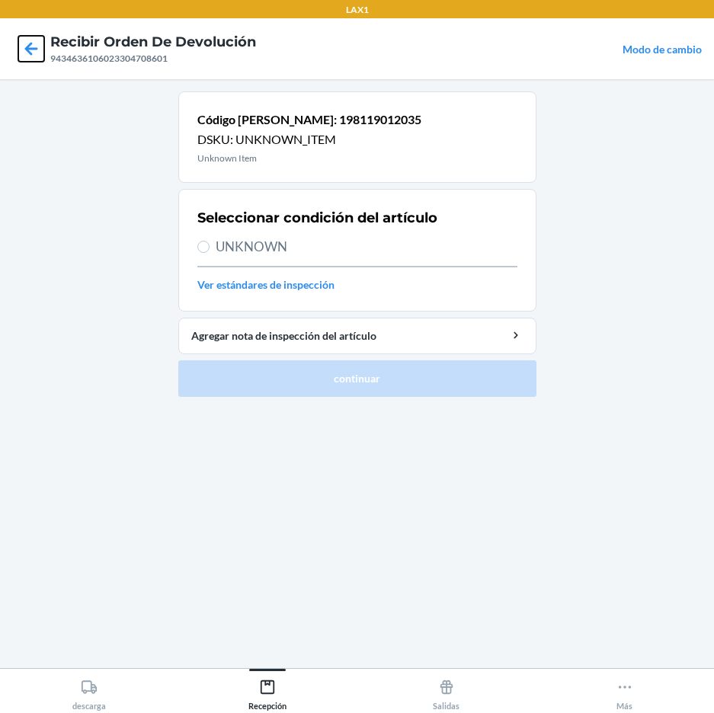
click at [24, 43] on icon at bounding box center [31, 49] width 26 height 26
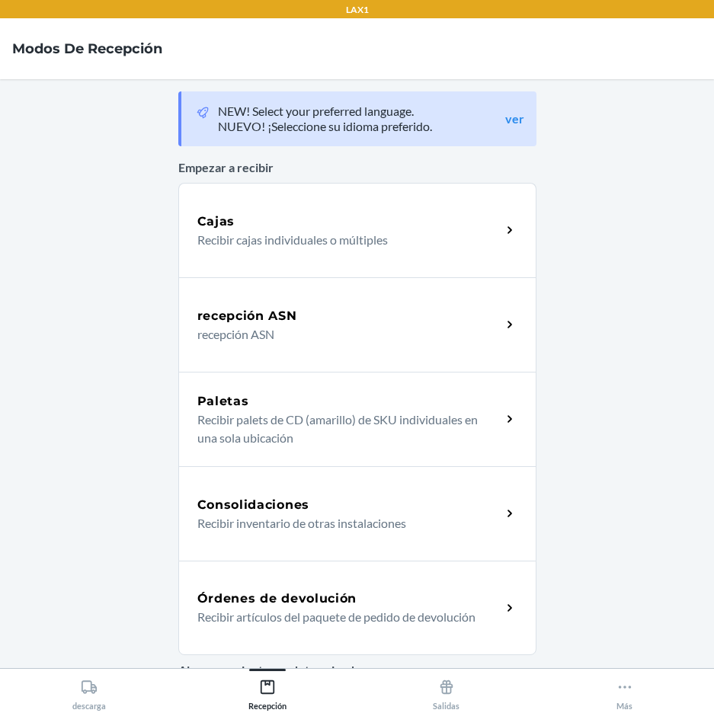
click at [319, 618] on p "Recibir artículos del paquete de pedido de devolución" at bounding box center [343, 617] width 292 height 18
